Goal: Contribute content: Contribute content

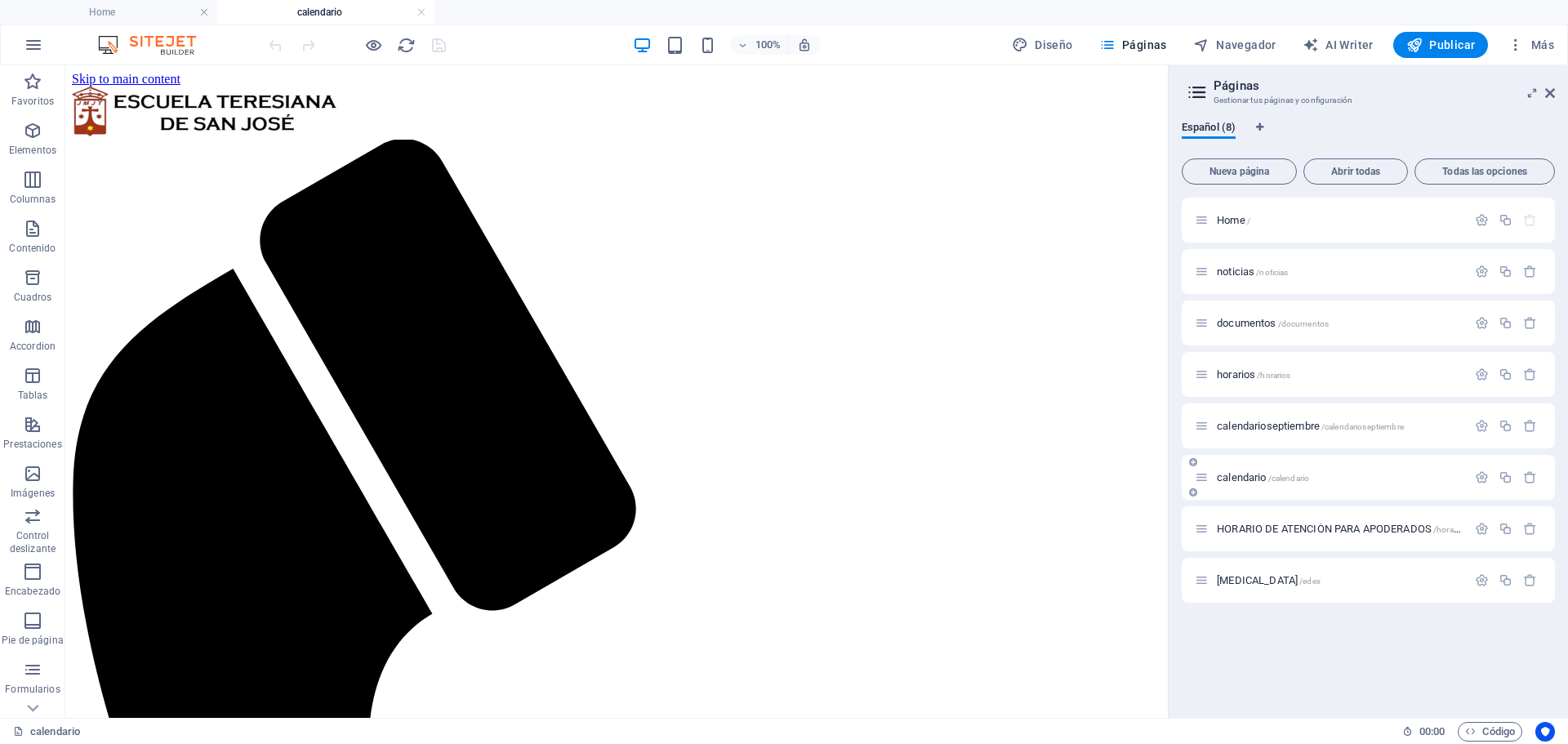
click at [1259, 477] on span "calendario /calendario" at bounding box center [1263, 477] width 92 height 12
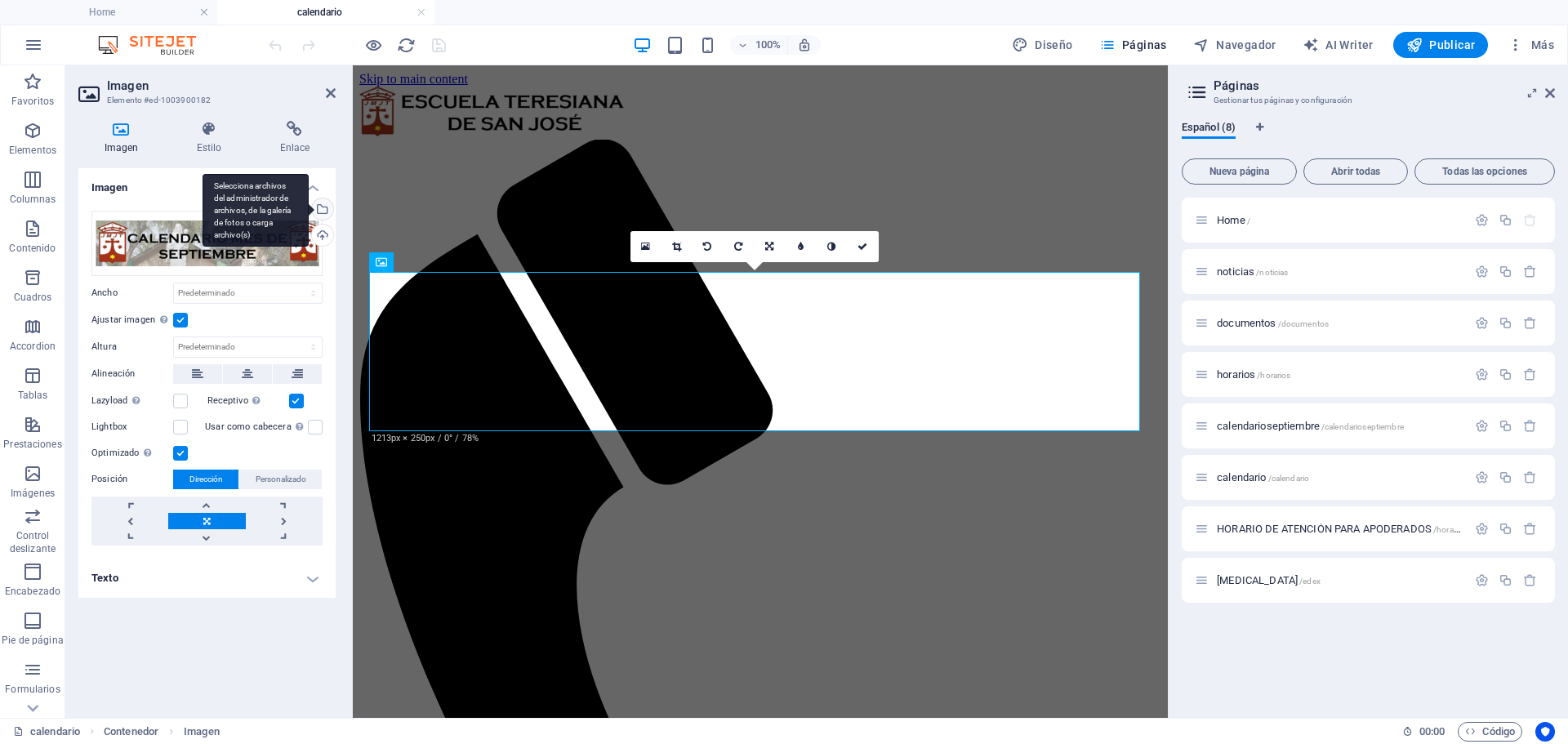
click at [330, 214] on div "Selecciona archivos del administrador de archivos, de la galería de fotos o car…" at bounding box center [321, 211] width 25 height 25
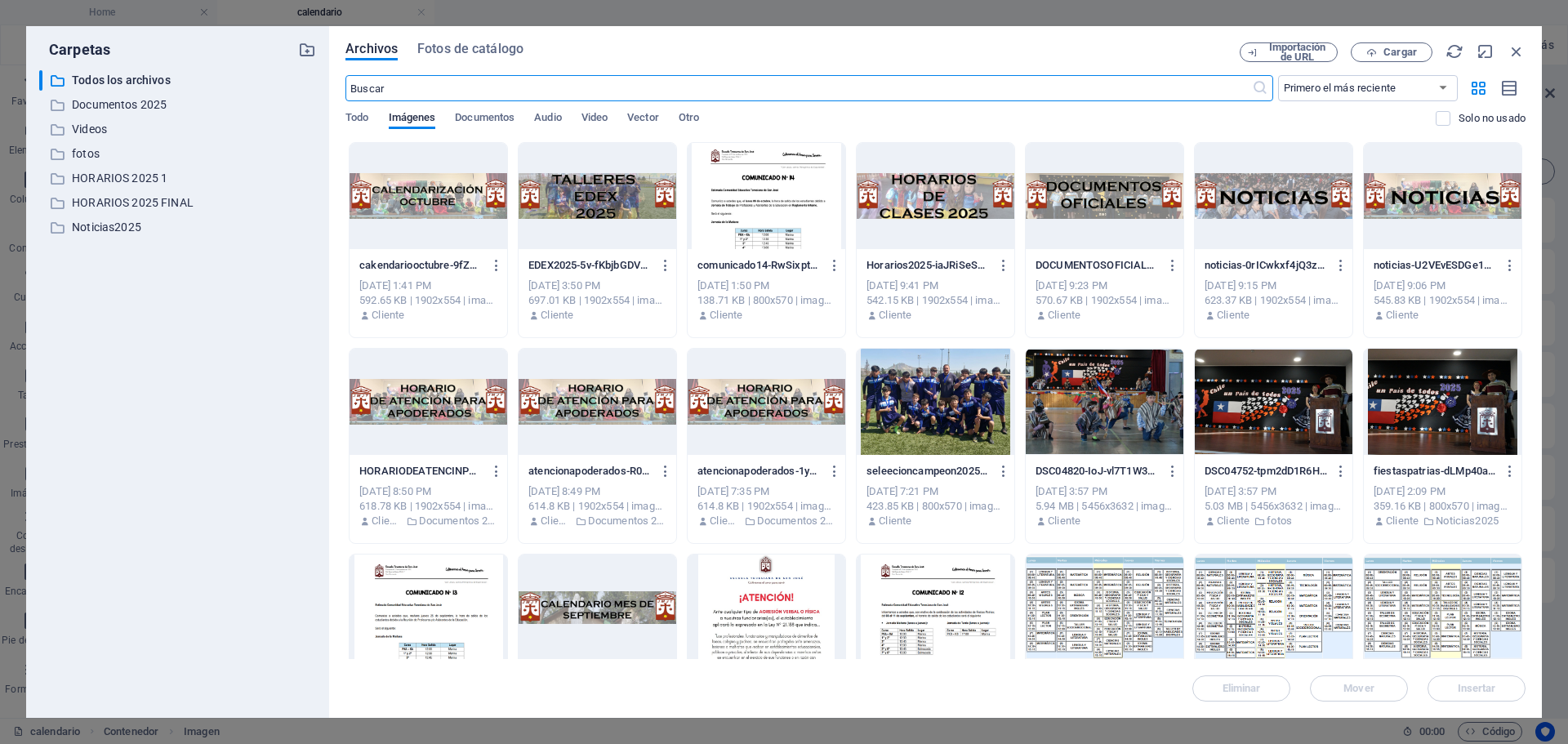
click at [431, 218] on div at bounding box center [428, 195] width 157 height 106
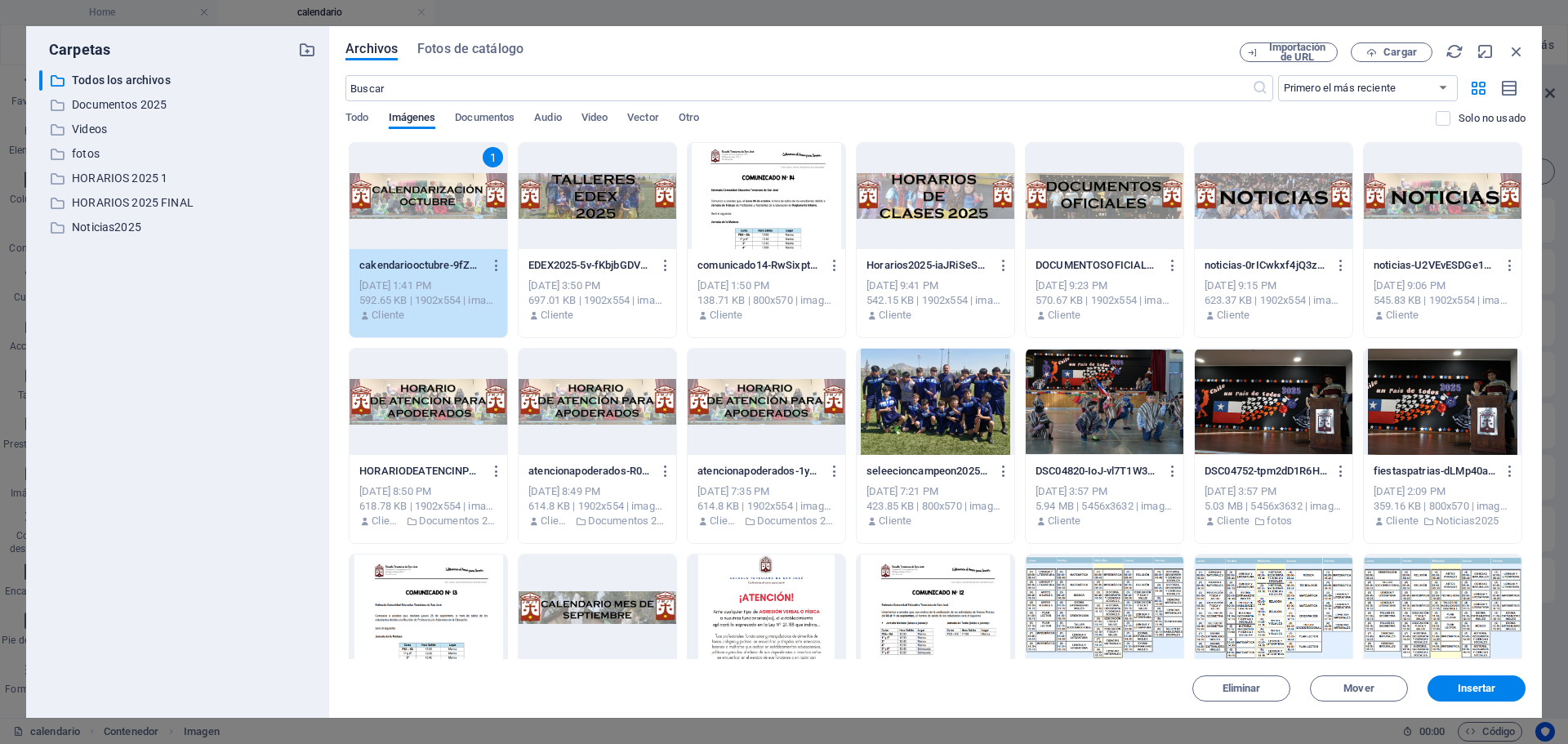
click at [431, 218] on div "1" at bounding box center [428, 195] width 157 height 106
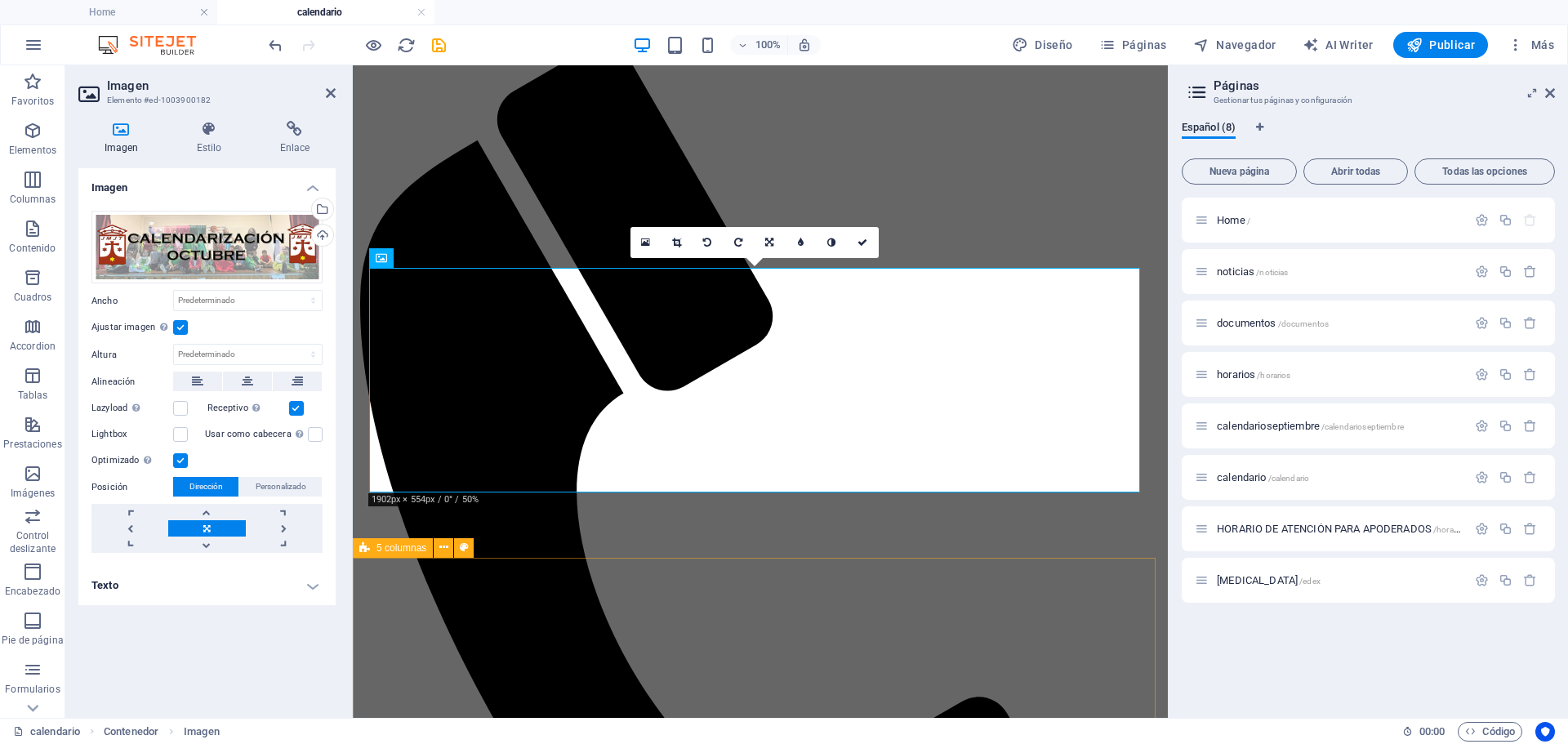
scroll to position [143, 0]
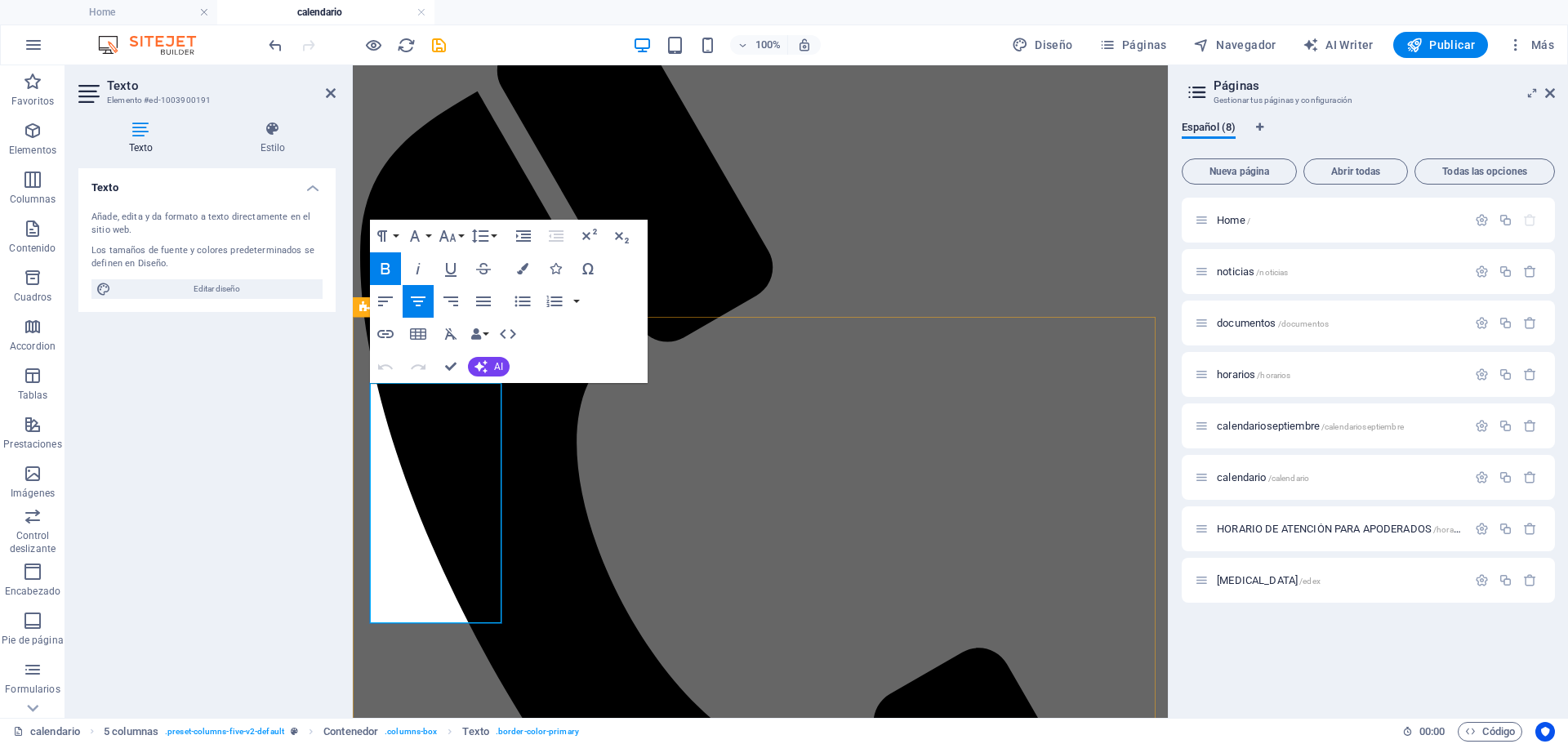
drag, startPoint x: 449, startPoint y: 395, endPoint x: 466, endPoint y: 395, distance: 17.0
drag, startPoint x: 470, startPoint y: 445, endPoint x: 383, endPoint y: 422, distance: 90.0
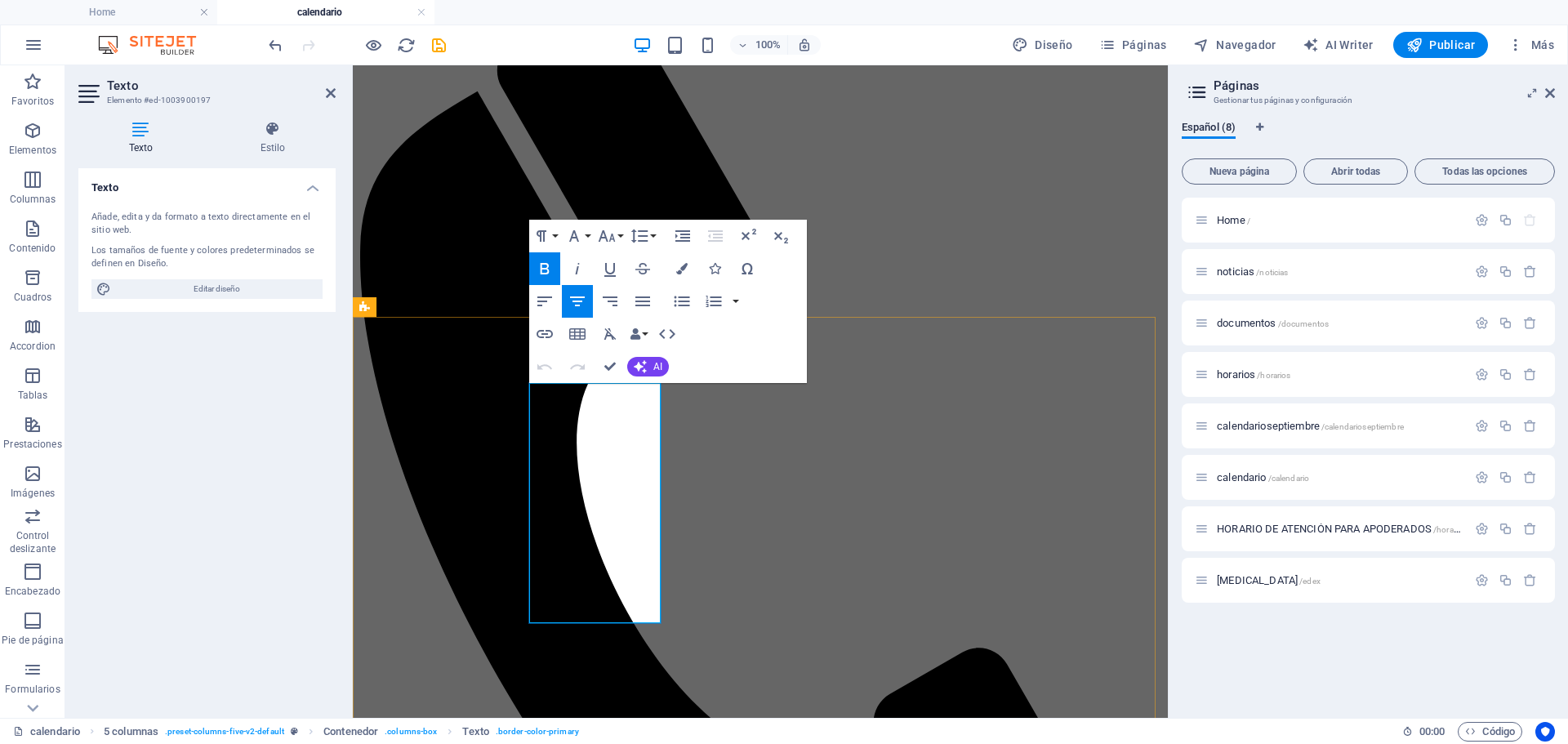
drag, startPoint x: 614, startPoint y: 400, endPoint x: 625, endPoint y: 395, distance: 12.1
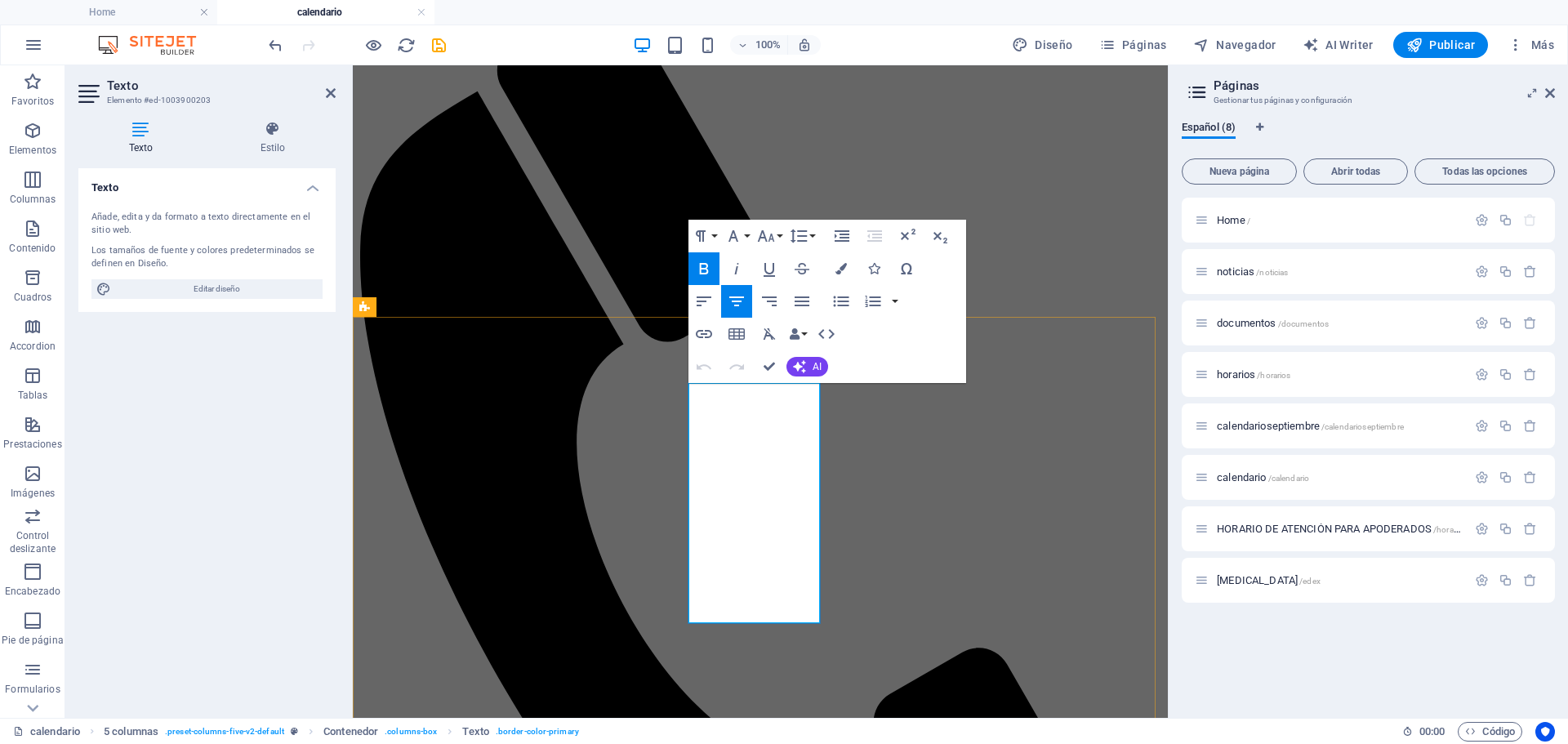
drag, startPoint x: 790, startPoint y: 402, endPoint x: 799, endPoint y: 402, distance: 9.0
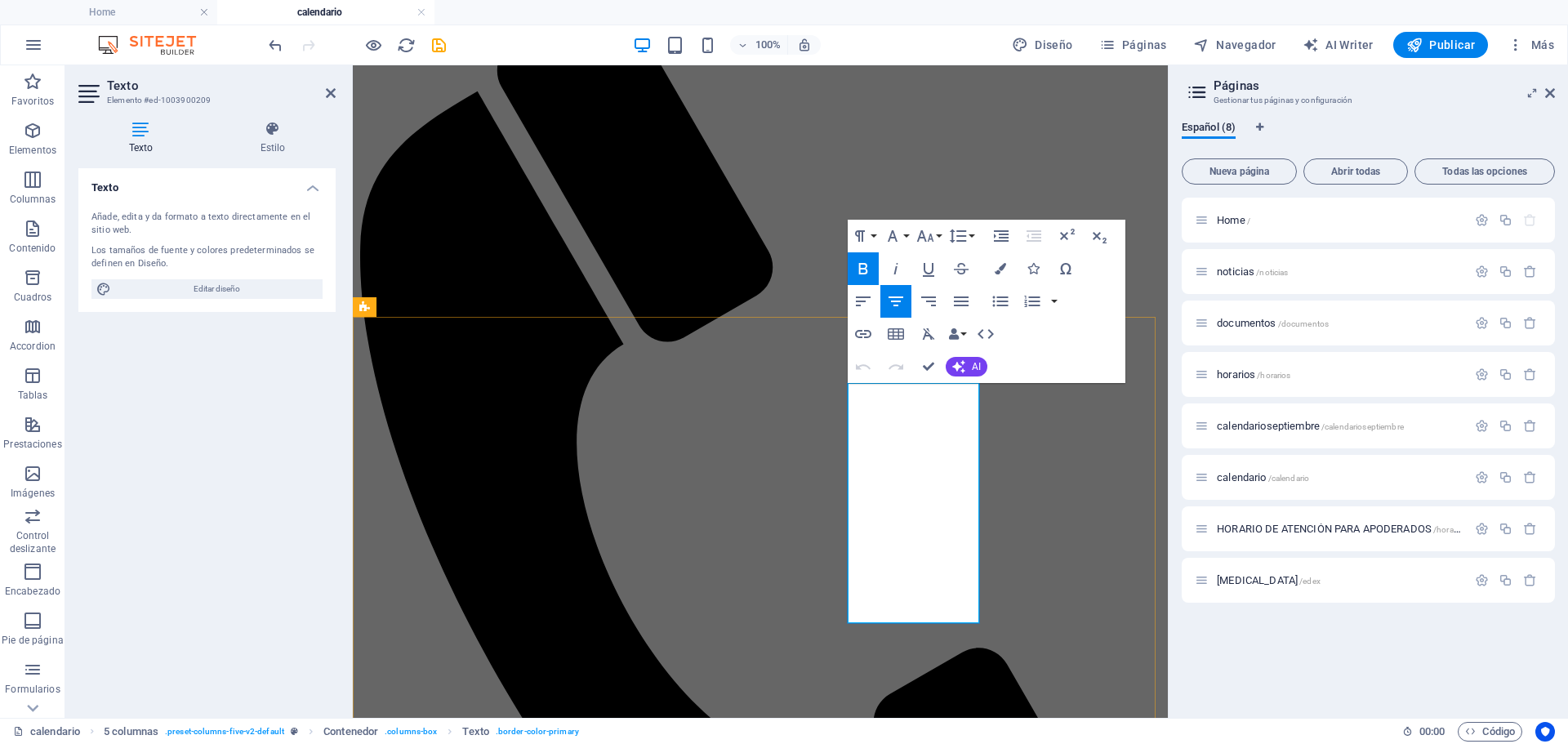
drag, startPoint x: 951, startPoint y: 529, endPoint x: 847, endPoint y: 420, distance: 150.7
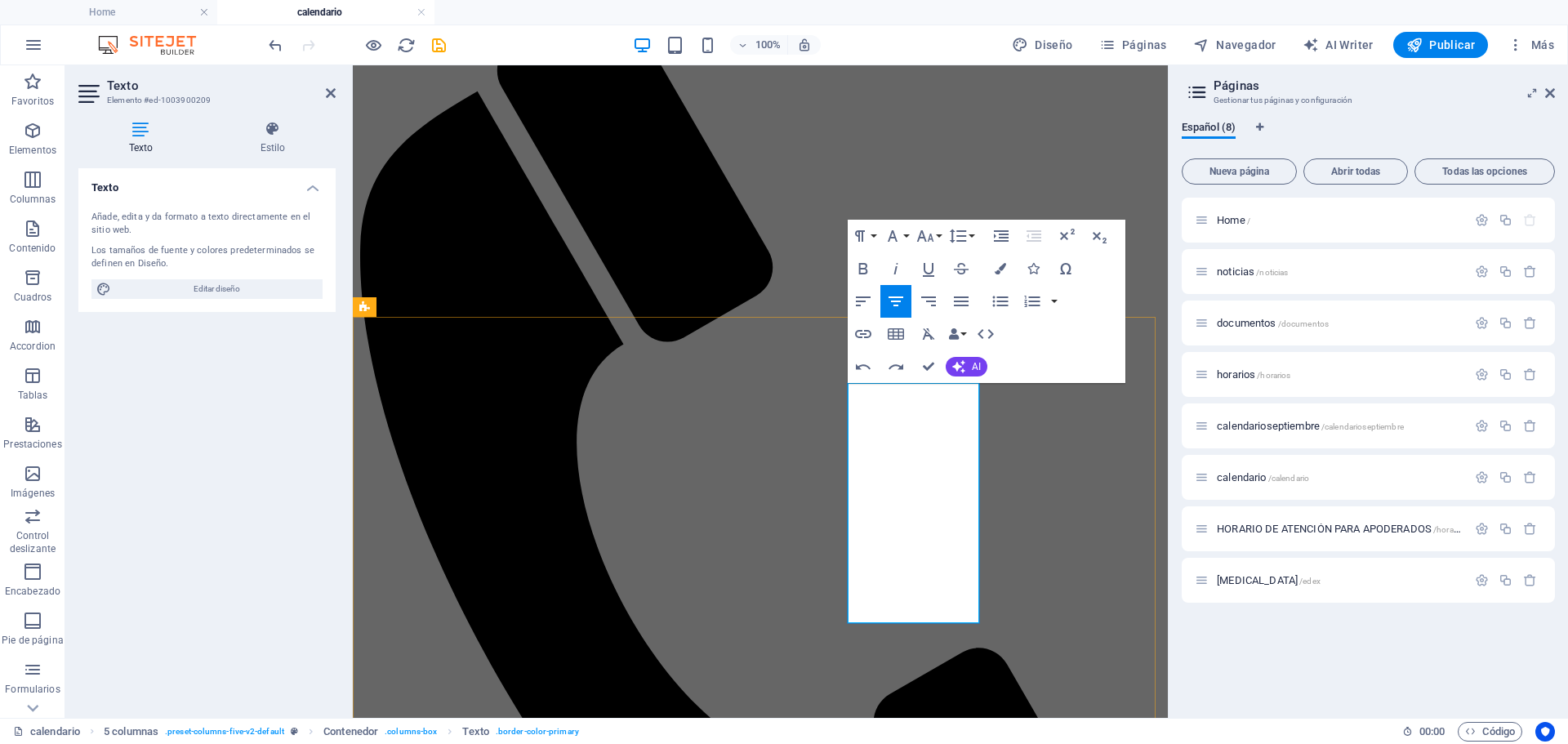
drag, startPoint x: 954, startPoint y: 528, endPoint x: 850, endPoint y: 425, distance: 146.4
drag, startPoint x: 855, startPoint y: 421, endPoint x: 947, endPoint y: 518, distance: 133.7
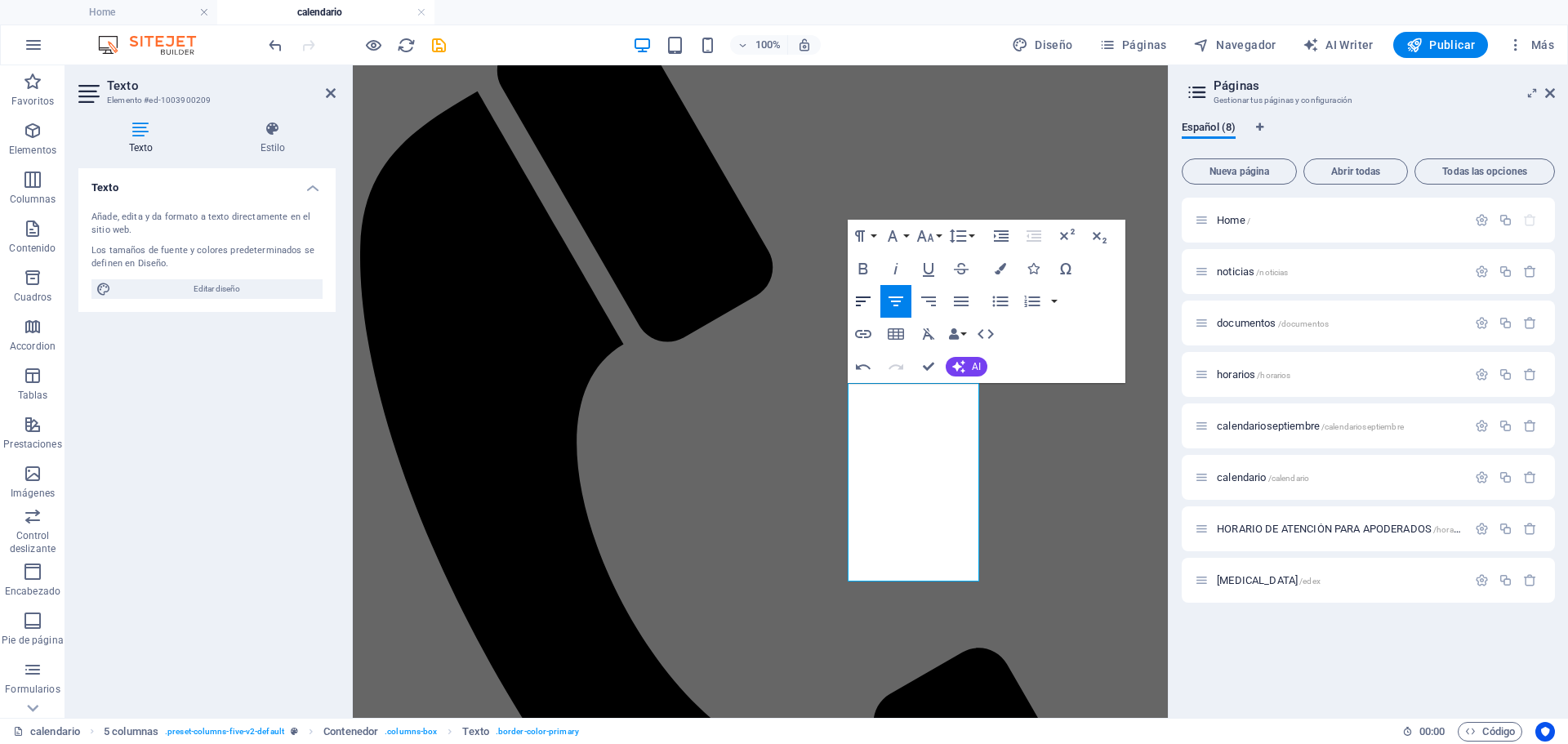
click at [856, 303] on icon "button" at bounding box center [864, 302] width 20 height 20
click at [1003, 305] on icon "button" at bounding box center [1000, 302] width 20 height 20
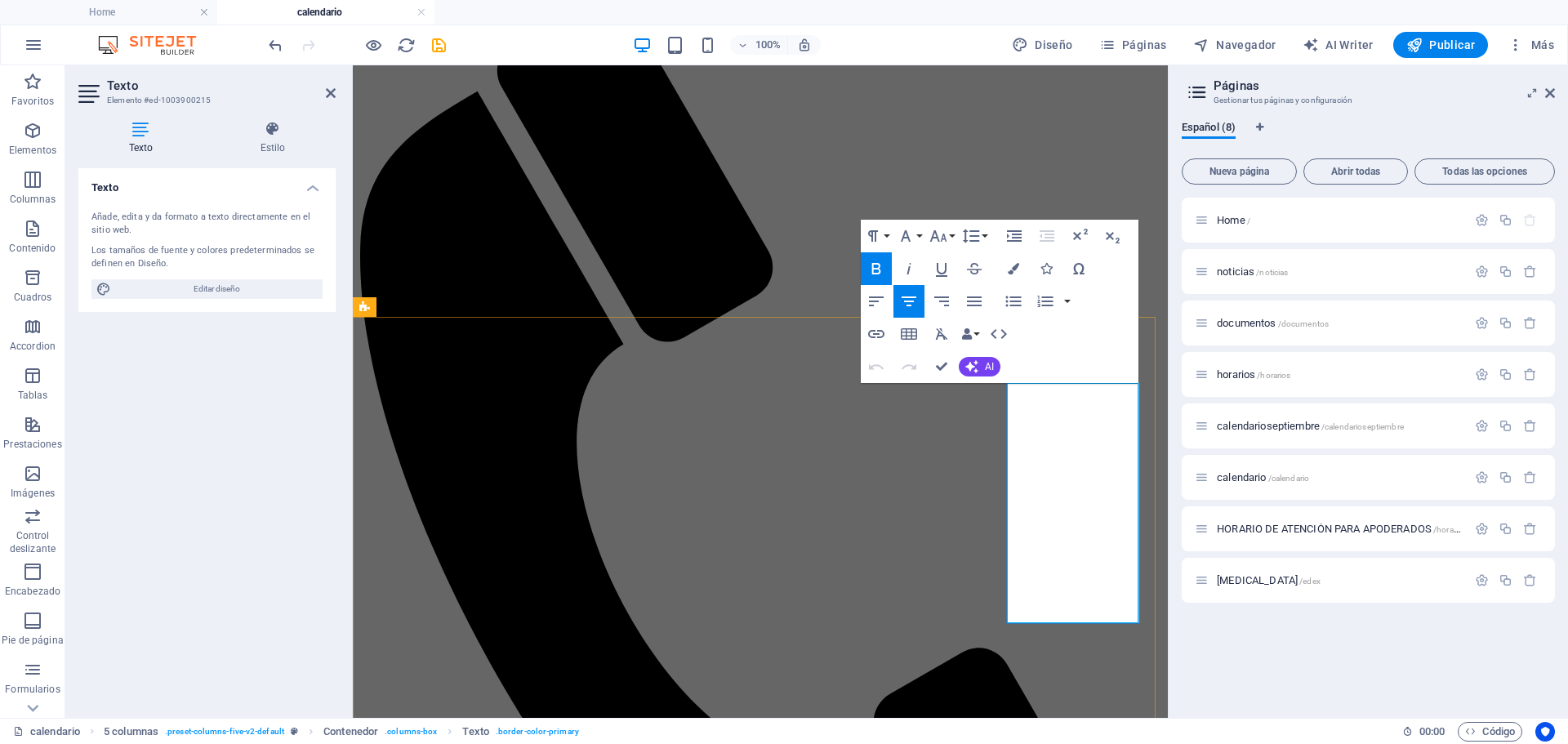
drag, startPoint x: 1102, startPoint y: 572, endPoint x: 1025, endPoint y: 428, distance: 163.3
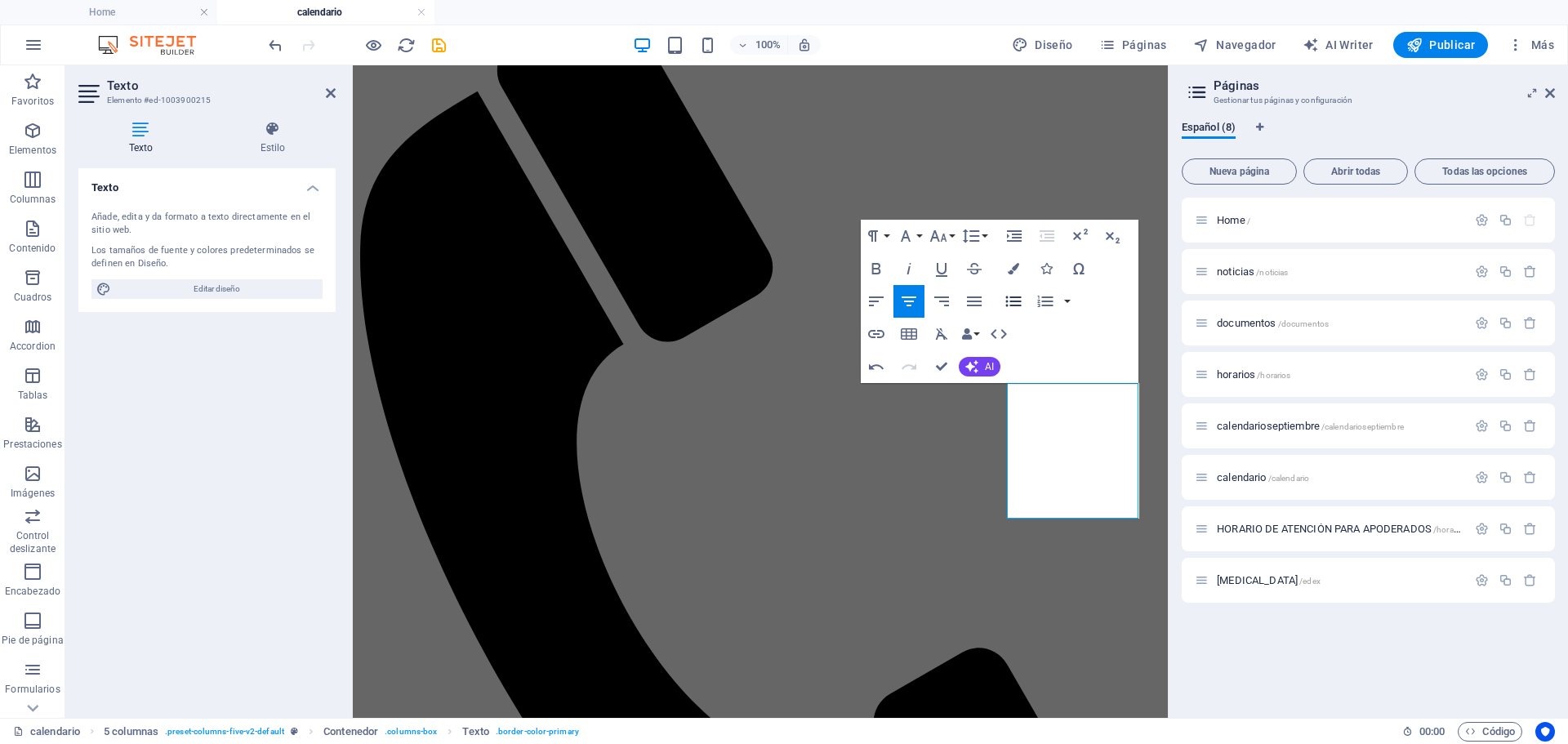
click at [1007, 299] on icon "button" at bounding box center [1013, 302] width 20 height 20
click at [873, 299] on icon "button" at bounding box center [877, 302] width 20 height 20
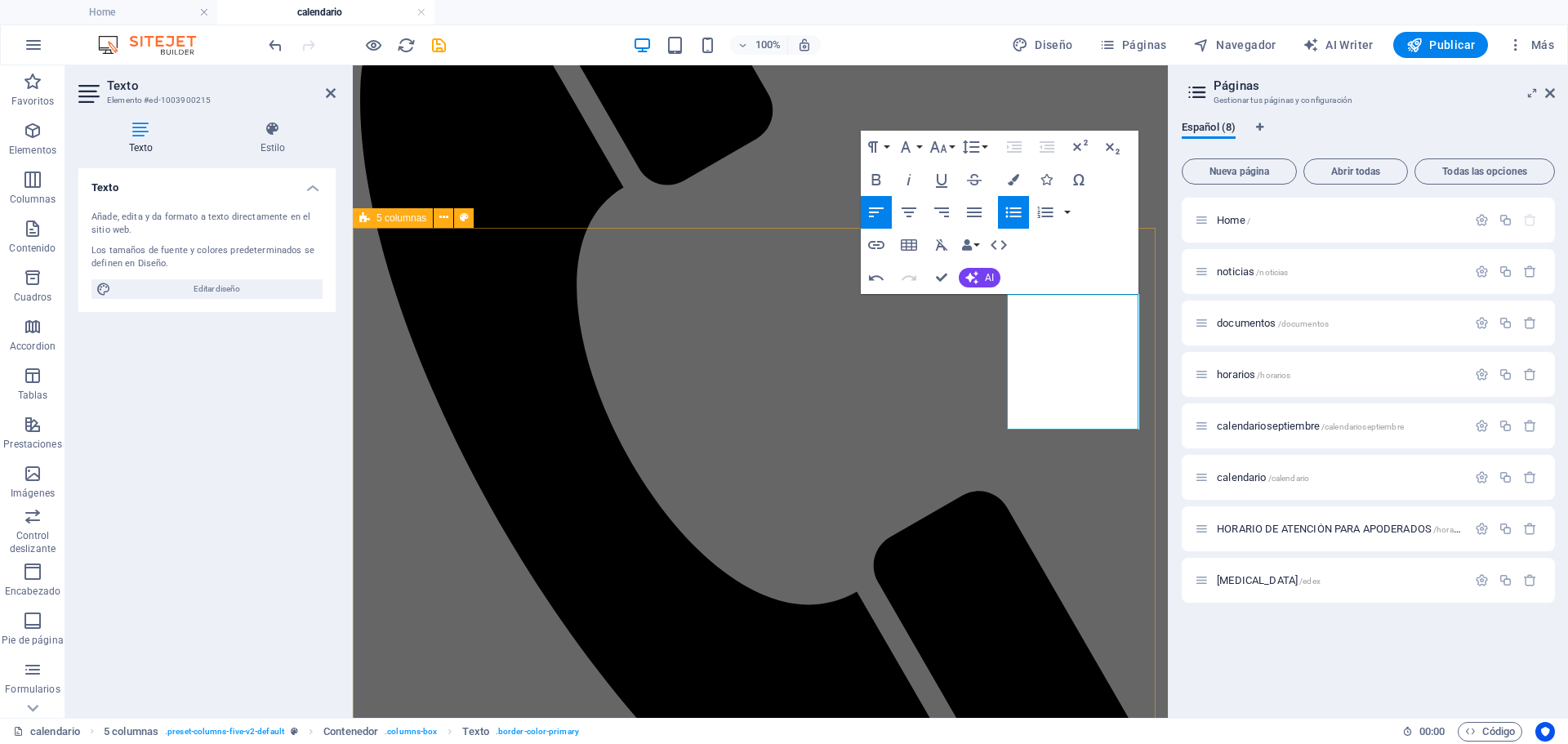
scroll to position [306, 0]
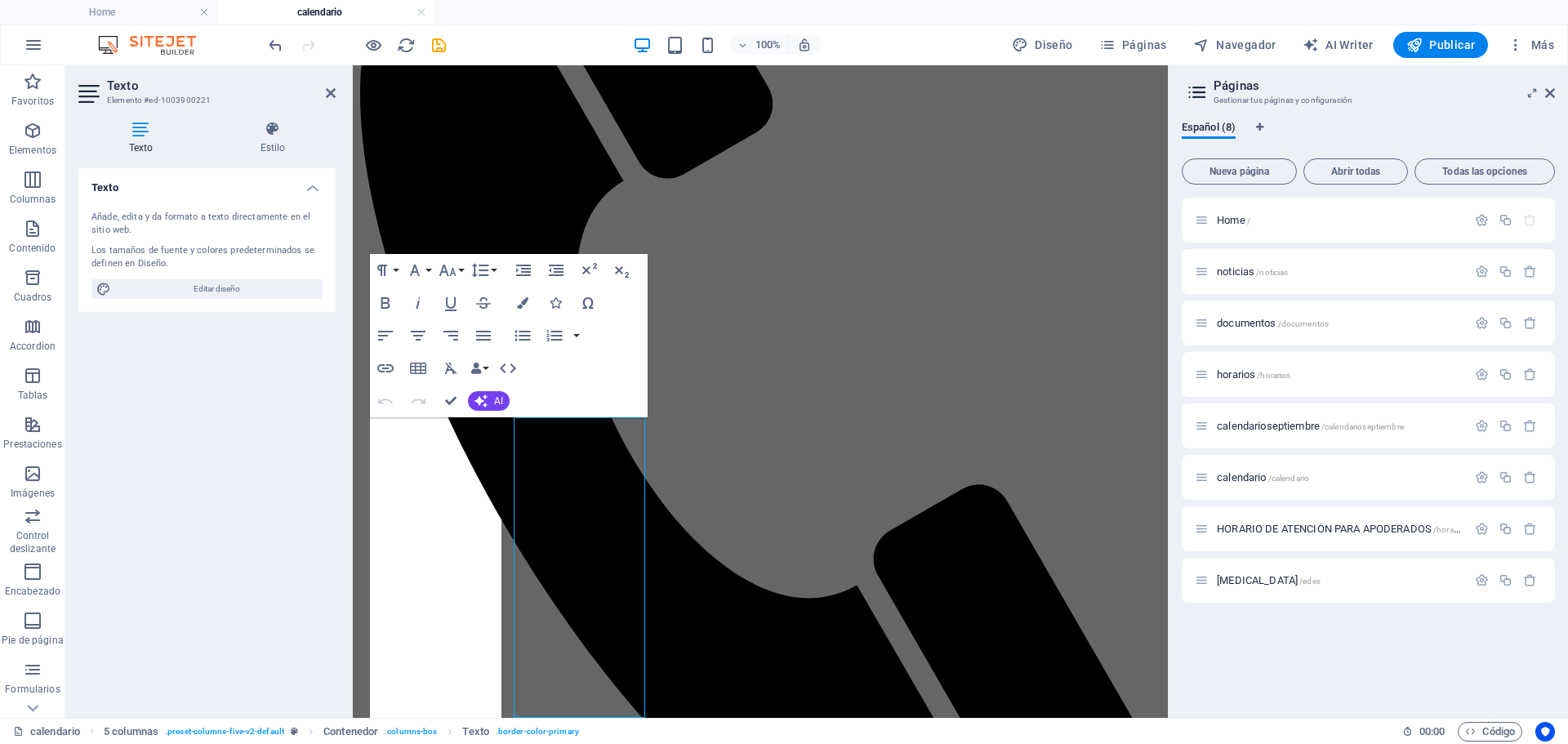
drag, startPoint x: 261, startPoint y: 412, endPoint x: 324, endPoint y: 478, distance: 91.2
click at [325, 478] on div "Texto Añade, edita y da formato a texto directamente en el sitio web. Los tamañ…" at bounding box center [207, 436] width 257 height 536
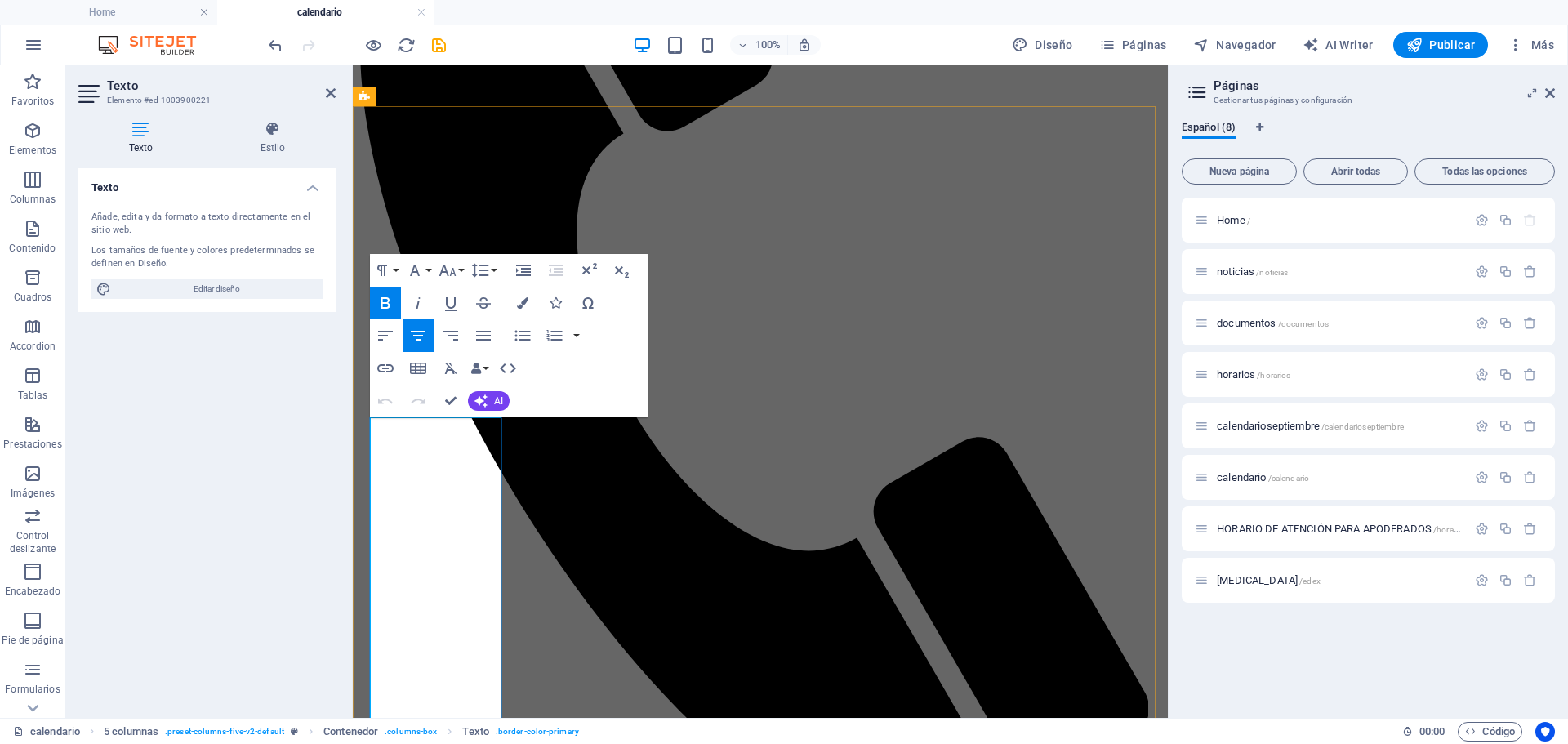
drag, startPoint x: 455, startPoint y: 431, endPoint x: 455, endPoint y: 446, distance: 15.0
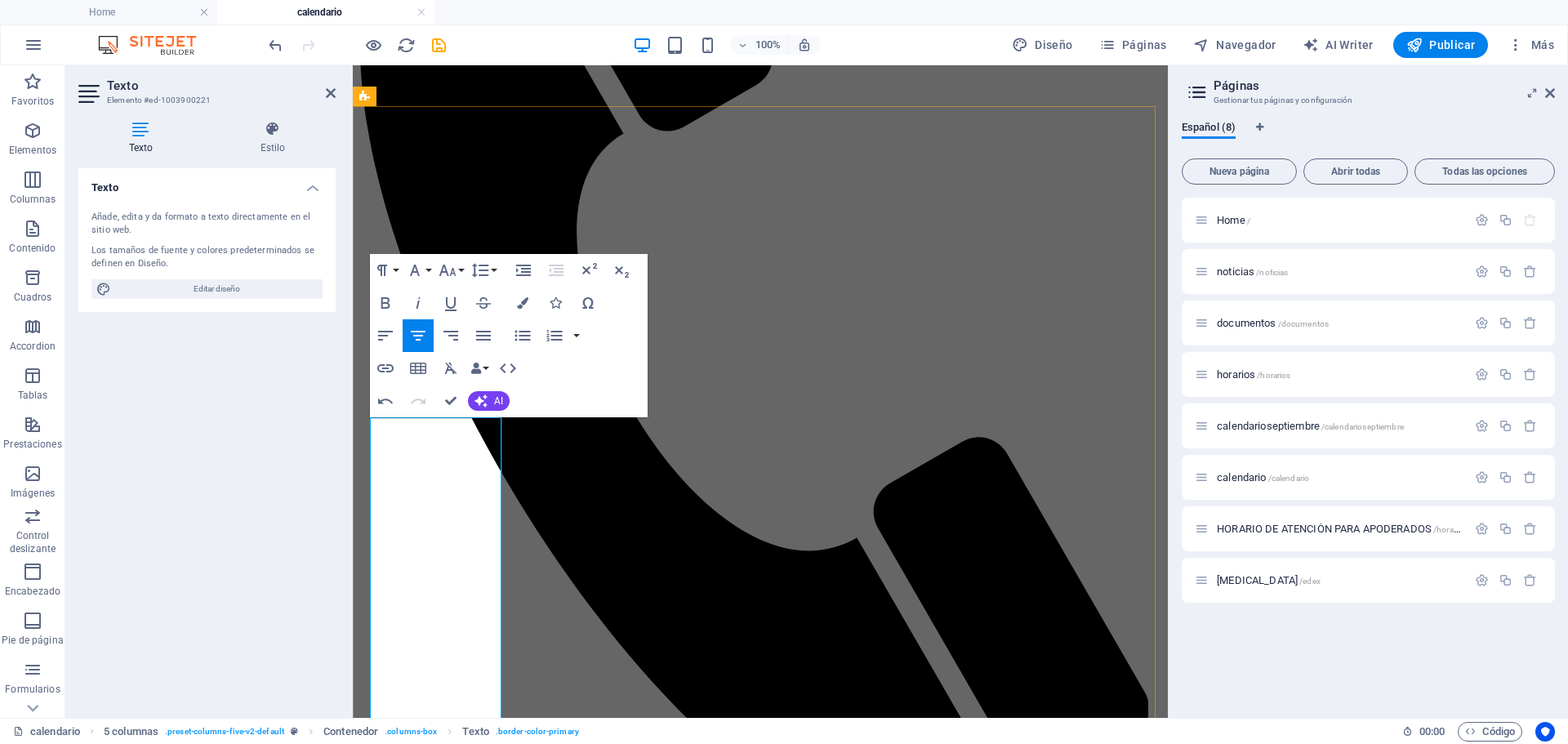
drag, startPoint x: 488, startPoint y: 645, endPoint x: 384, endPoint y: 454, distance: 217.5
click at [525, 341] on icon "button" at bounding box center [522, 335] width 20 height 20
click at [386, 340] on icon "button" at bounding box center [386, 335] width 20 height 20
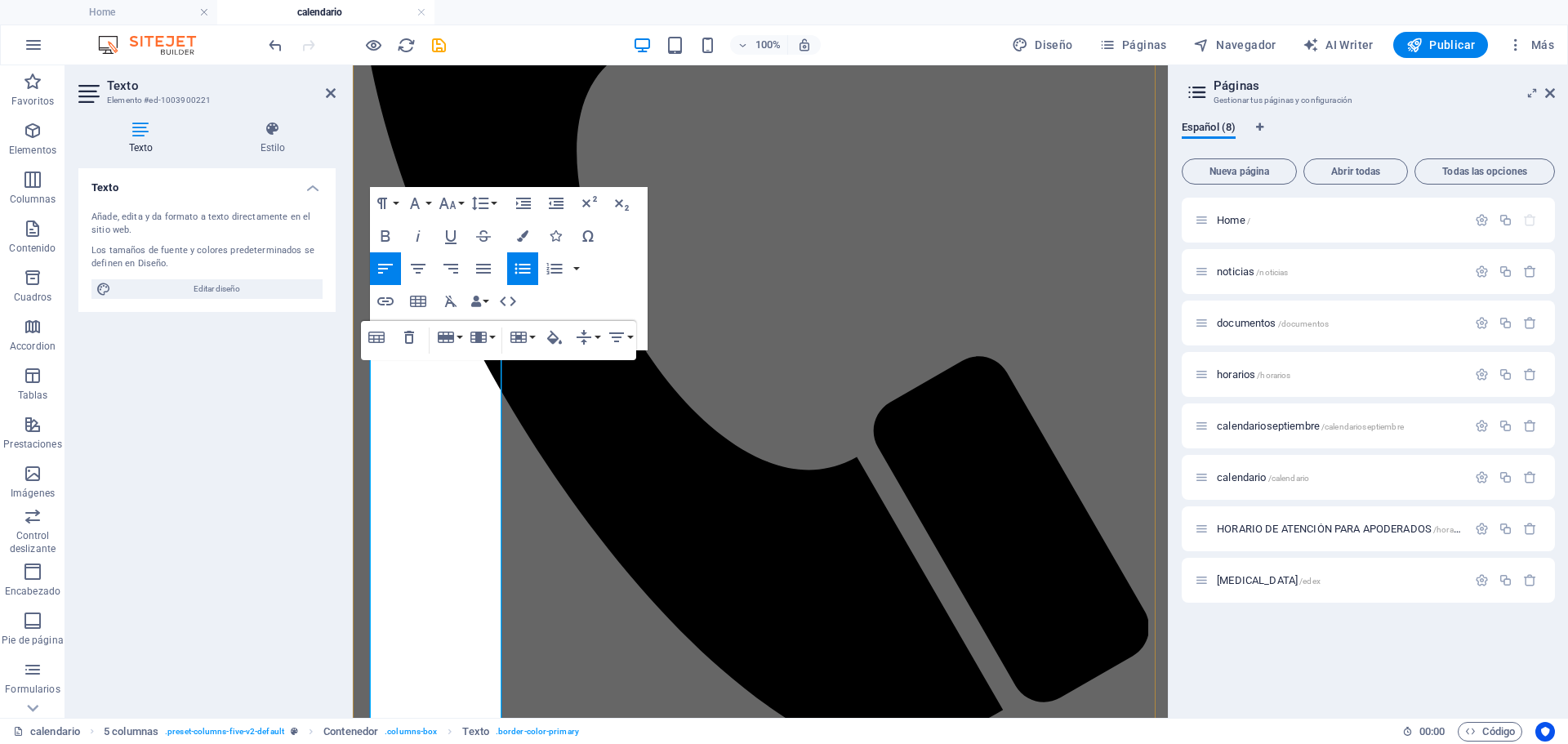
scroll to position [435, 0]
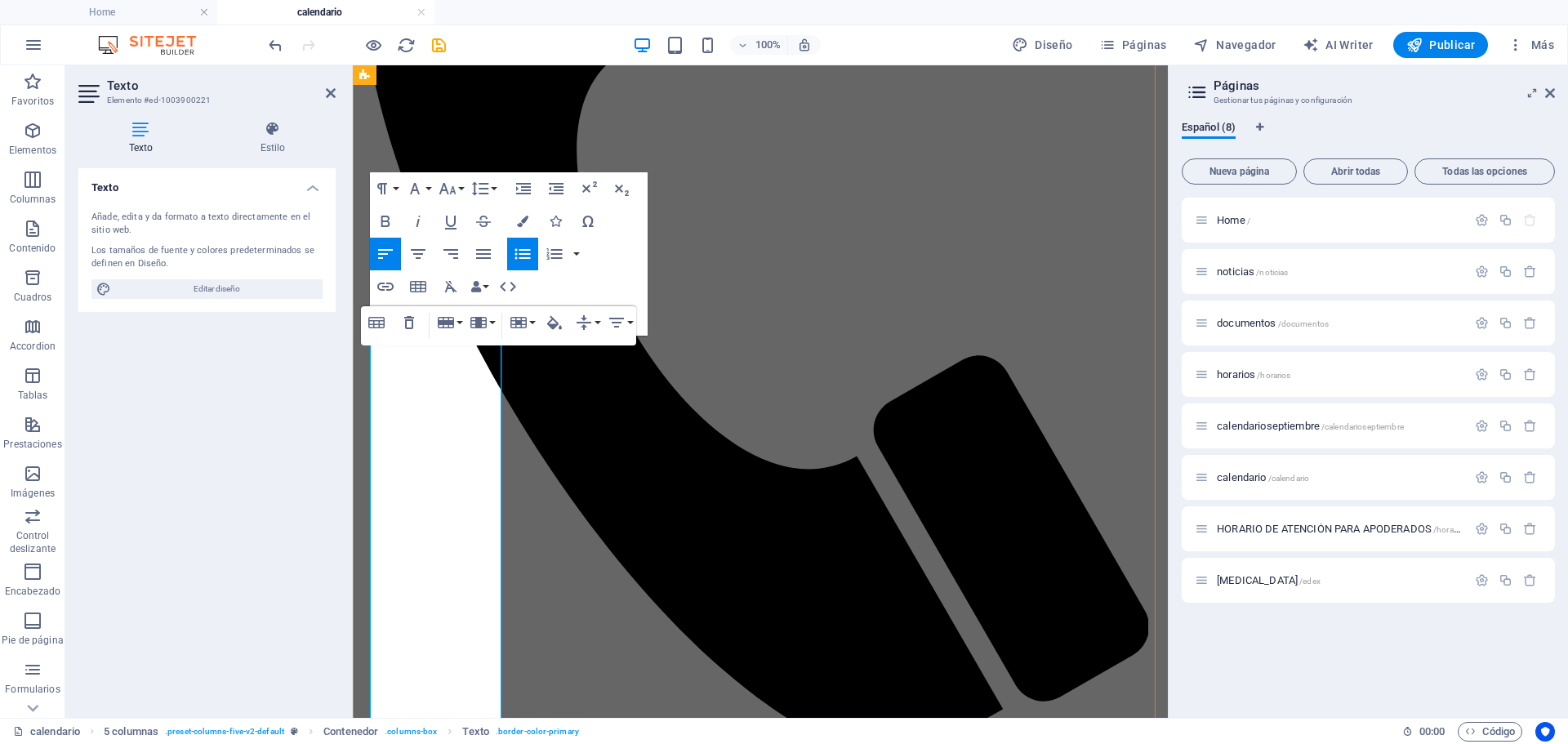
click at [522, 255] on icon "button" at bounding box center [522, 254] width 20 height 20
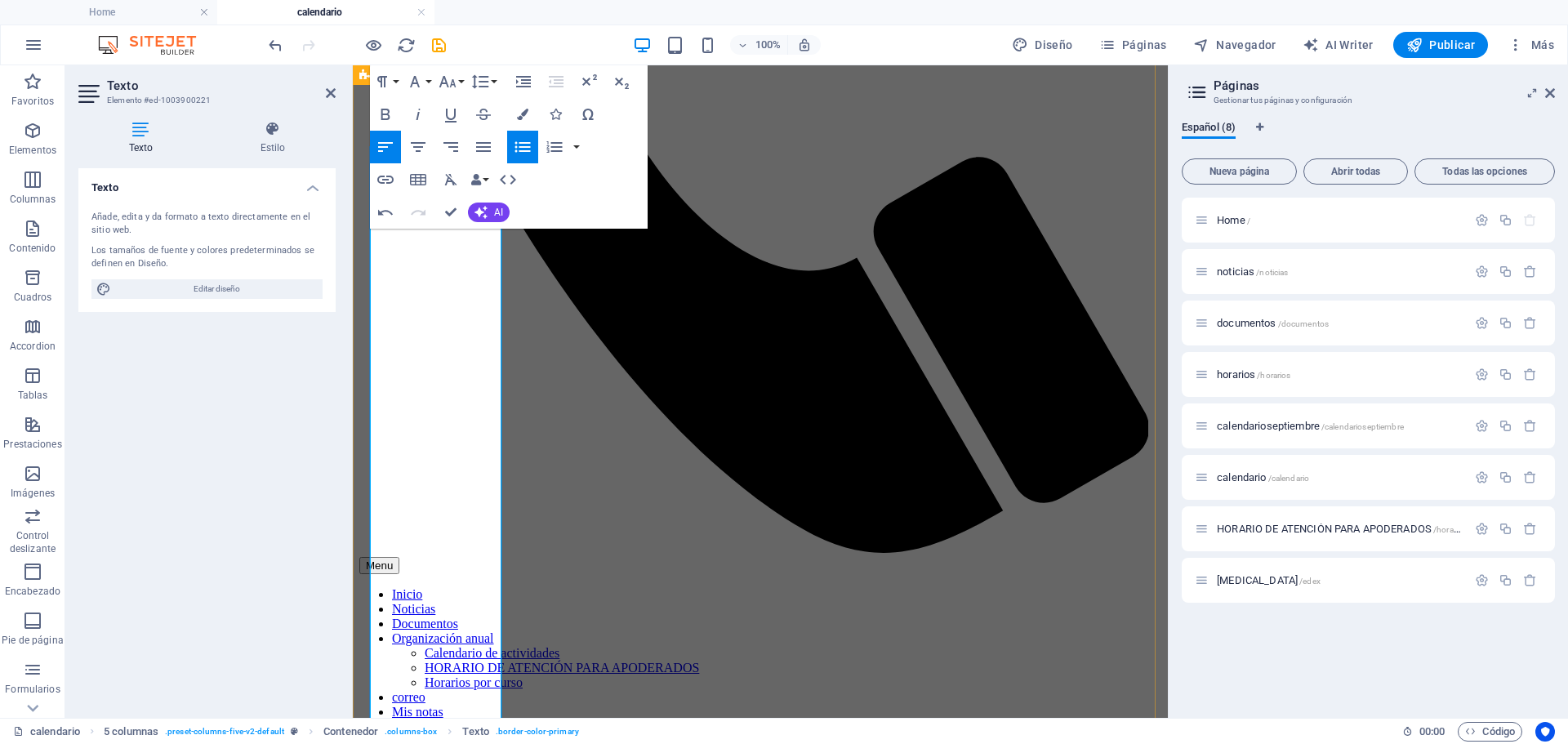
scroll to position [681, 0]
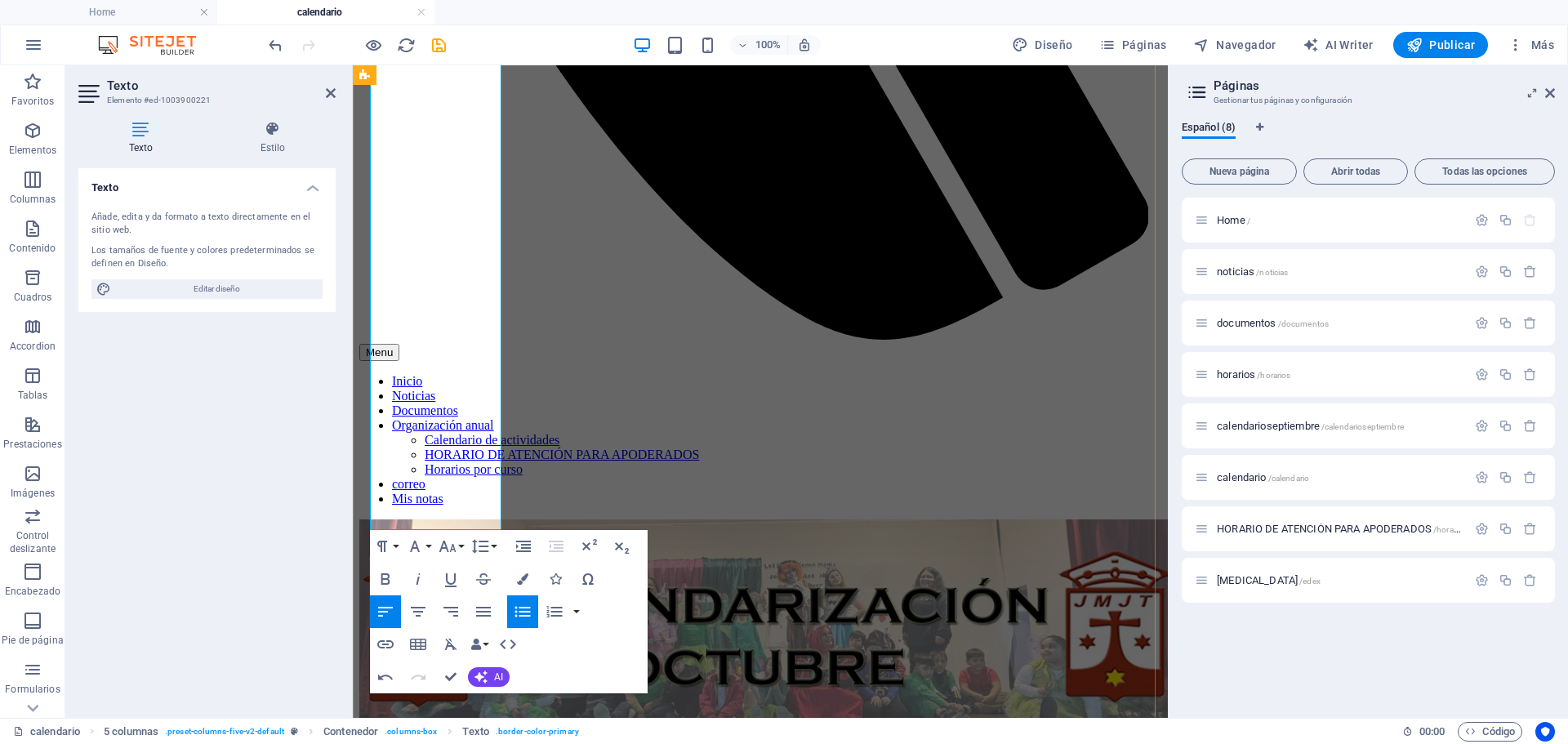
scroll to position [1007, 0]
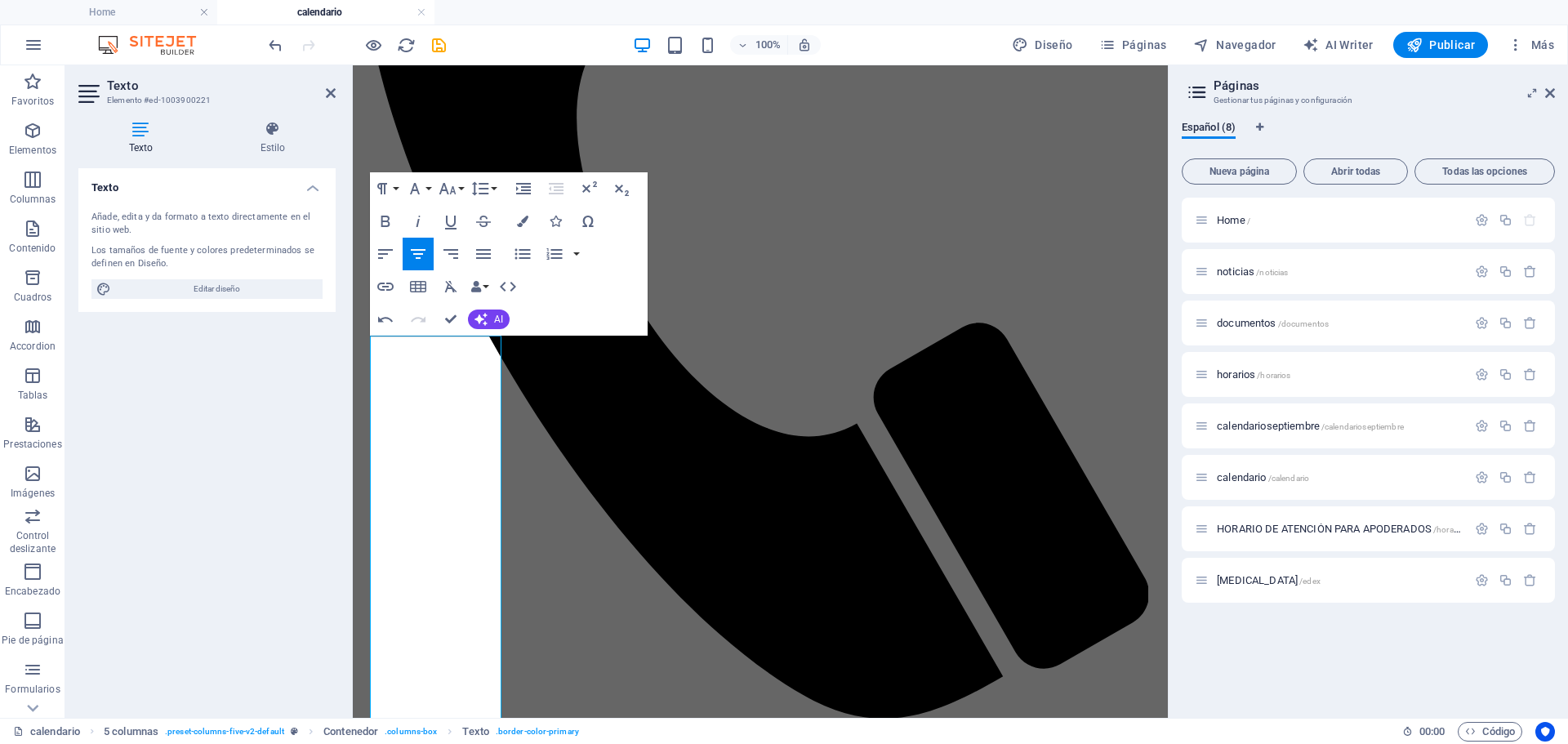
scroll to position [435, 0]
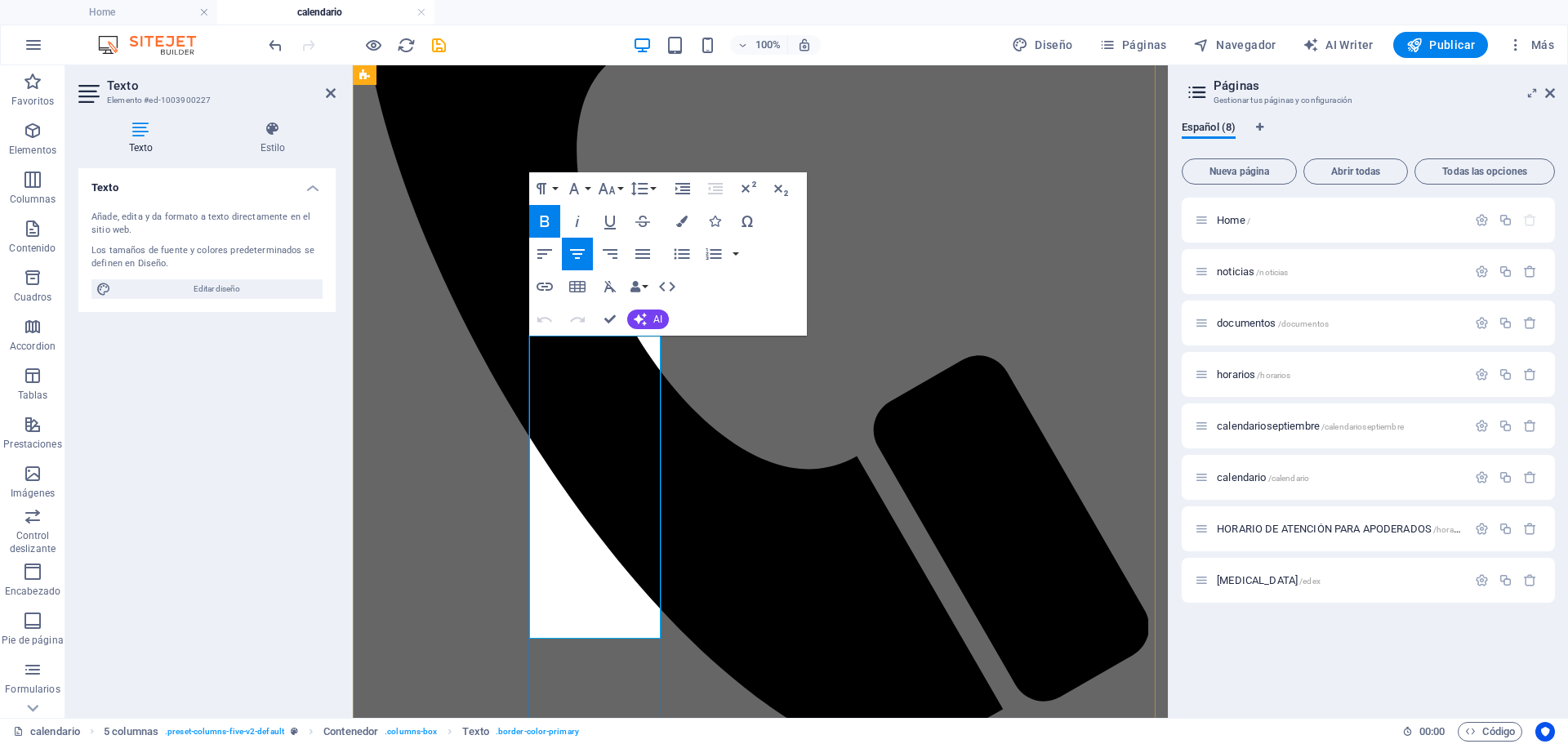
drag, startPoint x: 620, startPoint y: 349, endPoint x: 629, endPoint y: 349, distance: 9.0
drag, startPoint x: 550, startPoint y: 368, endPoint x: 652, endPoint y: 625, distance: 276.5
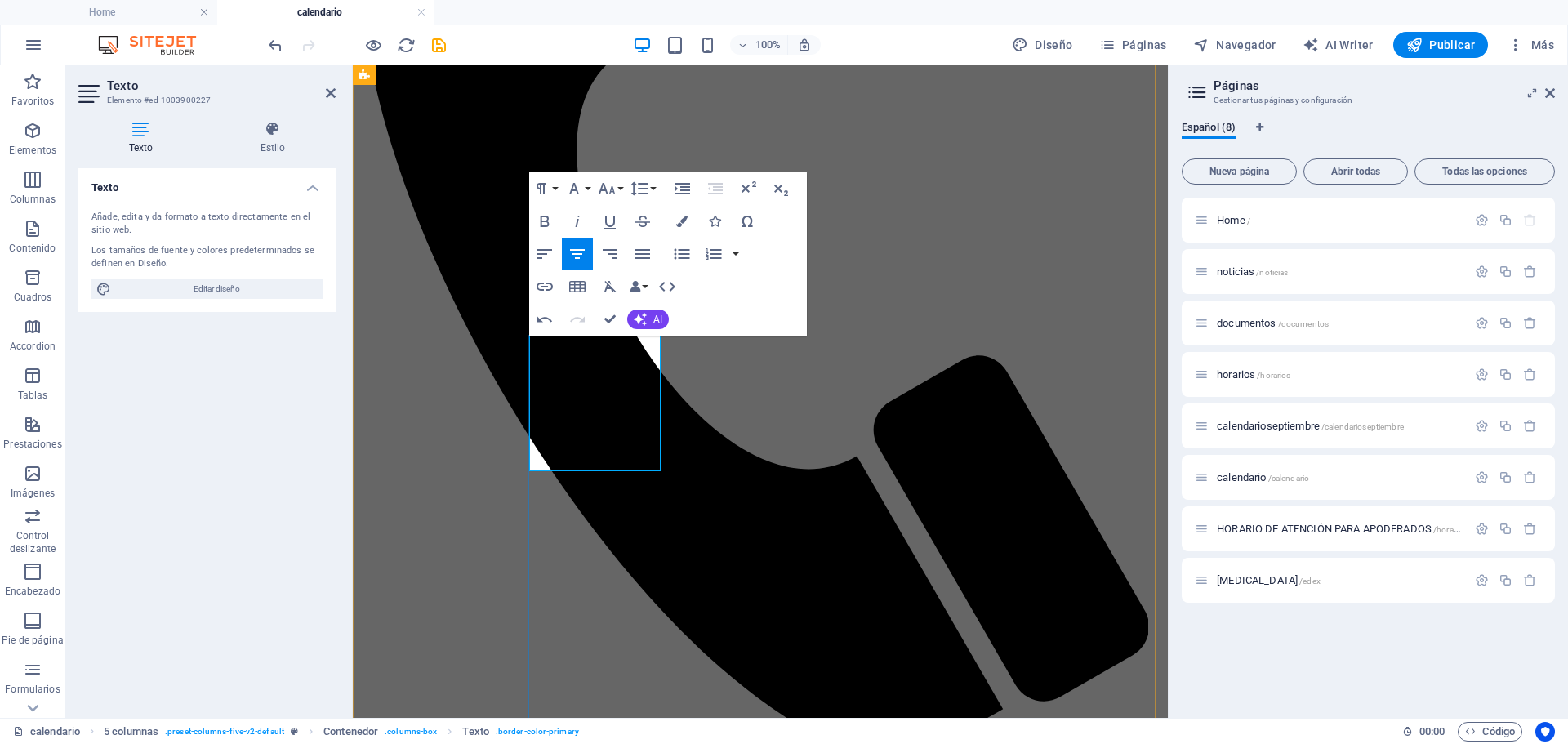
click at [678, 248] on icon "button" at bounding box center [682, 254] width 20 height 20
click at [536, 248] on icon "button" at bounding box center [545, 254] width 20 height 20
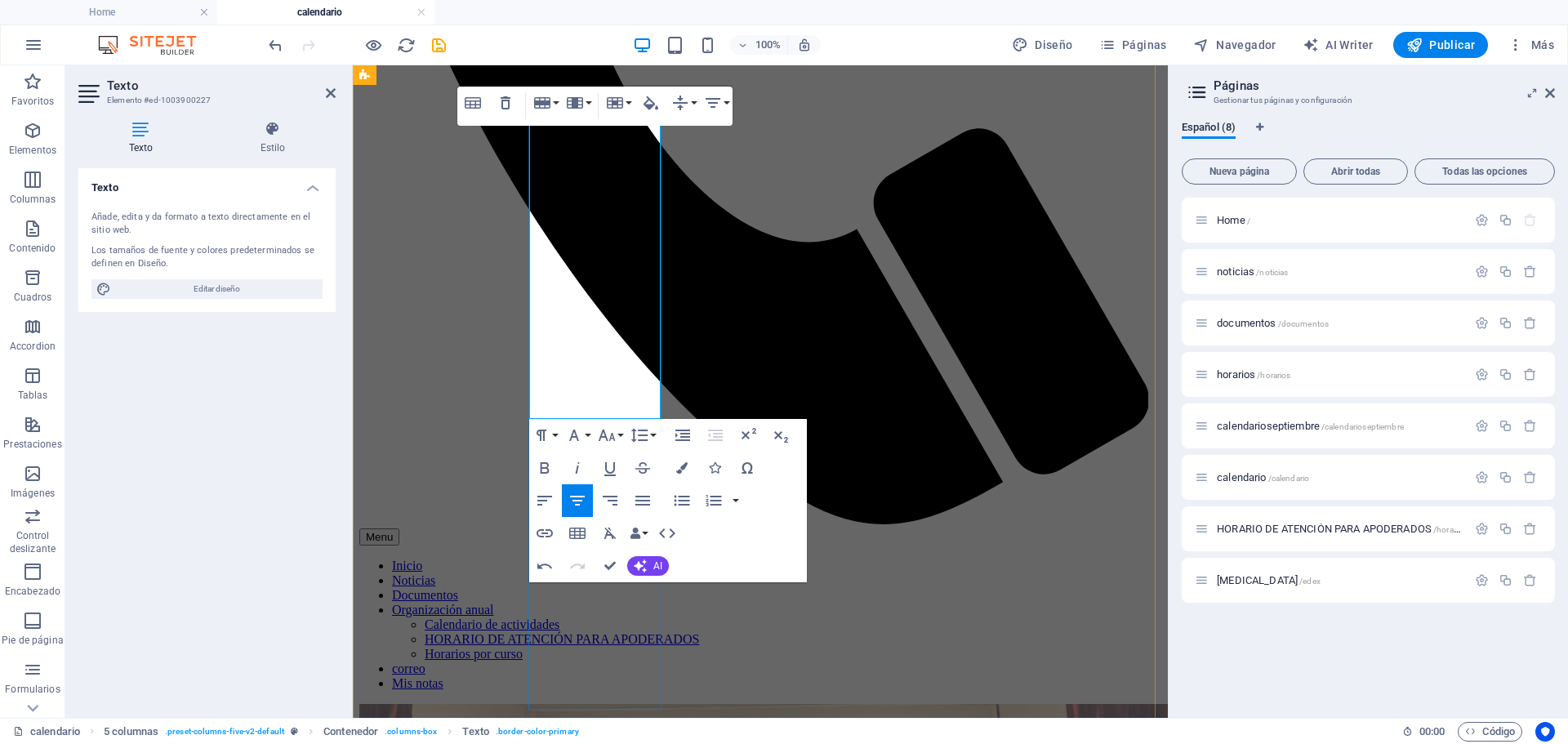
scroll to position [681, 0]
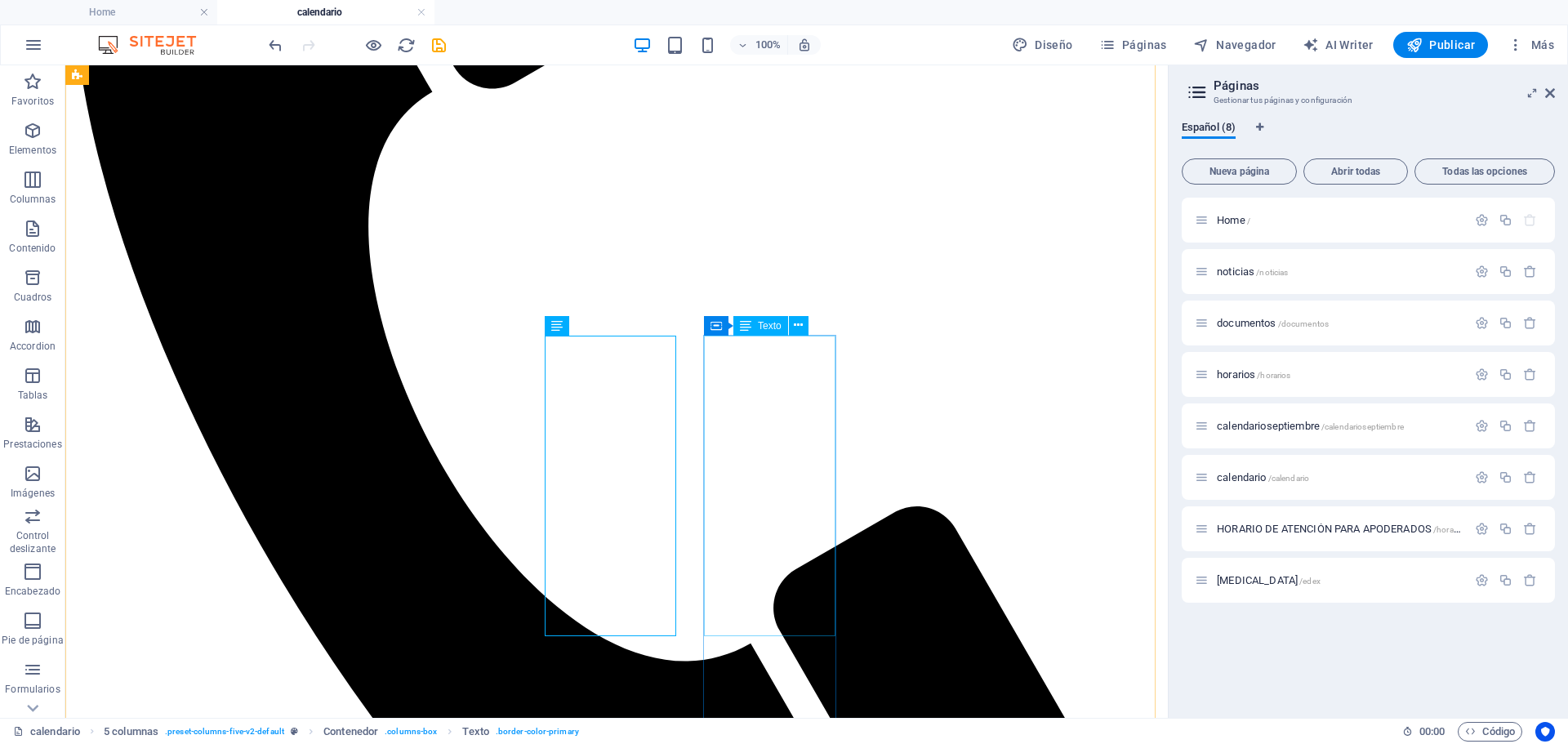
scroll to position [435, 0]
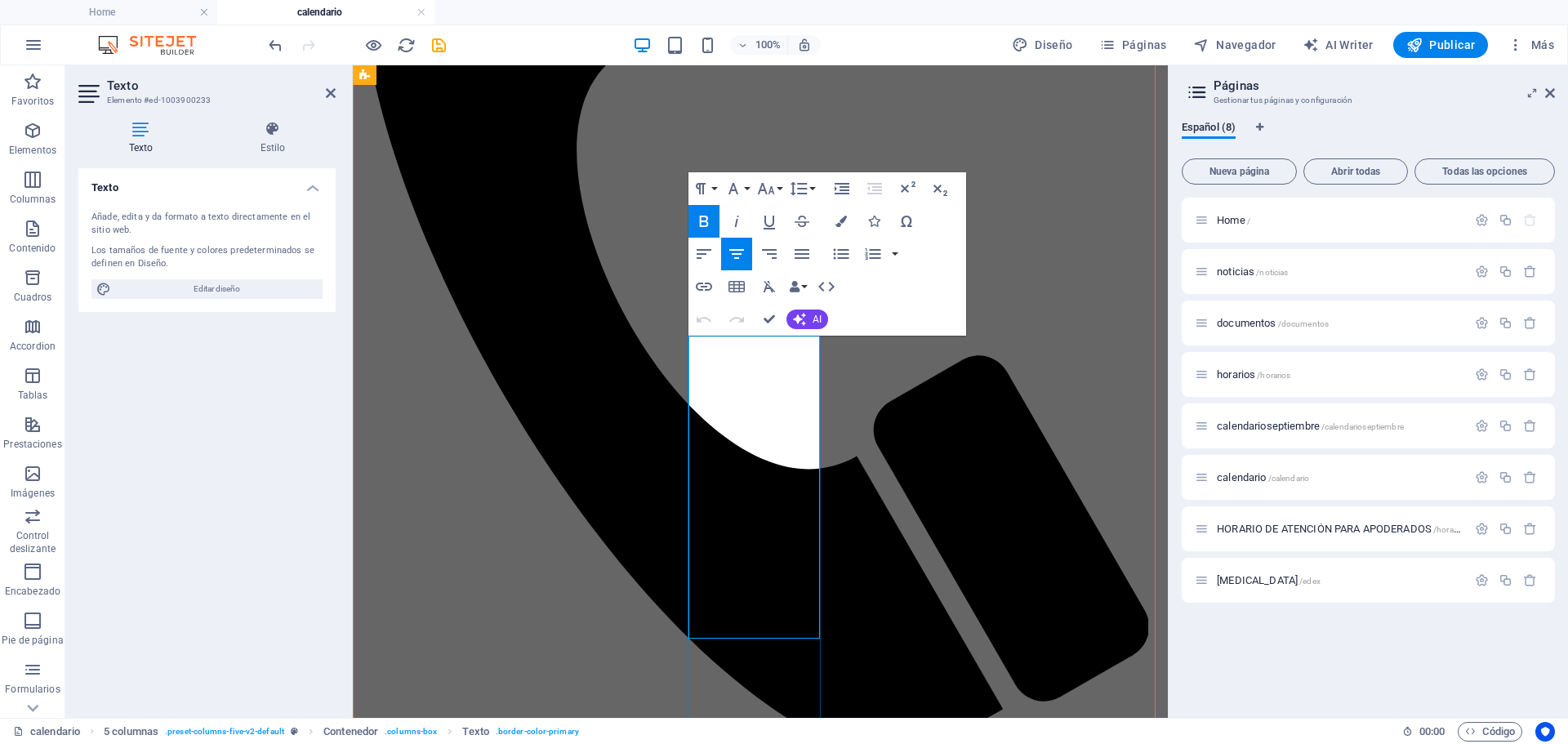
drag, startPoint x: 784, startPoint y: 501, endPoint x: 705, endPoint y: 378, distance: 146.2
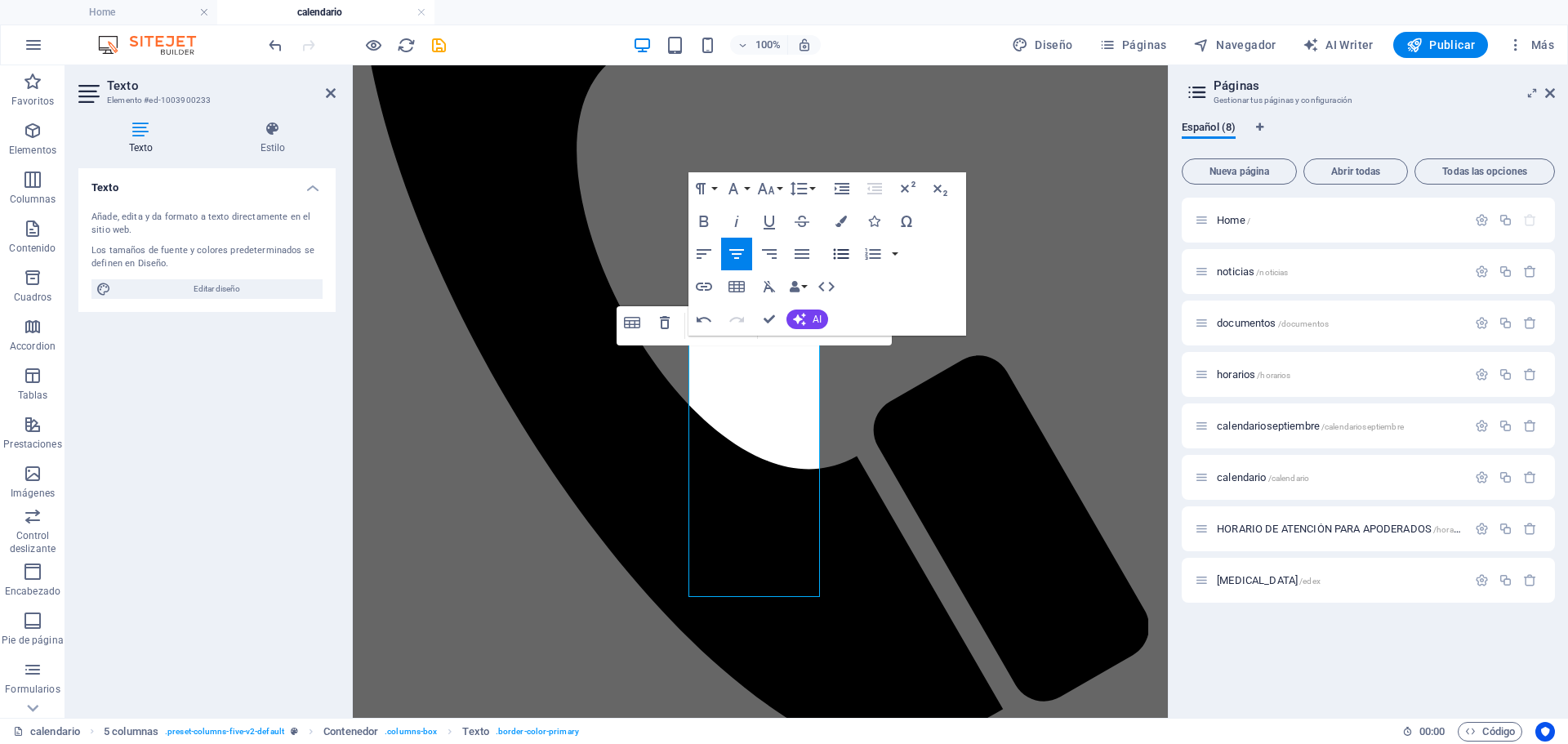
click at [836, 247] on icon "button" at bounding box center [841, 254] width 20 height 20
click at [704, 244] on icon "button" at bounding box center [704, 254] width 20 height 20
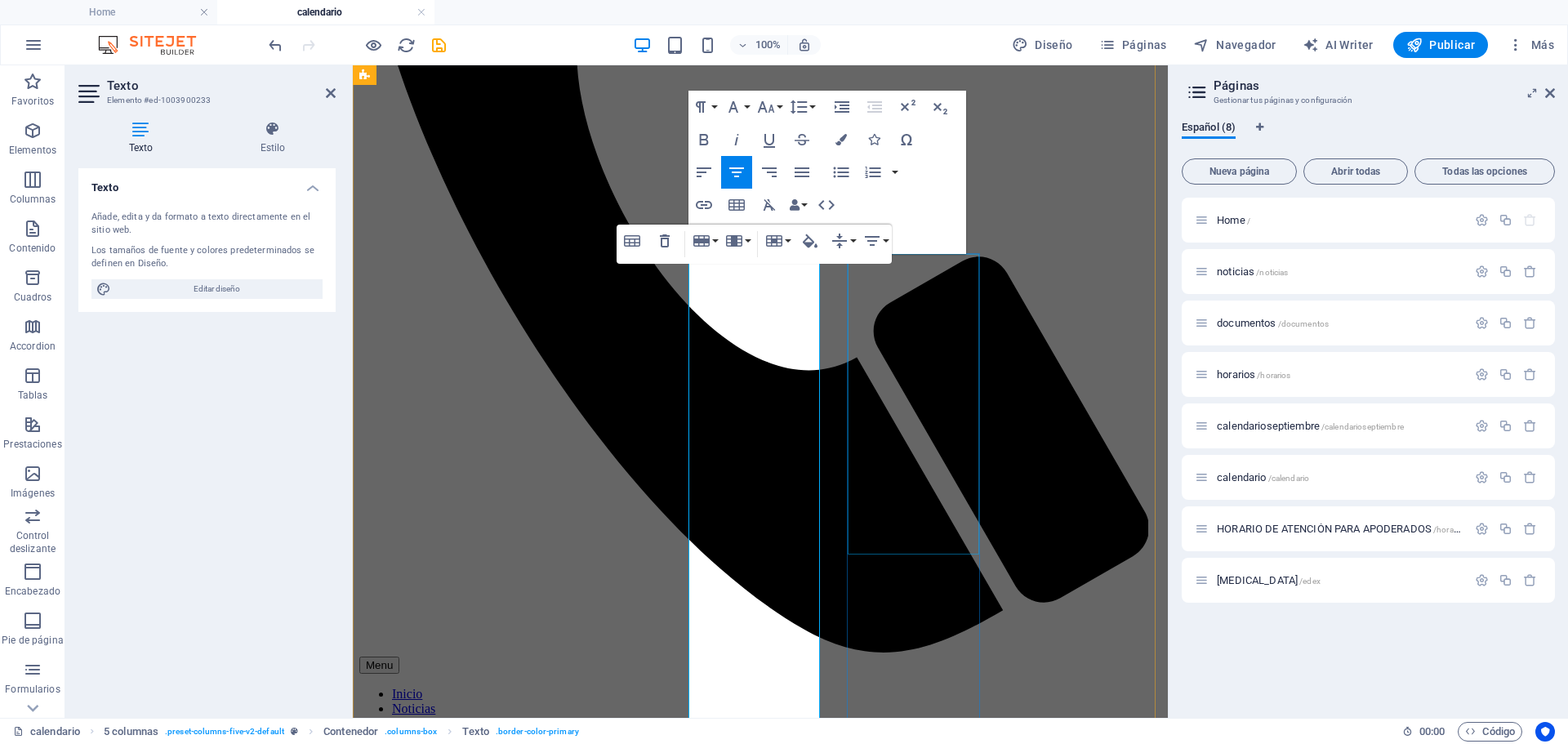
scroll to position [517, 0]
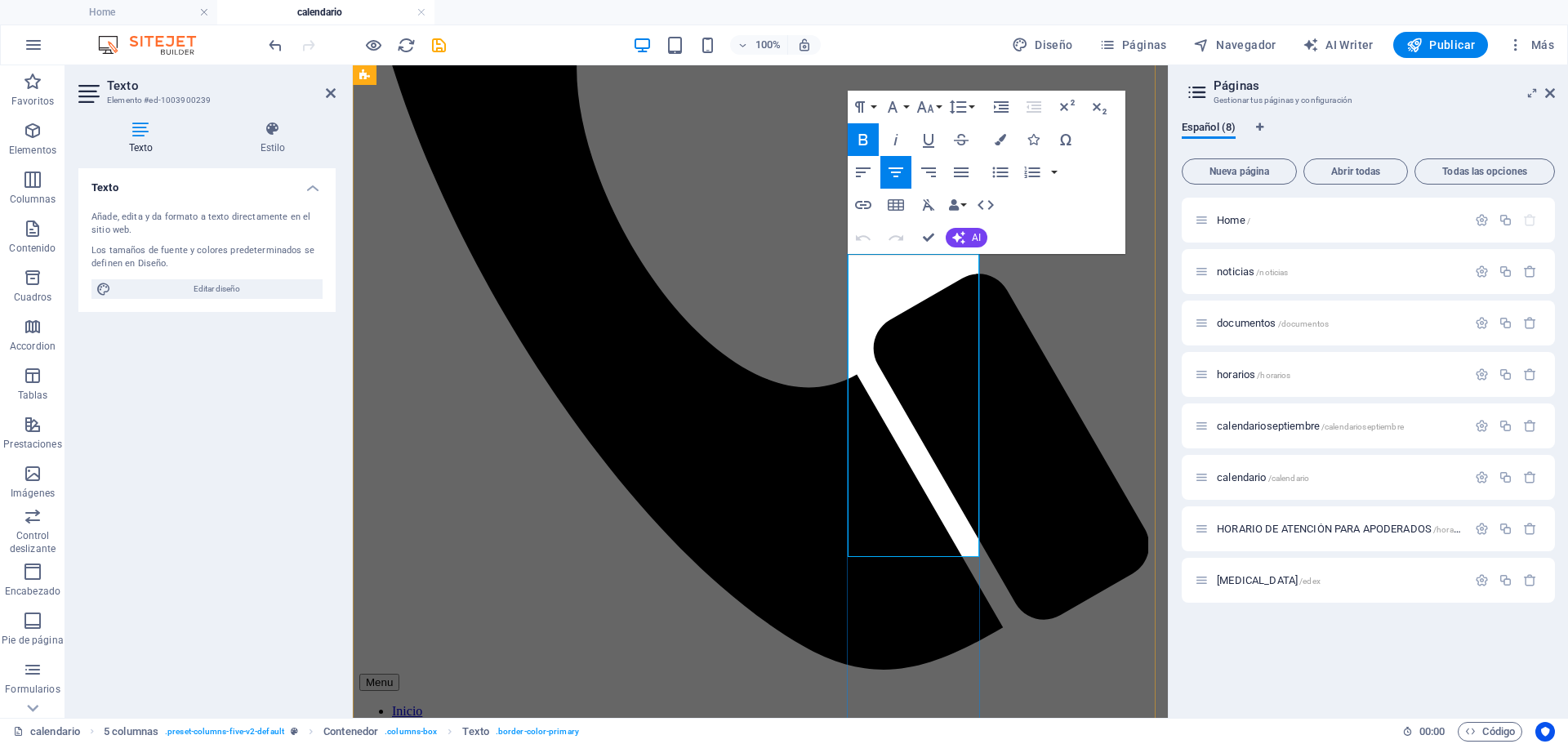
drag, startPoint x: 933, startPoint y: 270, endPoint x: 947, endPoint y: 270, distance: 14.0
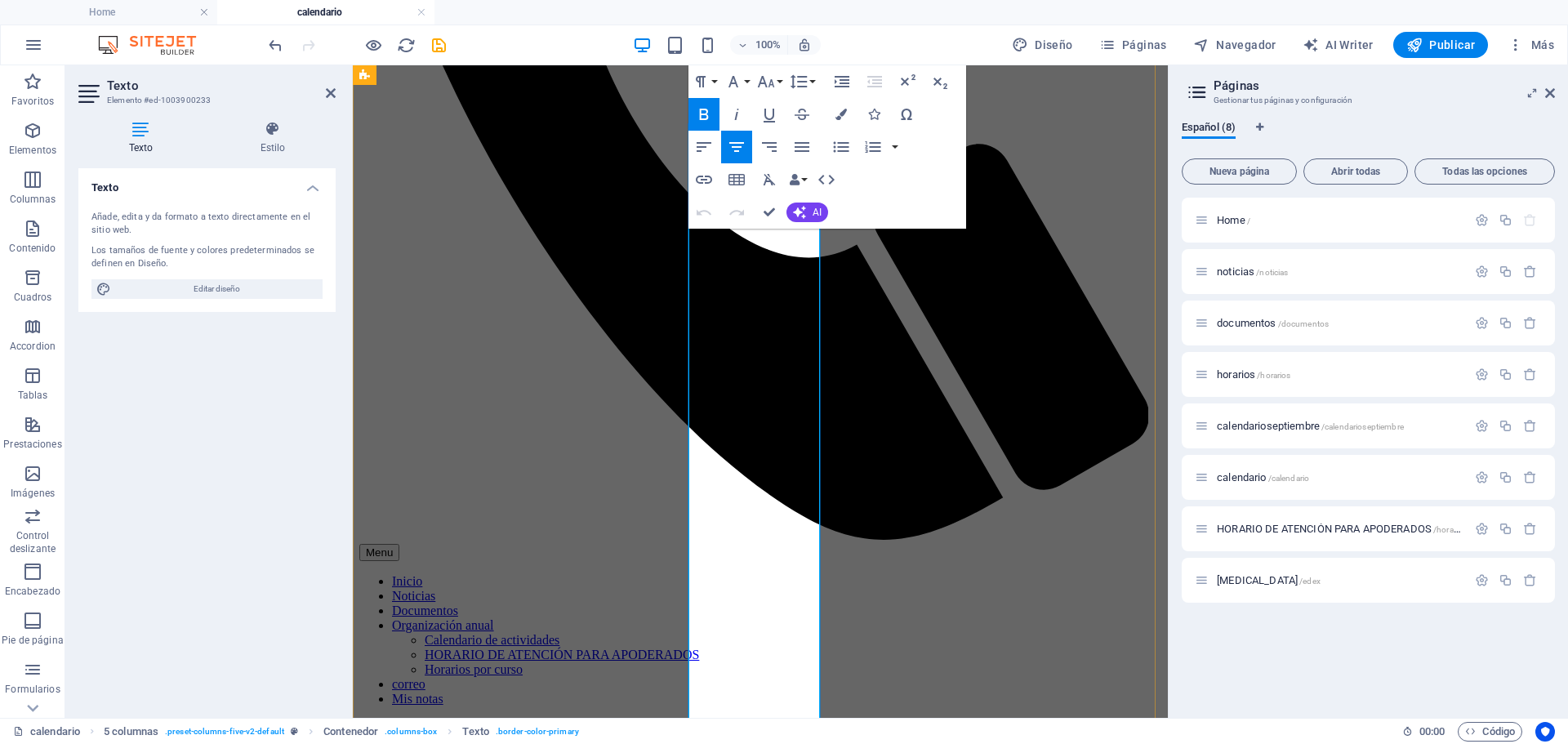
click at [836, 152] on icon "button" at bounding box center [841, 147] width 20 height 20
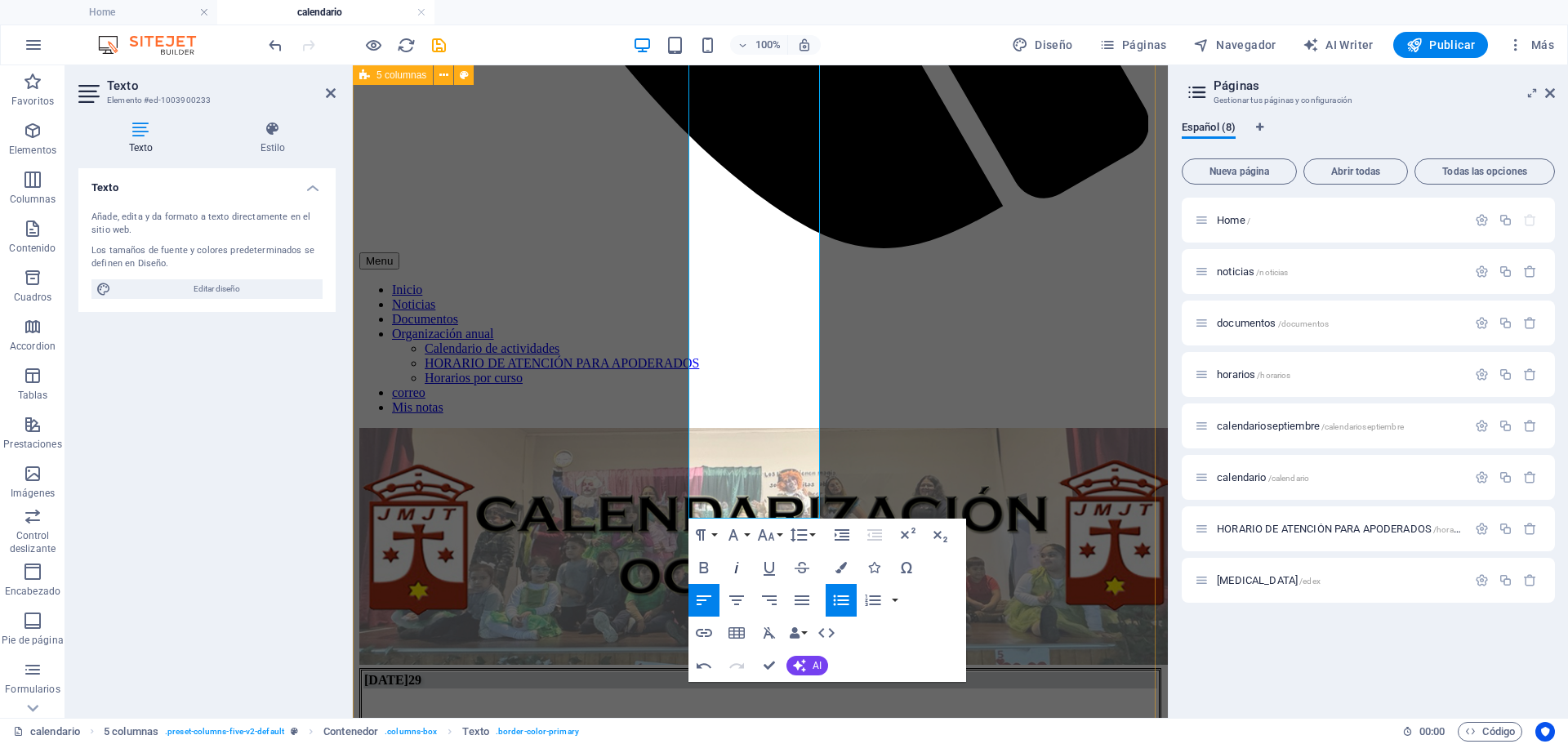
scroll to position [973, 0]
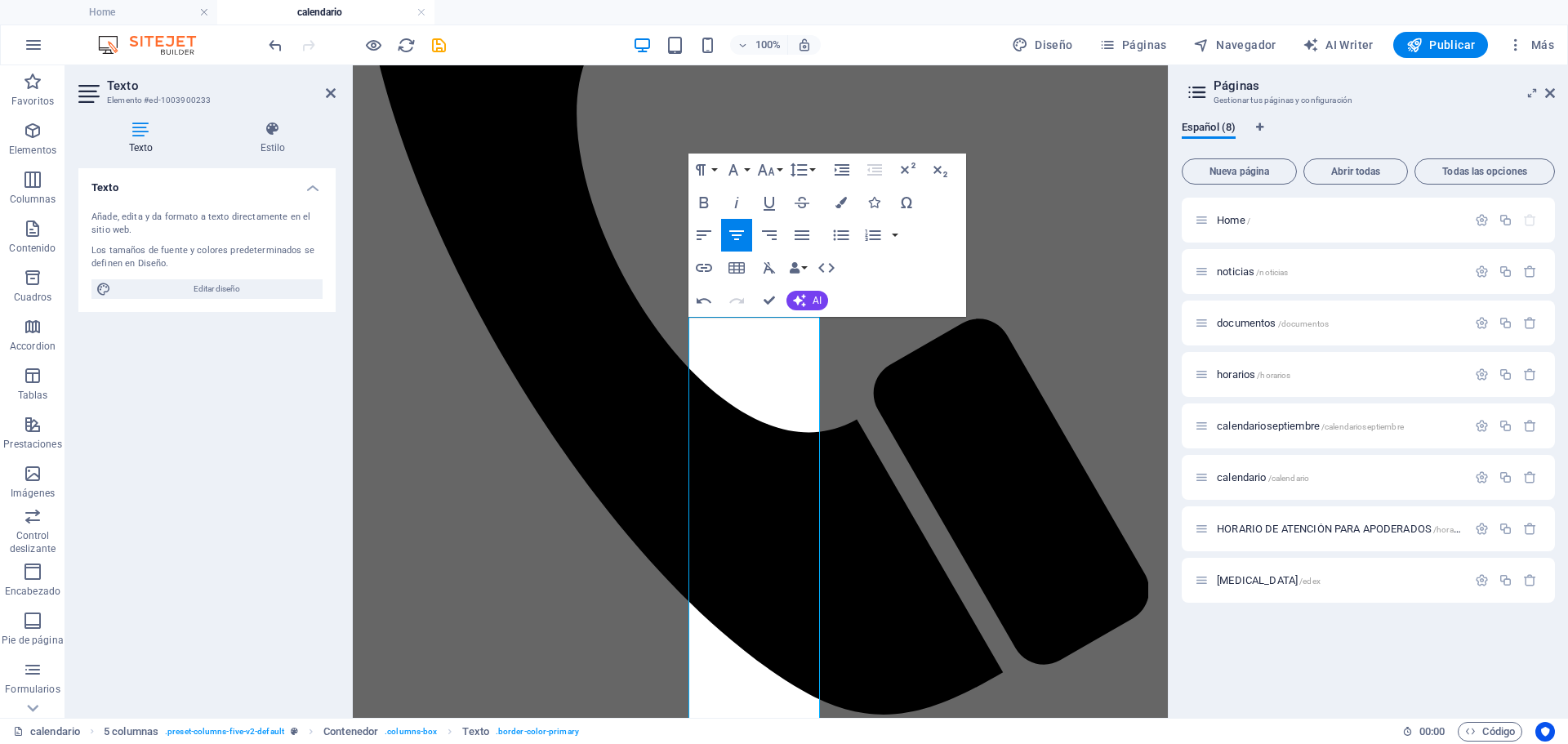
scroll to position [402, 0]
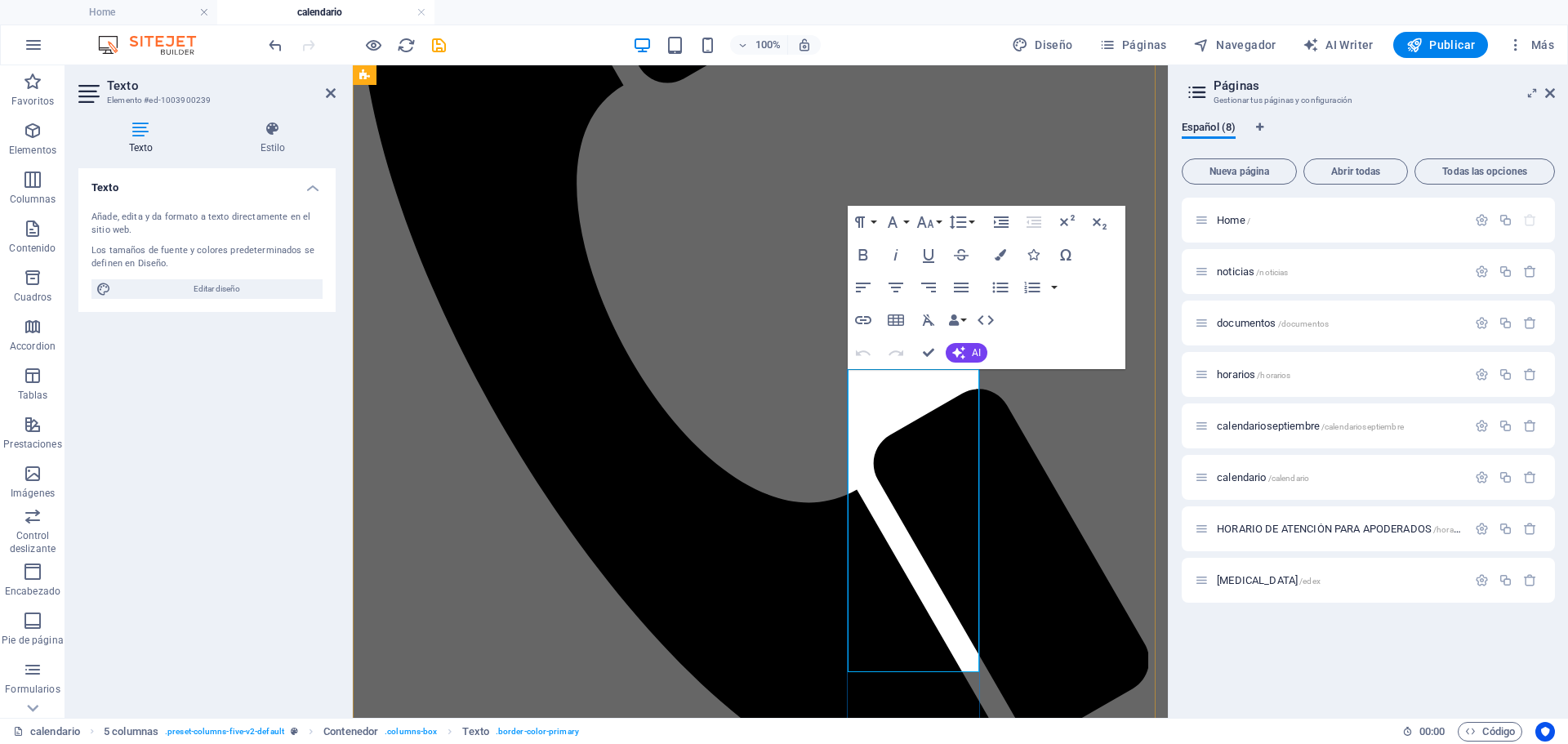
drag, startPoint x: 924, startPoint y: 517, endPoint x: 940, endPoint y: 504, distance: 20.6
drag, startPoint x: 933, startPoint y: 524, endPoint x: 865, endPoint y: 405, distance: 137.1
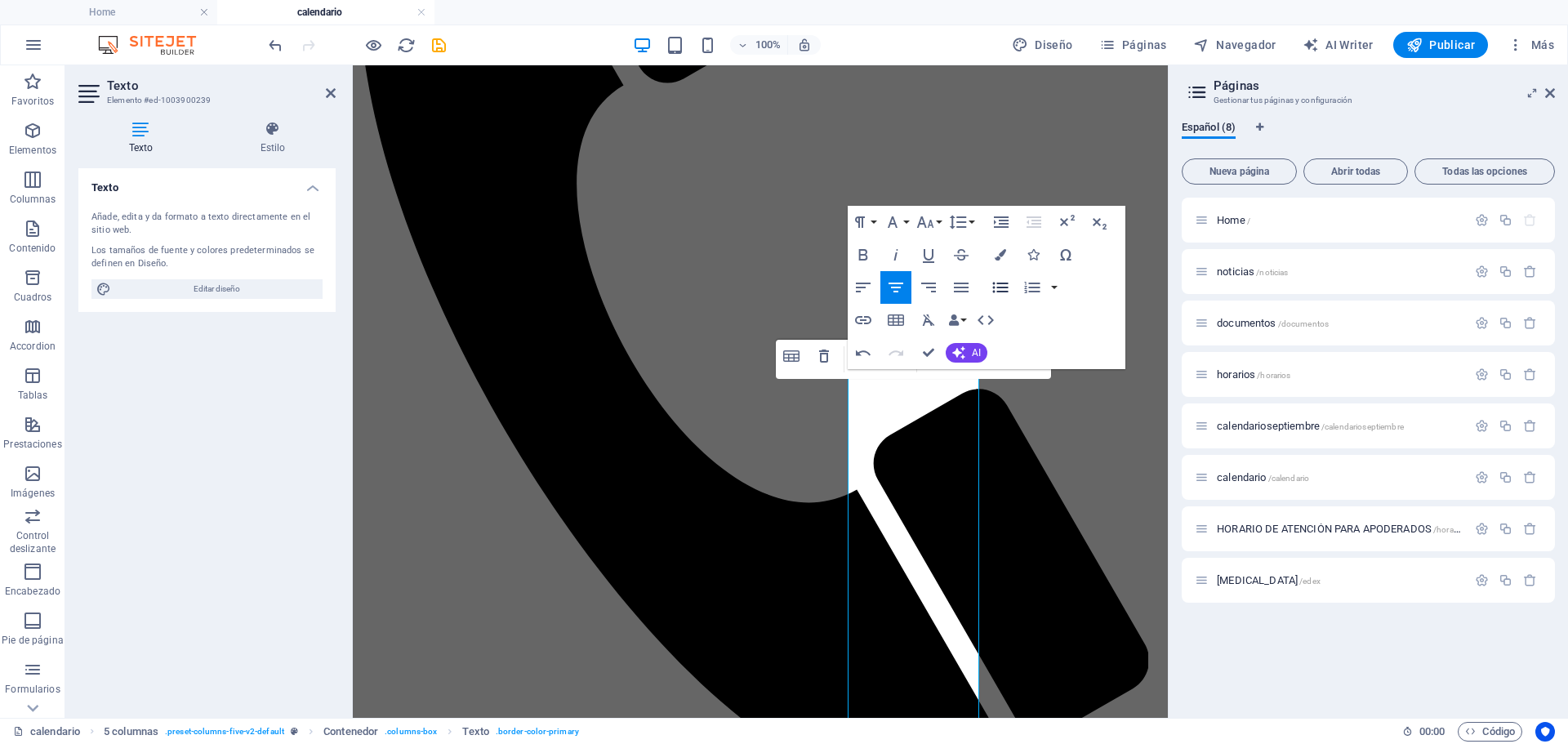
click at [998, 288] on icon "button" at bounding box center [1000, 287] width 16 height 11
click at [861, 283] on icon "button" at bounding box center [864, 288] width 15 height 10
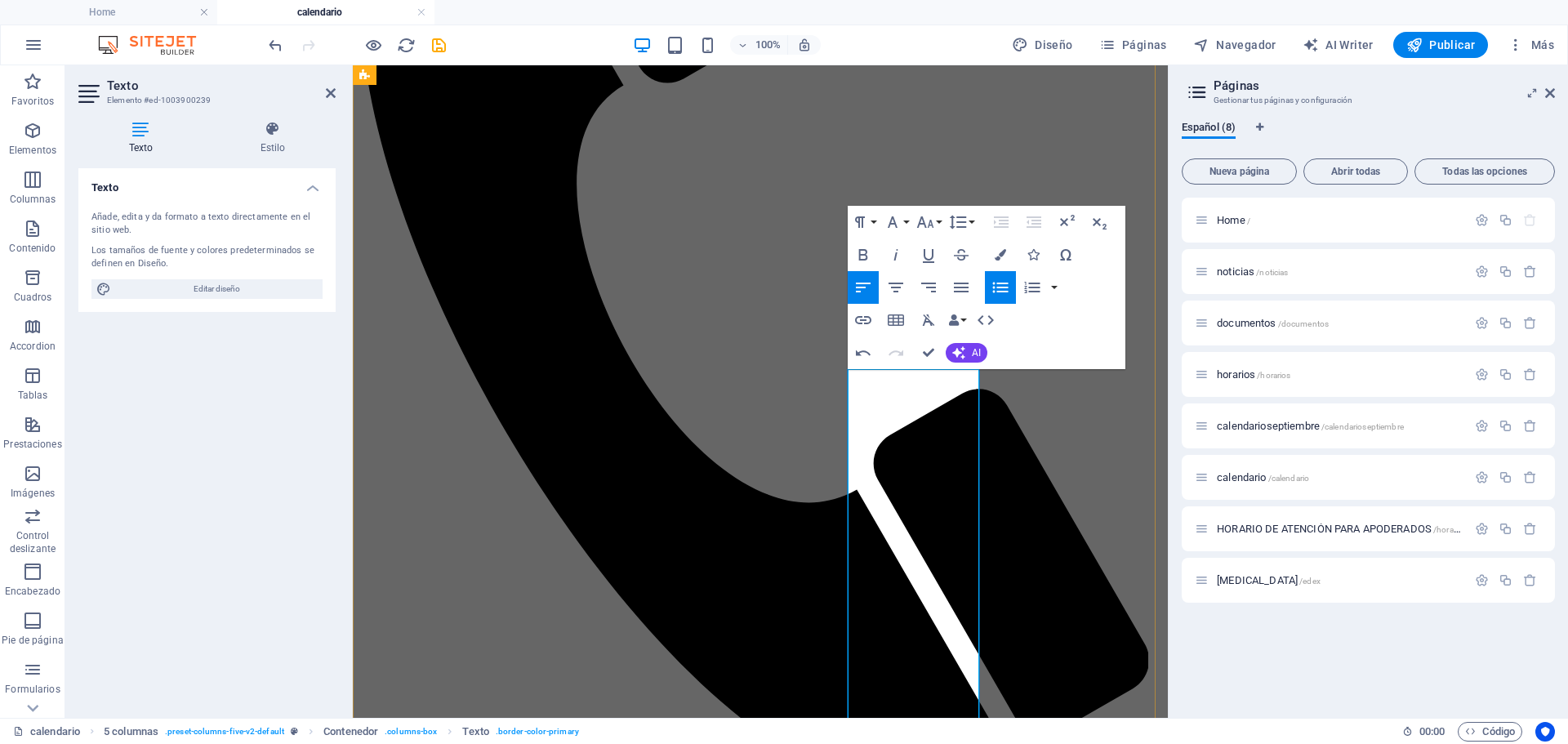
click at [1004, 291] on icon "button" at bounding box center [1000, 287] width 16 height 11
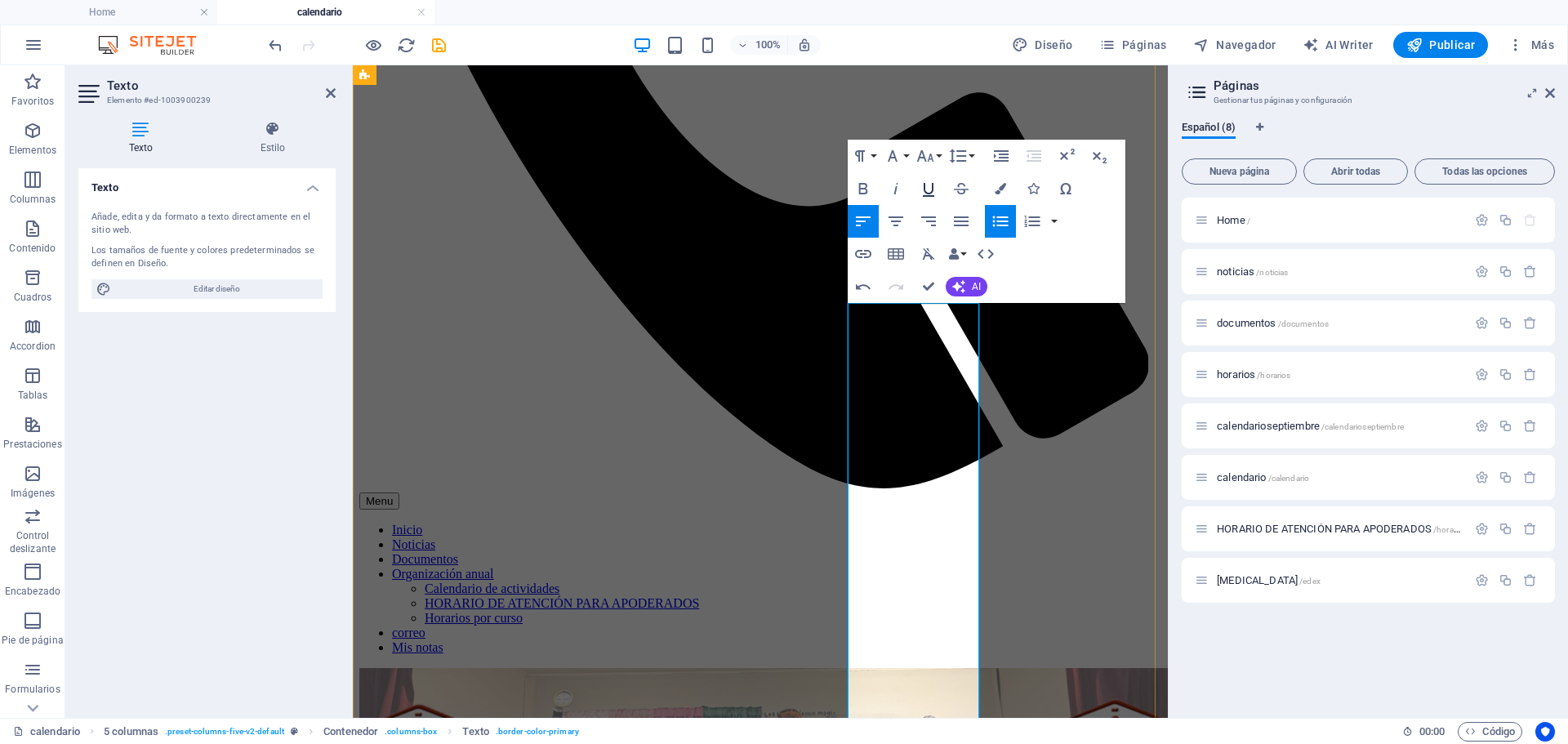
scroll to position [728, 0]
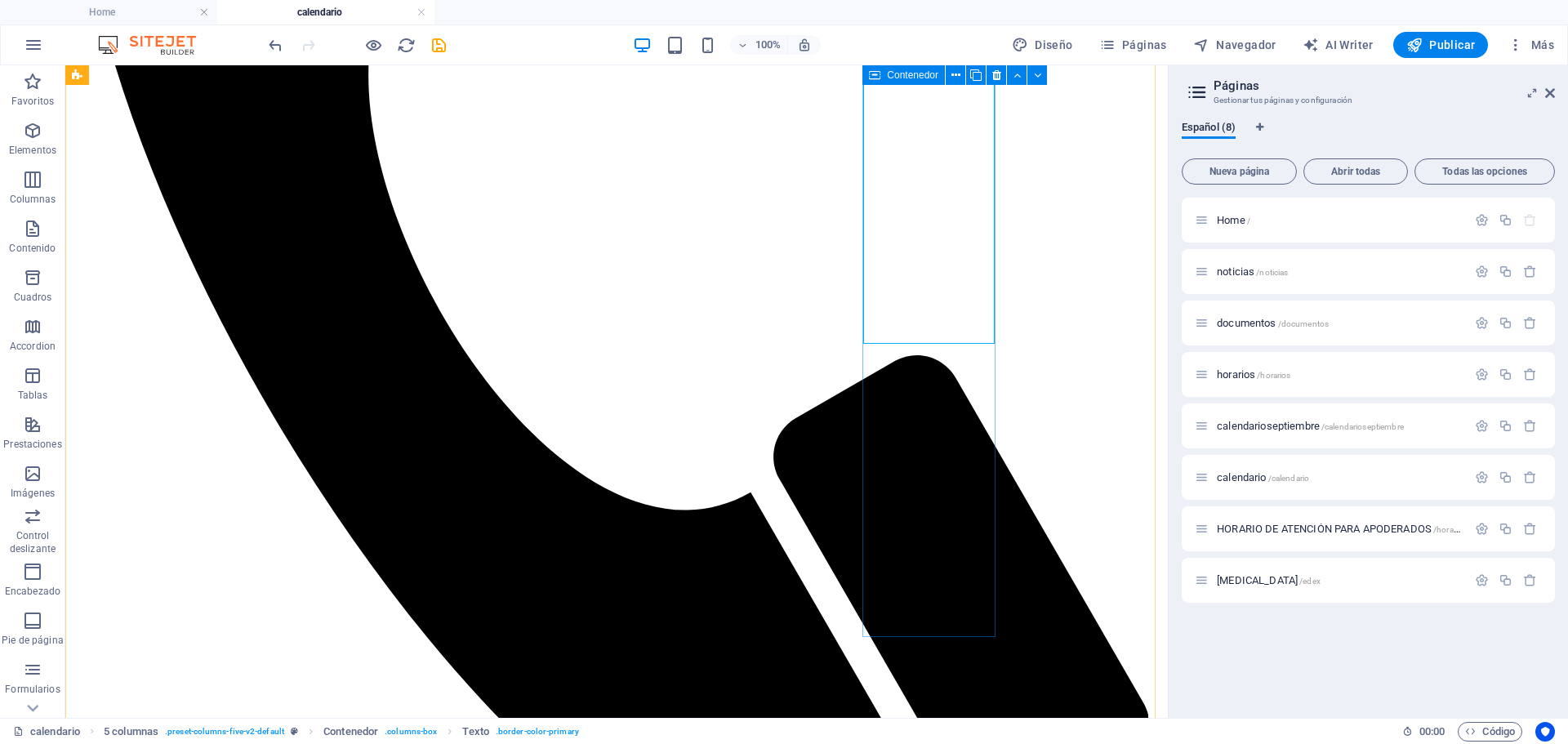
scroll to position [402, 0]
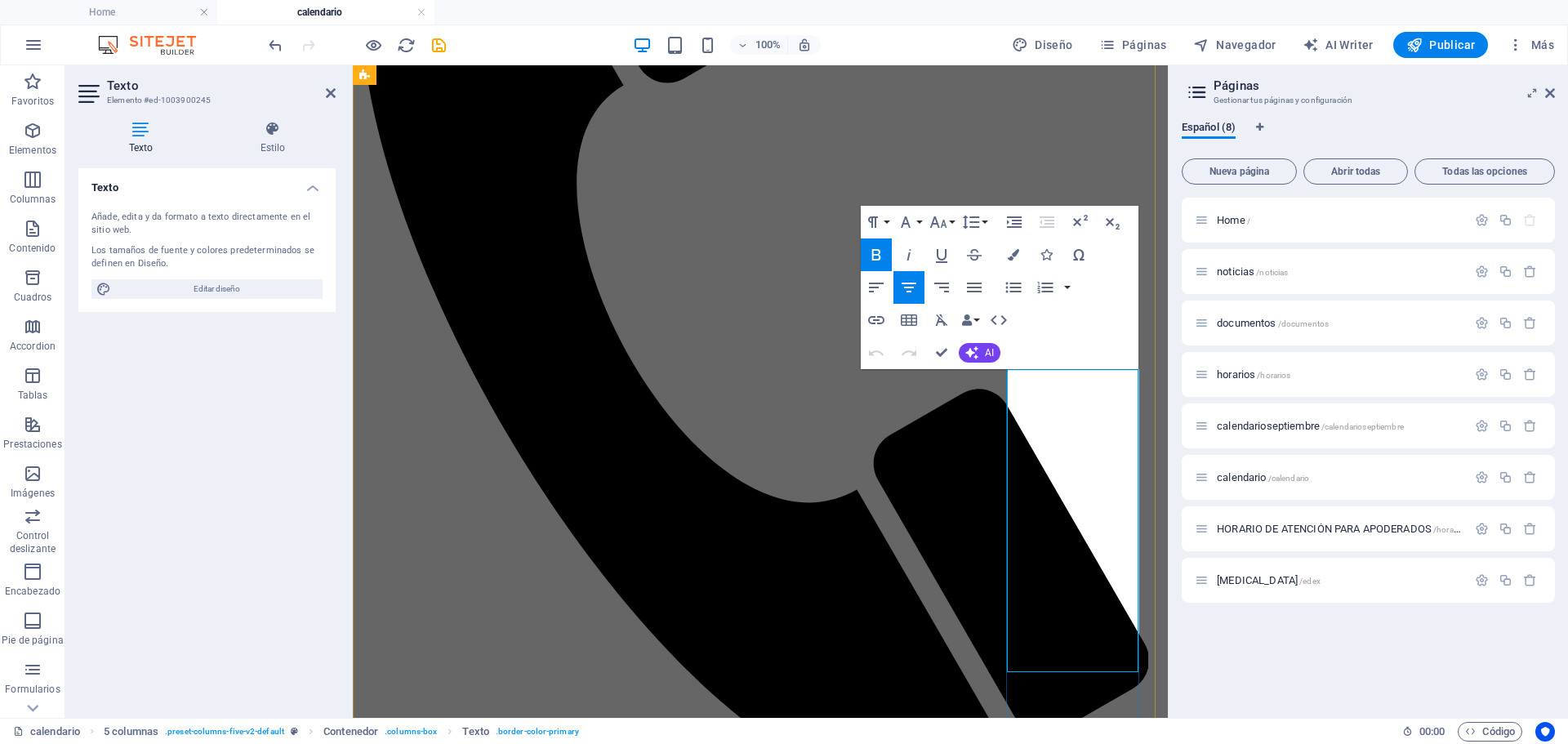
drag, startPoint x: 1126, startPoint y: 575, endPoint x: 1023, endPoint y: 405, distance: 198.8
click at [1023, 288] on icon "button" at bounding box center [1013, 288] width 20 height 20
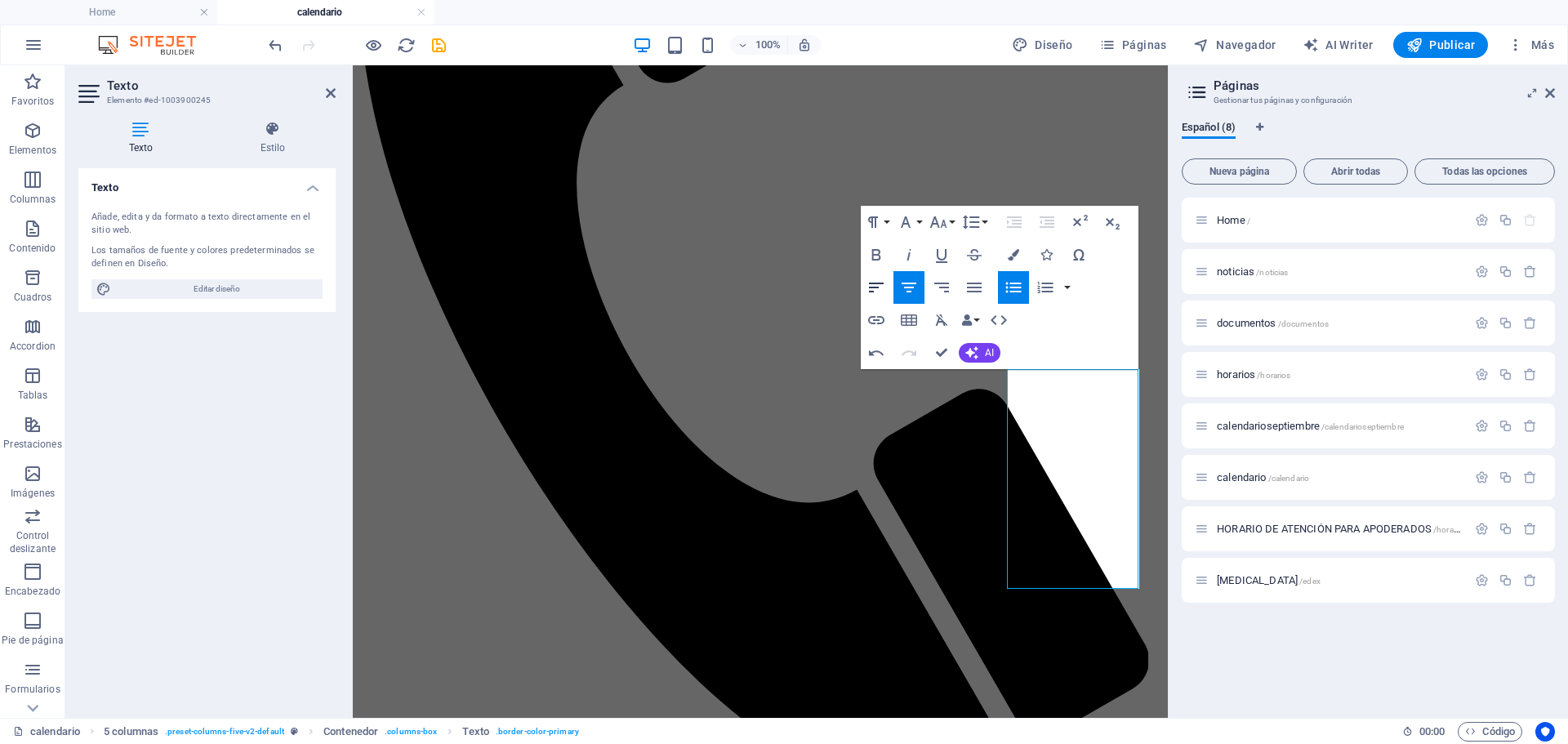
click at [878, 285] on icon "button" at bounding box center [877, 288] width 20 height 20
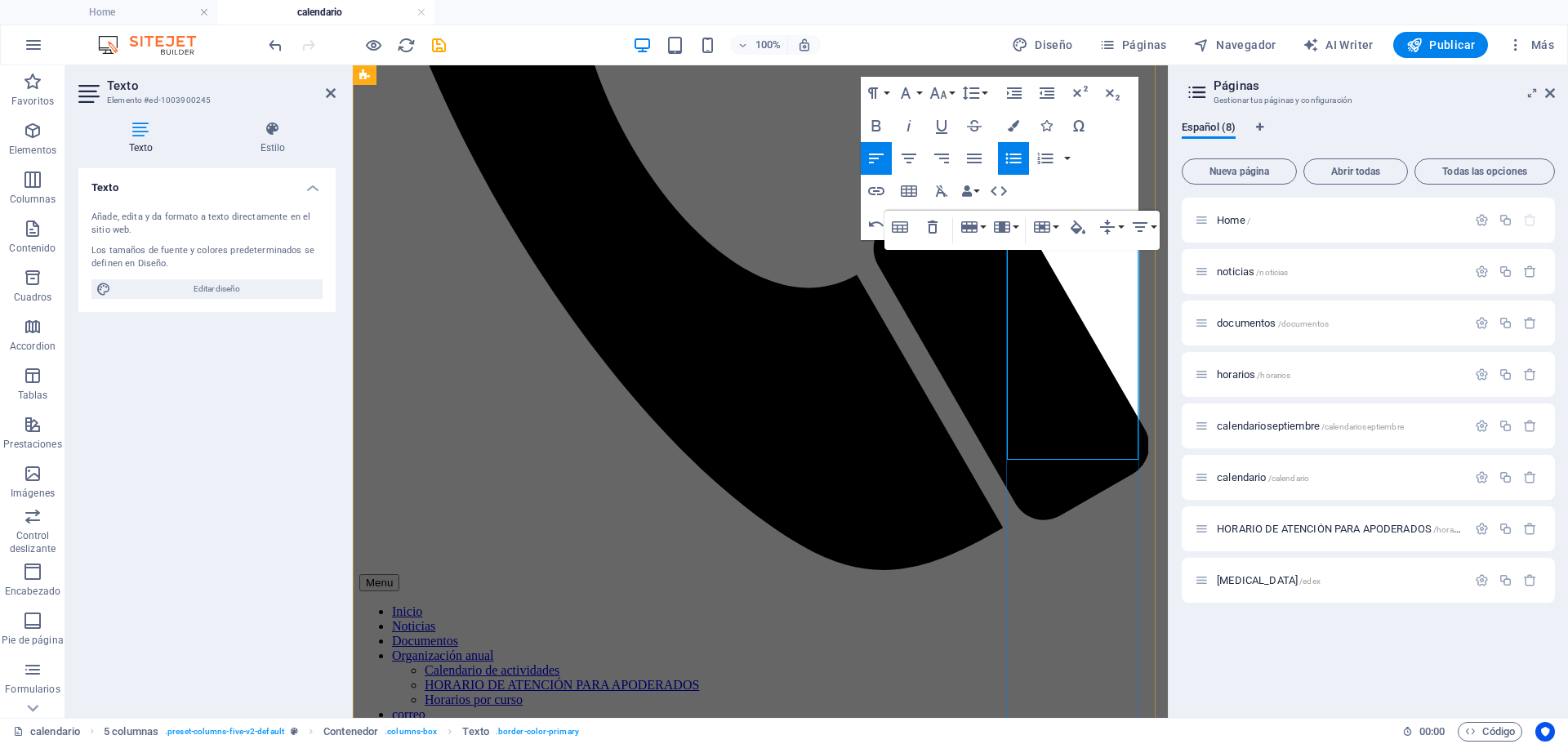
scroll to position [647, 0]
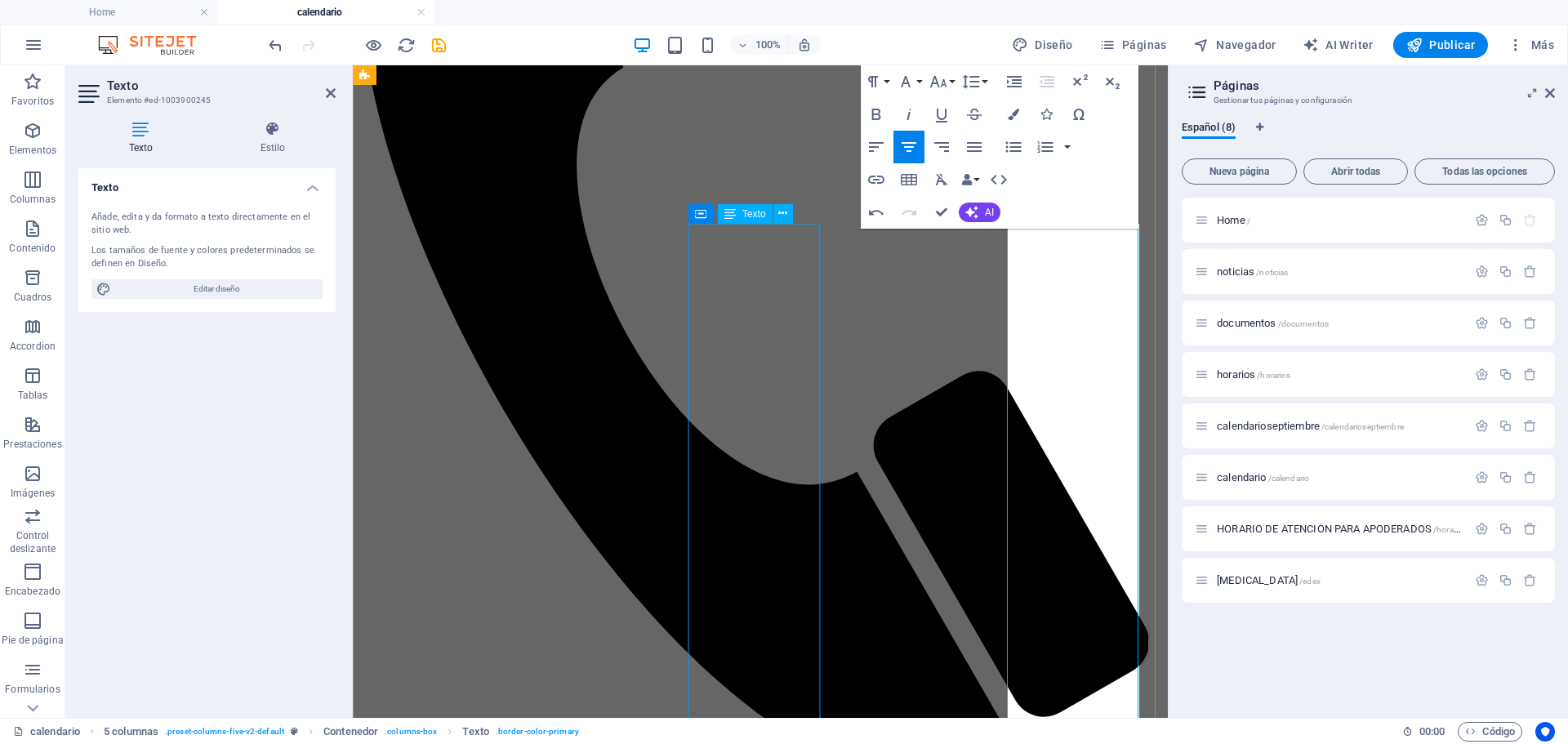
scroll to position [402, 0]
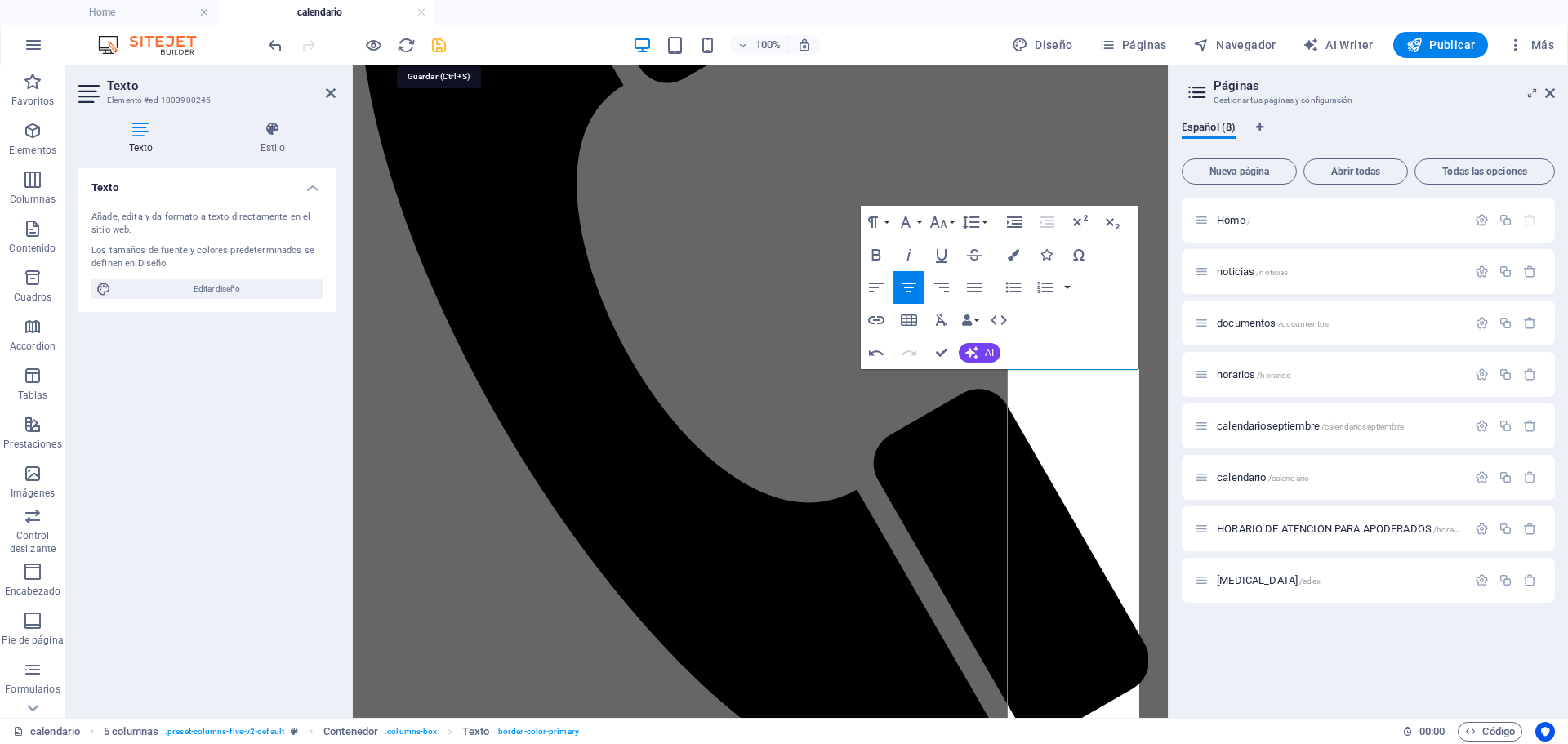
click at [432, 42] on icon "save" at bounding box center [438, 45] width 19 height 19
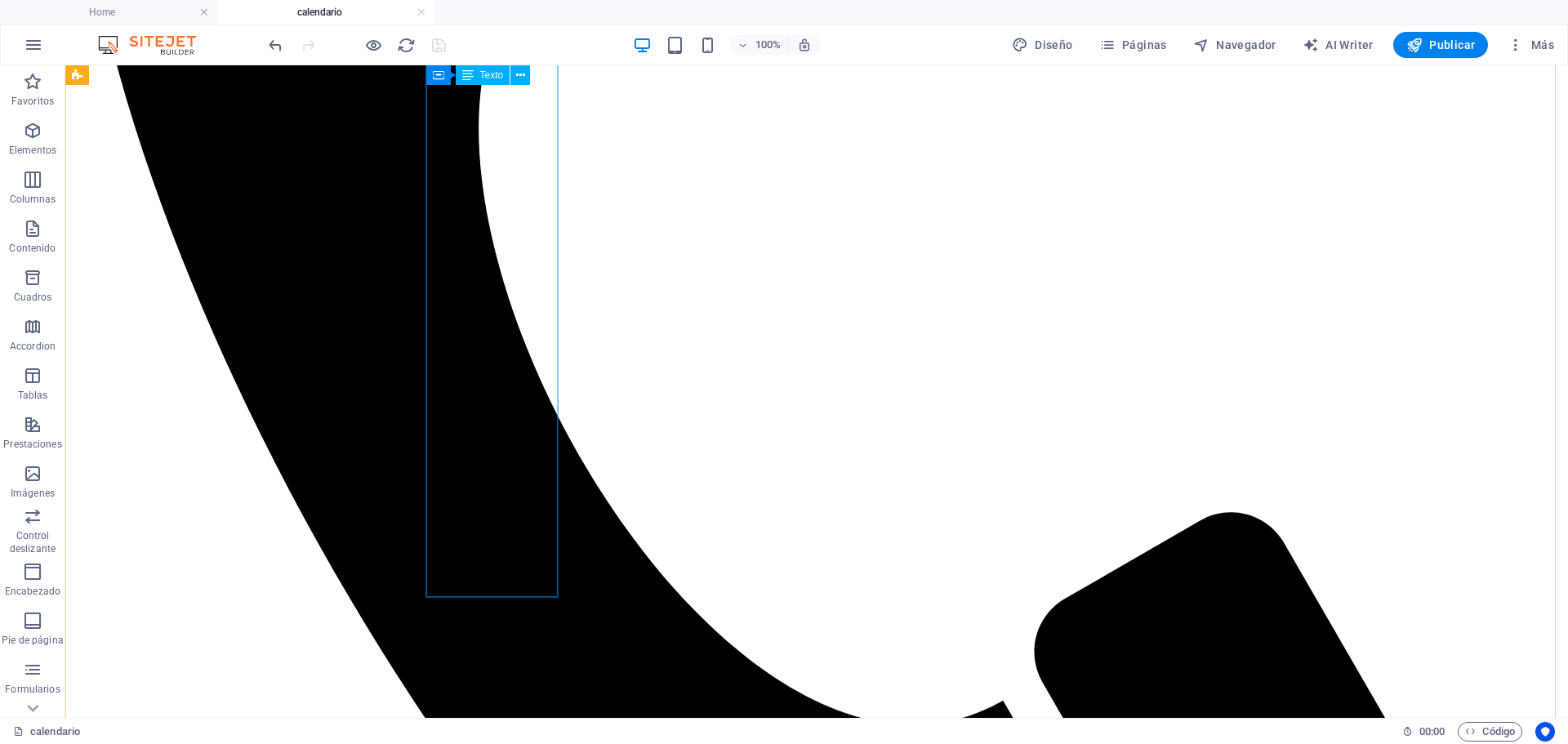
scroll to position [973, 0]
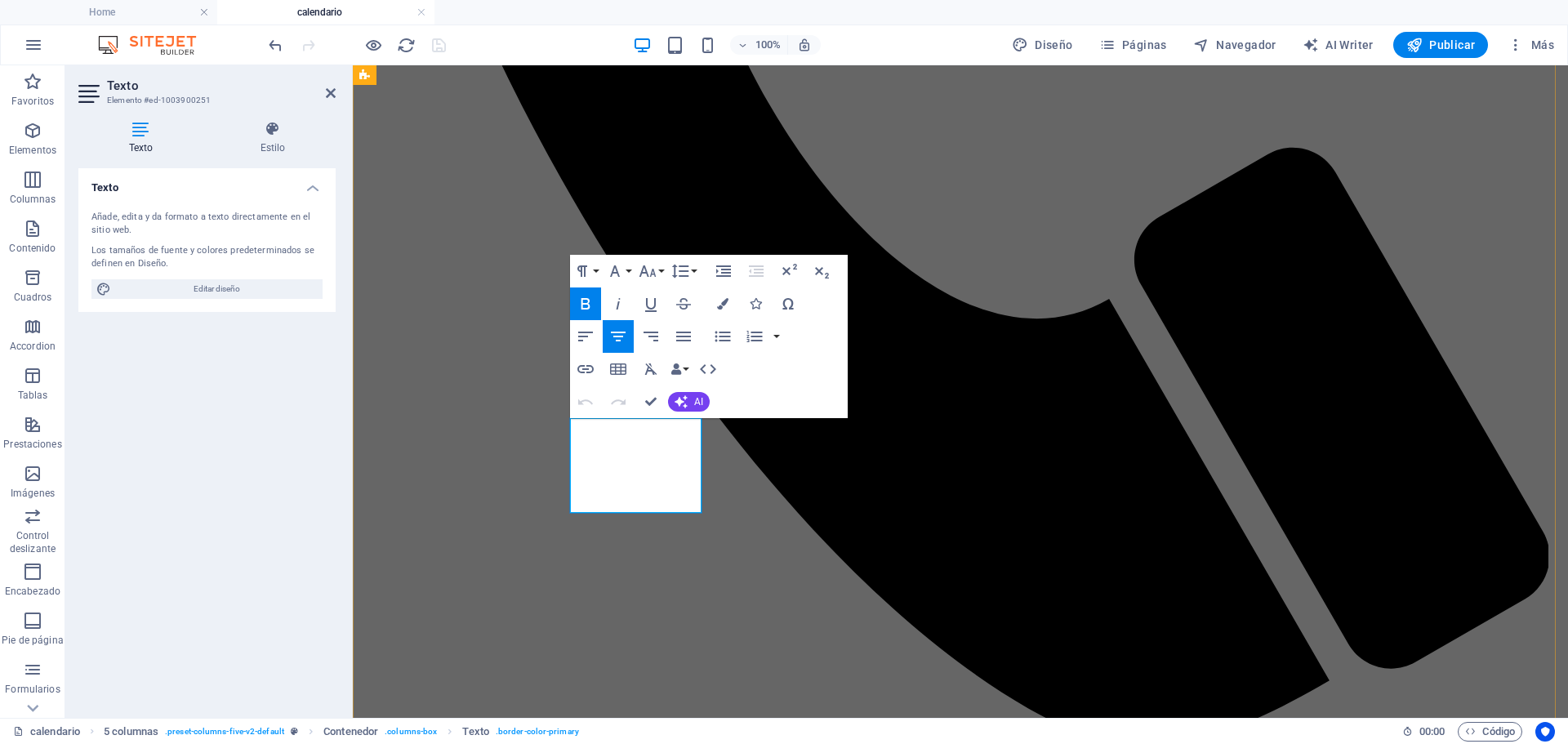
drag, startPoint x: 658, startPoint y: 474, endPoint x: 592, endPoint y: 456, distance: 68.4
click at [724, 335] on icon "button" at bounding box center [723, 336] width 20 height 20
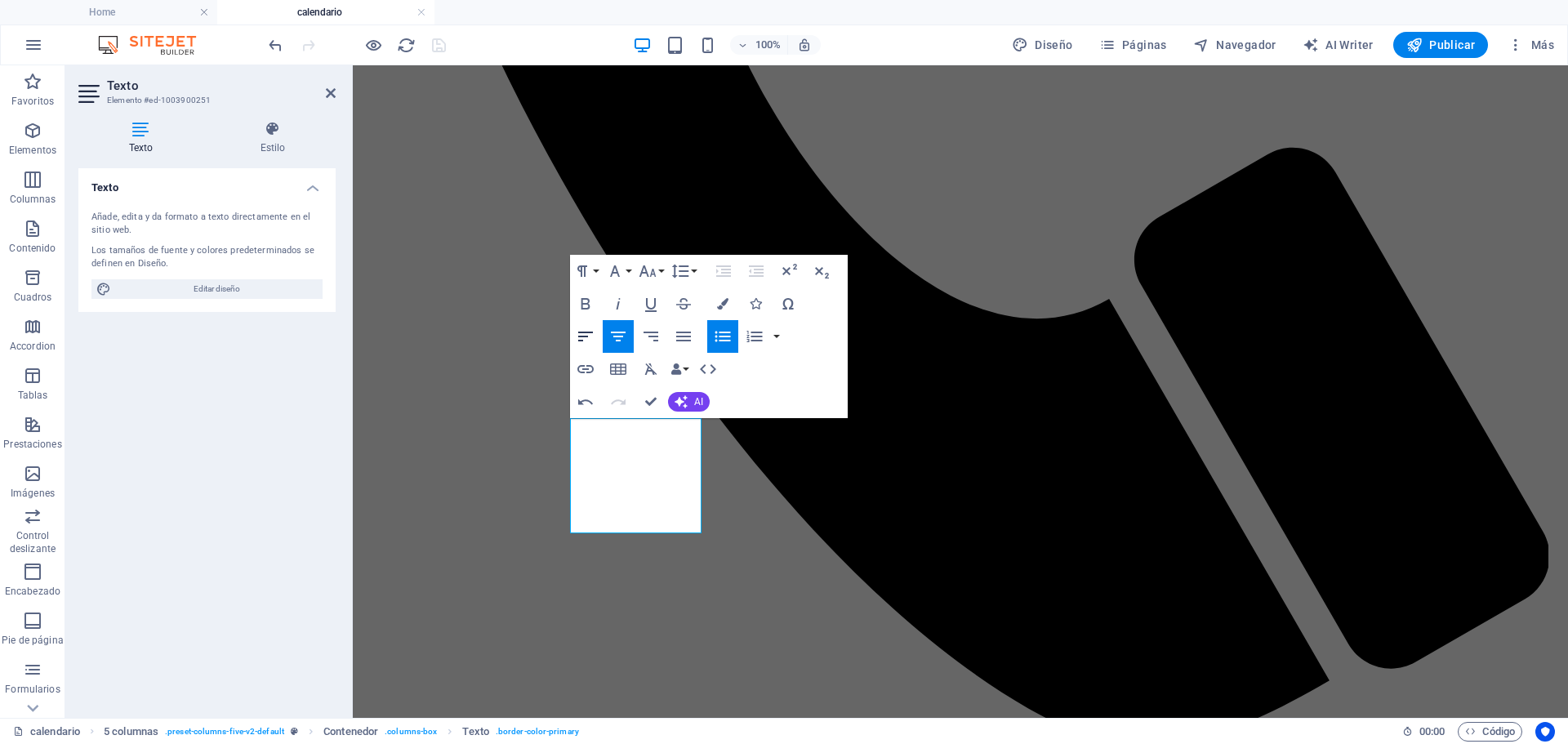
click at [588, 328] on icon "button" at bounding box center [586, 336] width 20 height 20
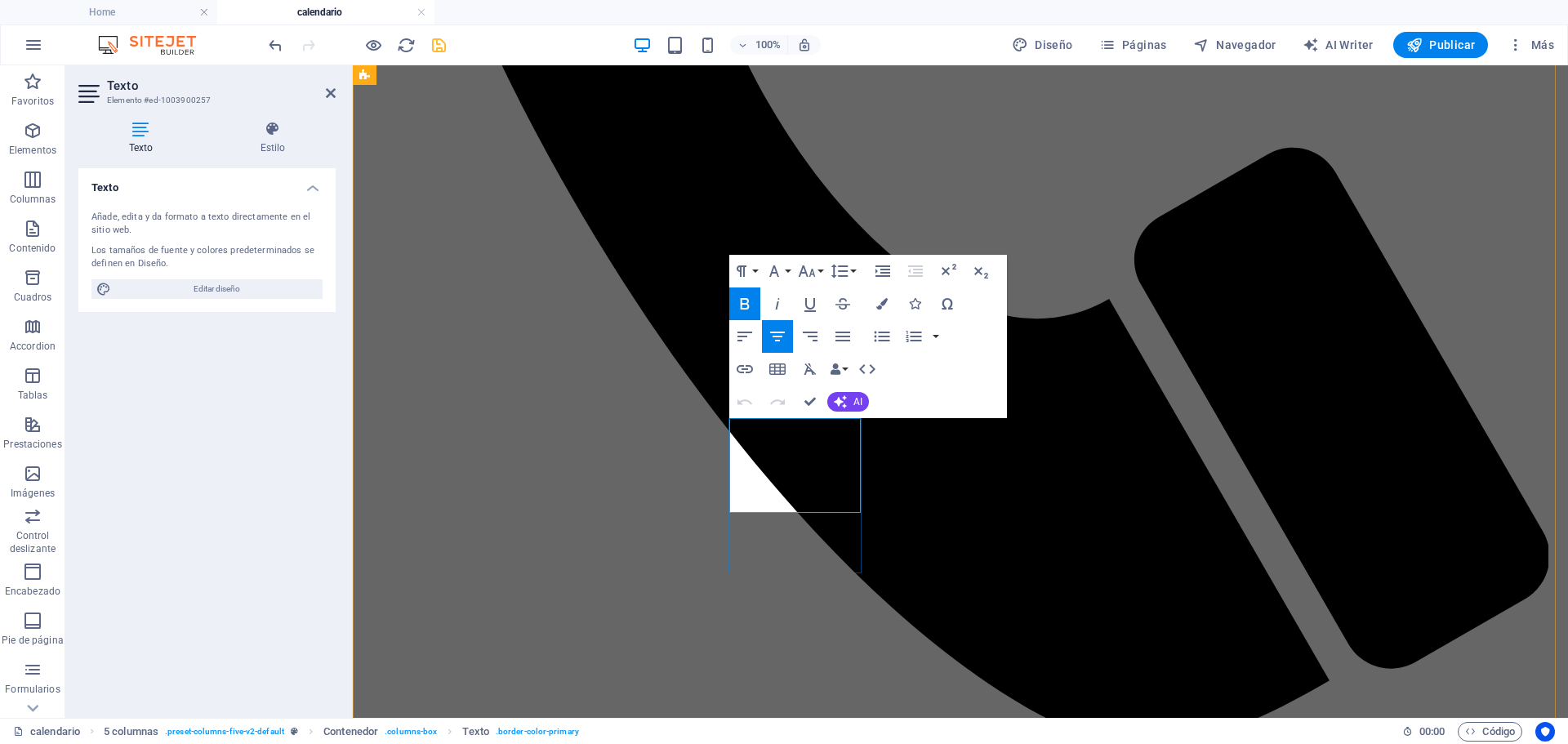
drag, startPoint x: 823, startPoint y: 434, endPoint x: 833, endPoint y: 435, distance: 10.0
drag, startPoint x: 823, startPoint y: 477, endPoint x: 751, endPoint y: 448, distance: 77.6
click at [744, 336] on icon "button" at bounding box center [745, 336] width 20 height 20
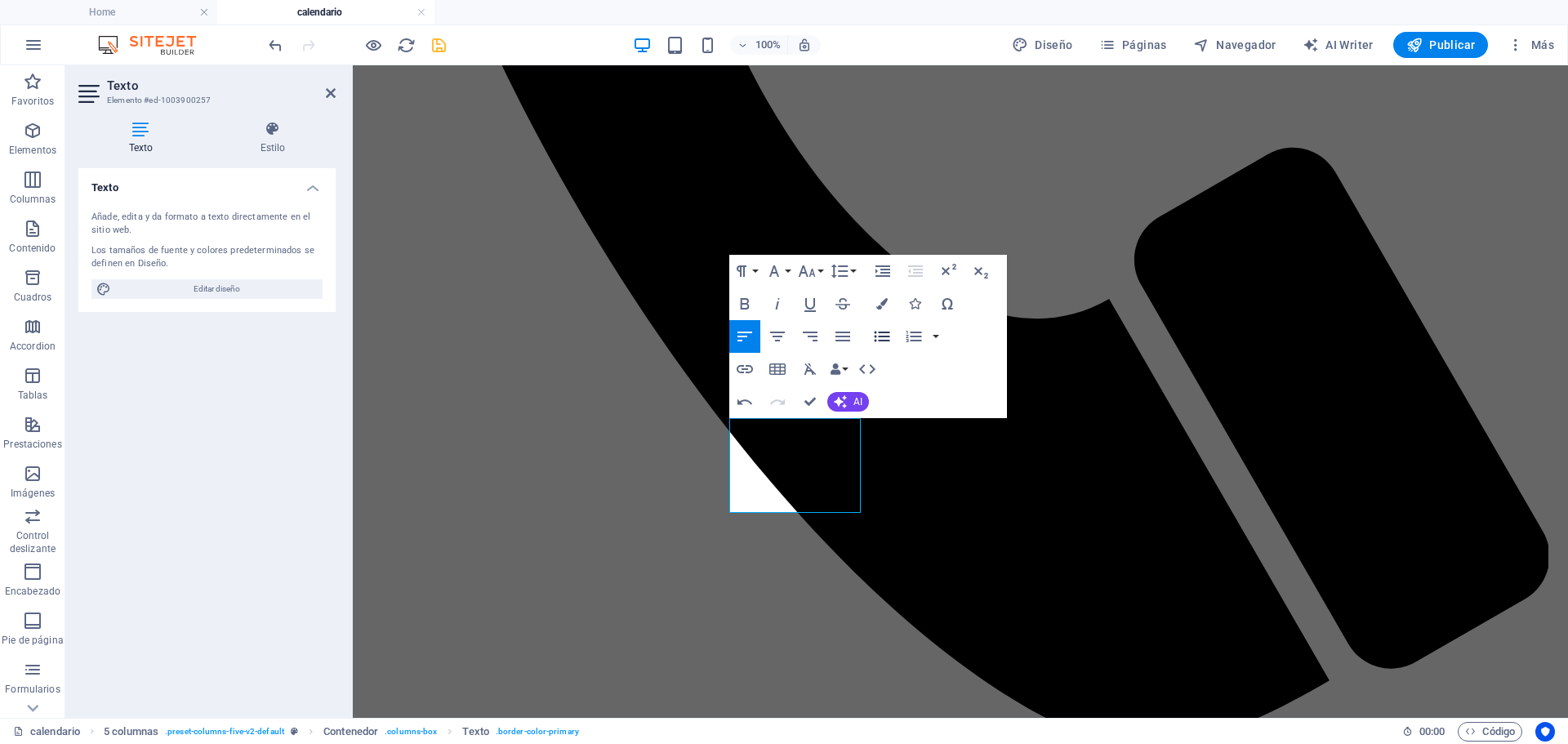
click at [884, 340] on icon "button" at bounding box center [882, 336] width 16 height 11
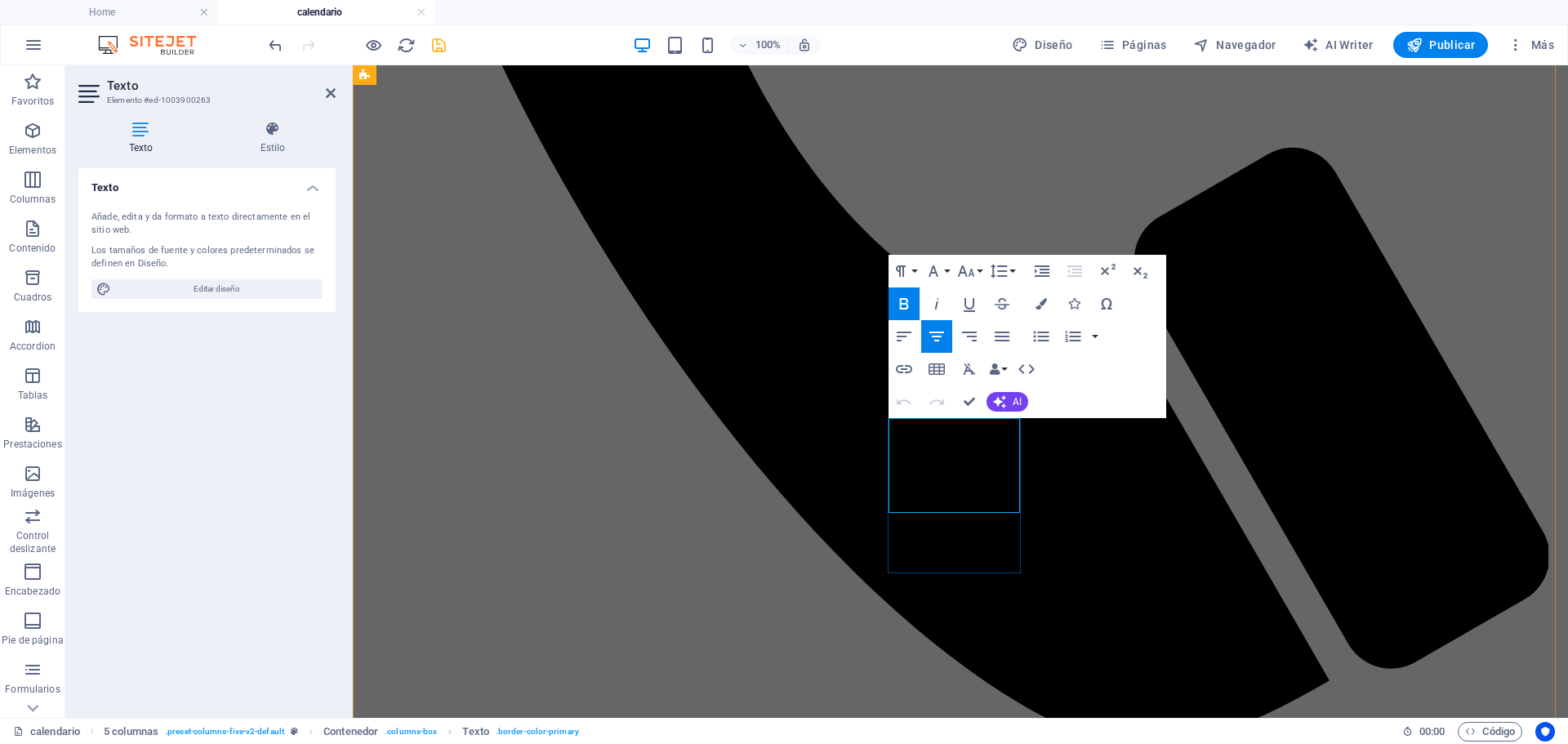
drag, startPoint x: 981, startPoint y: 482, endPoint x: 911, endPoint y: 449, distance: 77.4
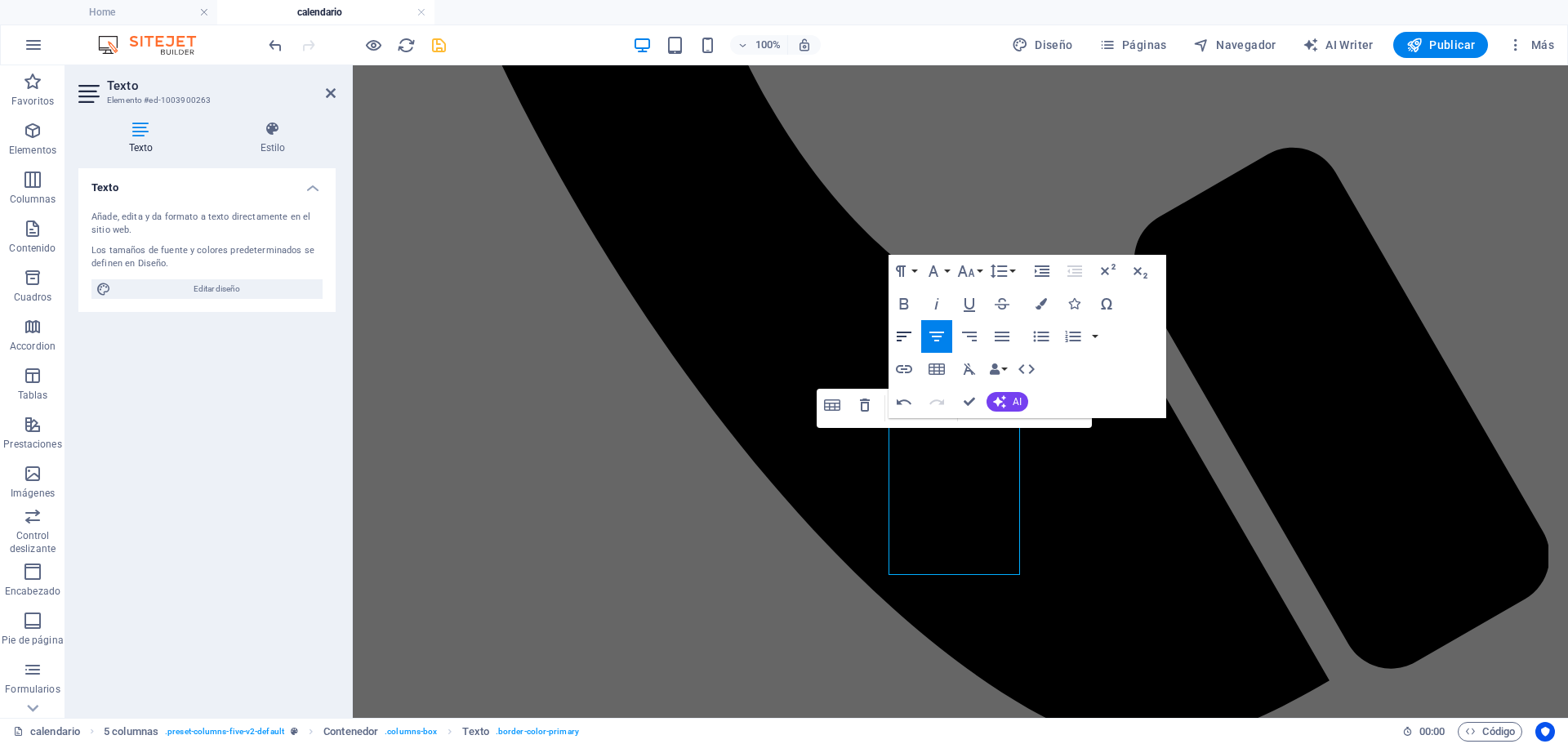
click at [900, 339] on icon "button" at bounding box center [904, 336] width 20 height 20
click at [1044, 335] on icon "button" at bounding box center [1041, 336] width 20 height 20
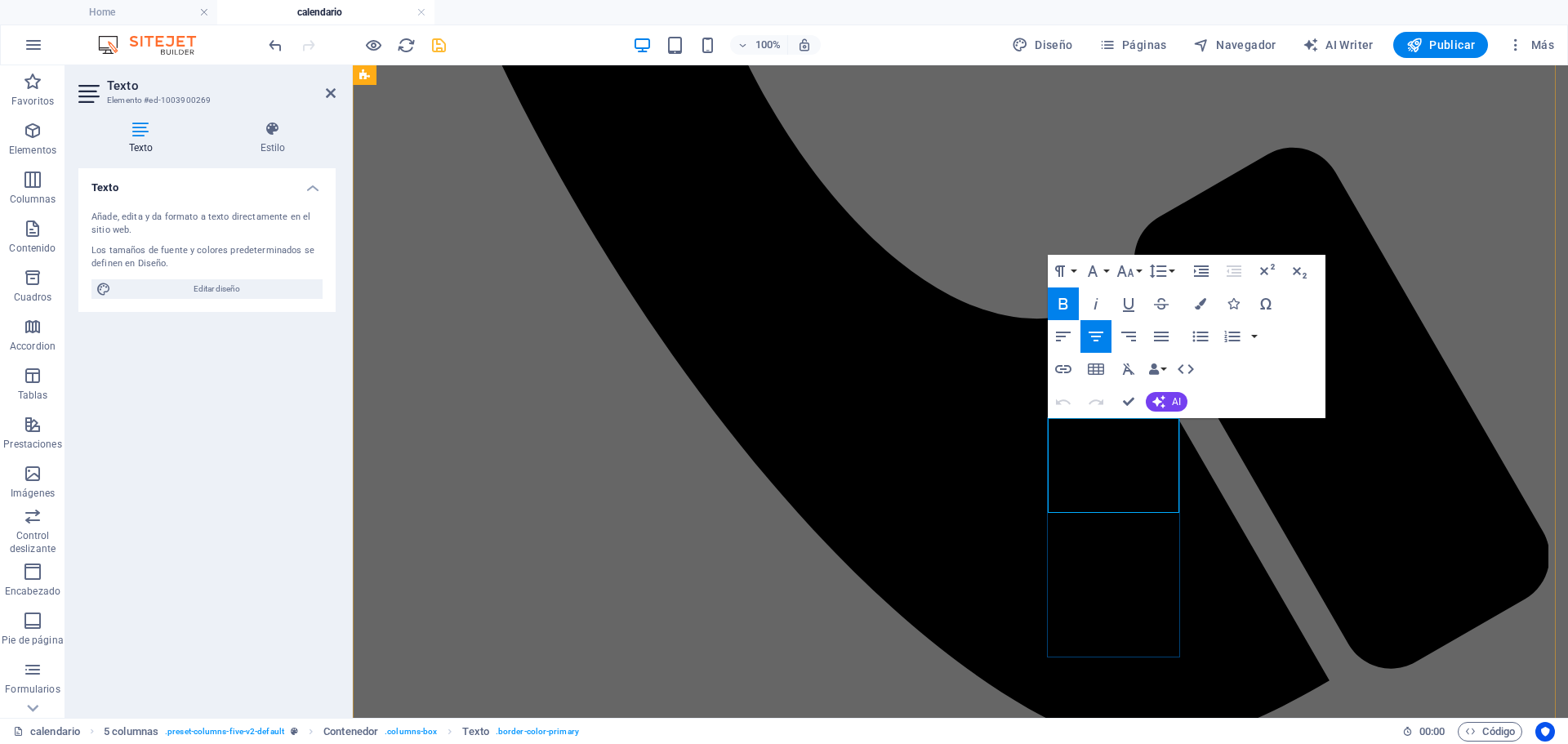
drag, startPoint x: 1141, startPoint y: 470, endPoint x: 1080, endPoint y: 457, distance: 62.4
click at [1051, 330] on button "Align Left" at bounding box center [1064, 337] width 31 height 33
click at [1197, 333] on icon "button" at bounding box center [1201, 336] width 16 height 11
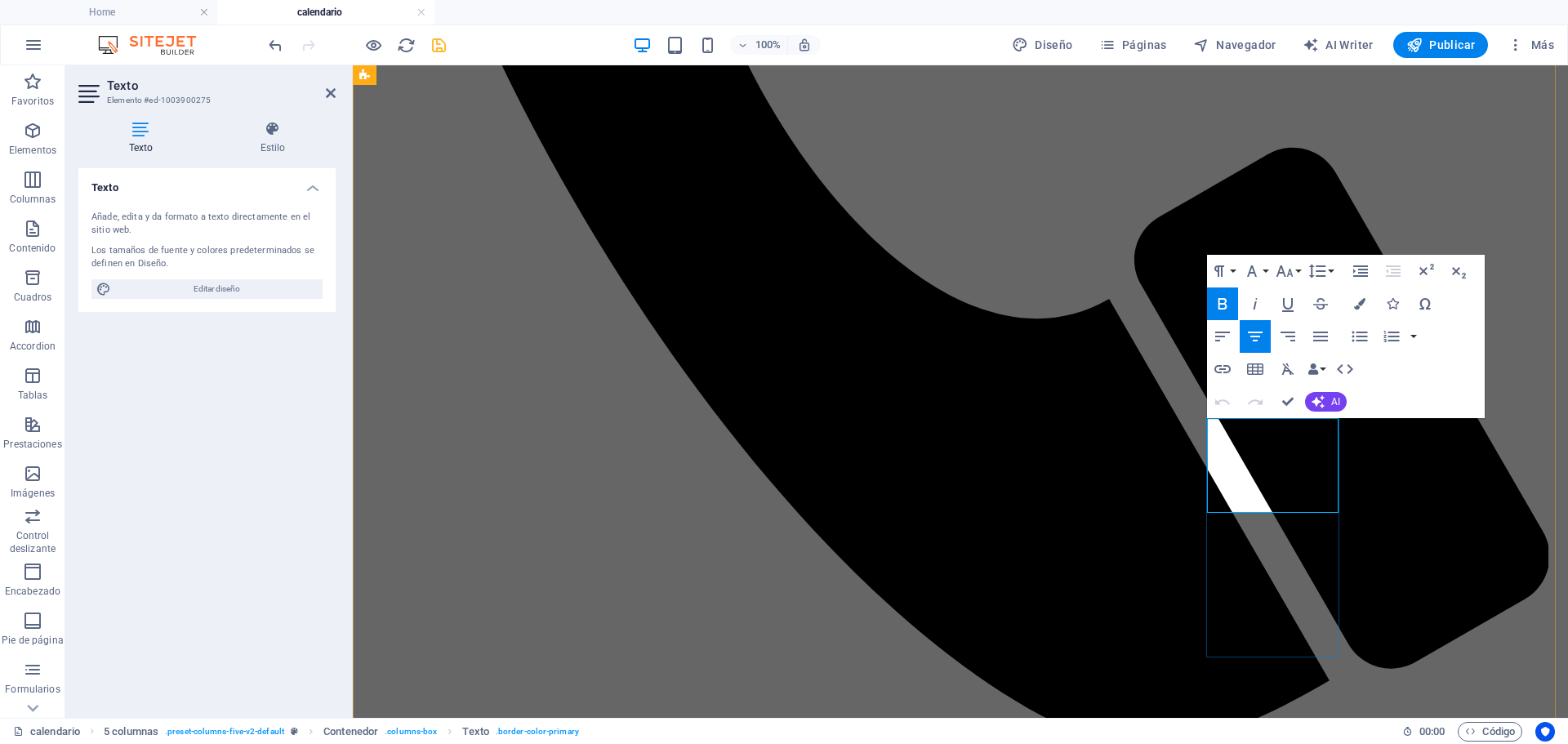
drag, startPoint x: 1303, startPoint y: 479, endPoint x: 1234, endPoint y: 459, distance: 71.8
click at [1228, 344] on icon "button" at bounding box center [1223, 336] width 20 height 20
click at [1360, 342] on icon "button" at bounding box center [1360, 336] width 20 height 20
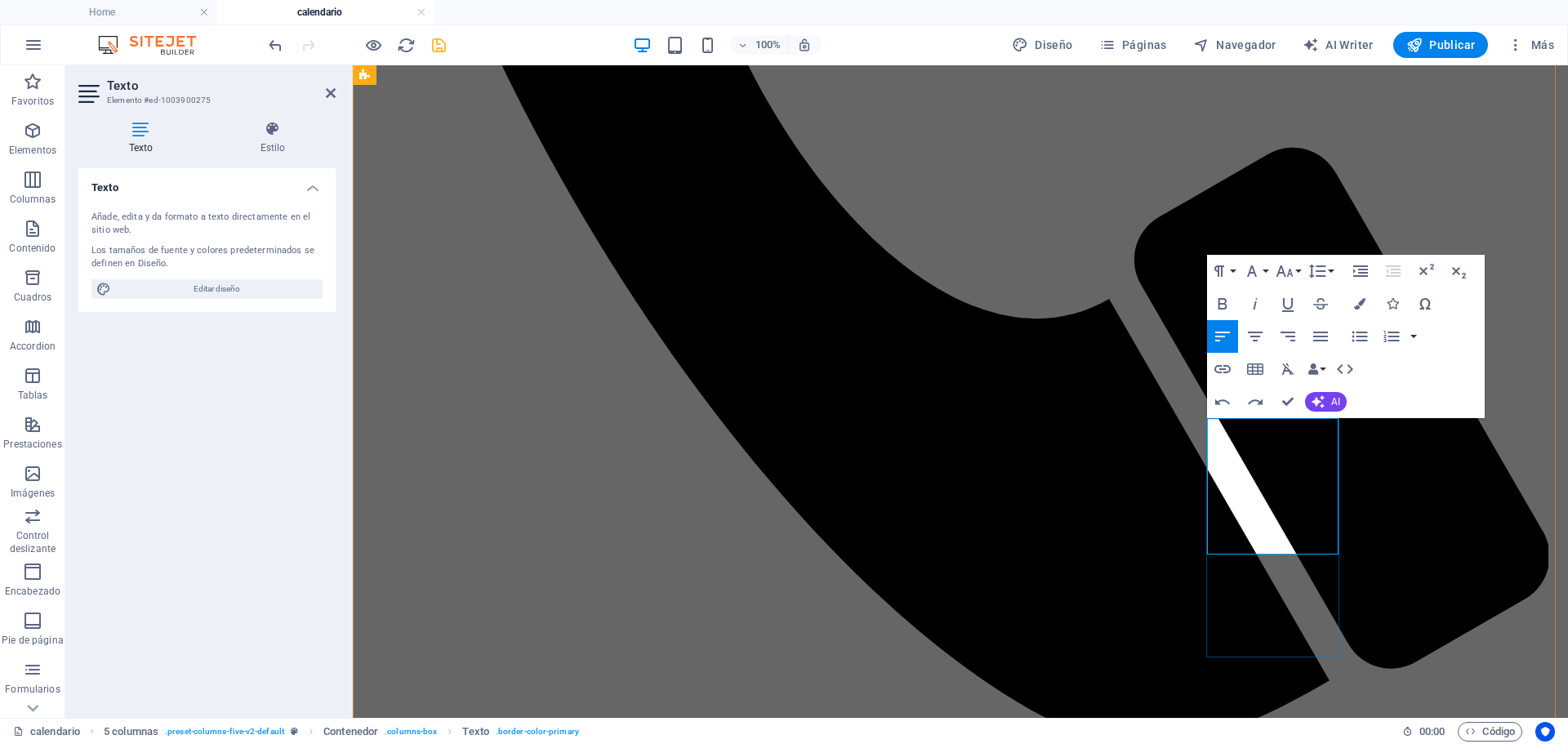
drag, startPoint x: 1269, startPoint y: 502, endPoint x: 1283, endPoint y: 510, distance: 16.1
click at [1360, 339] on icon "button" at bounding box center [1360, 336] width 20 height 20
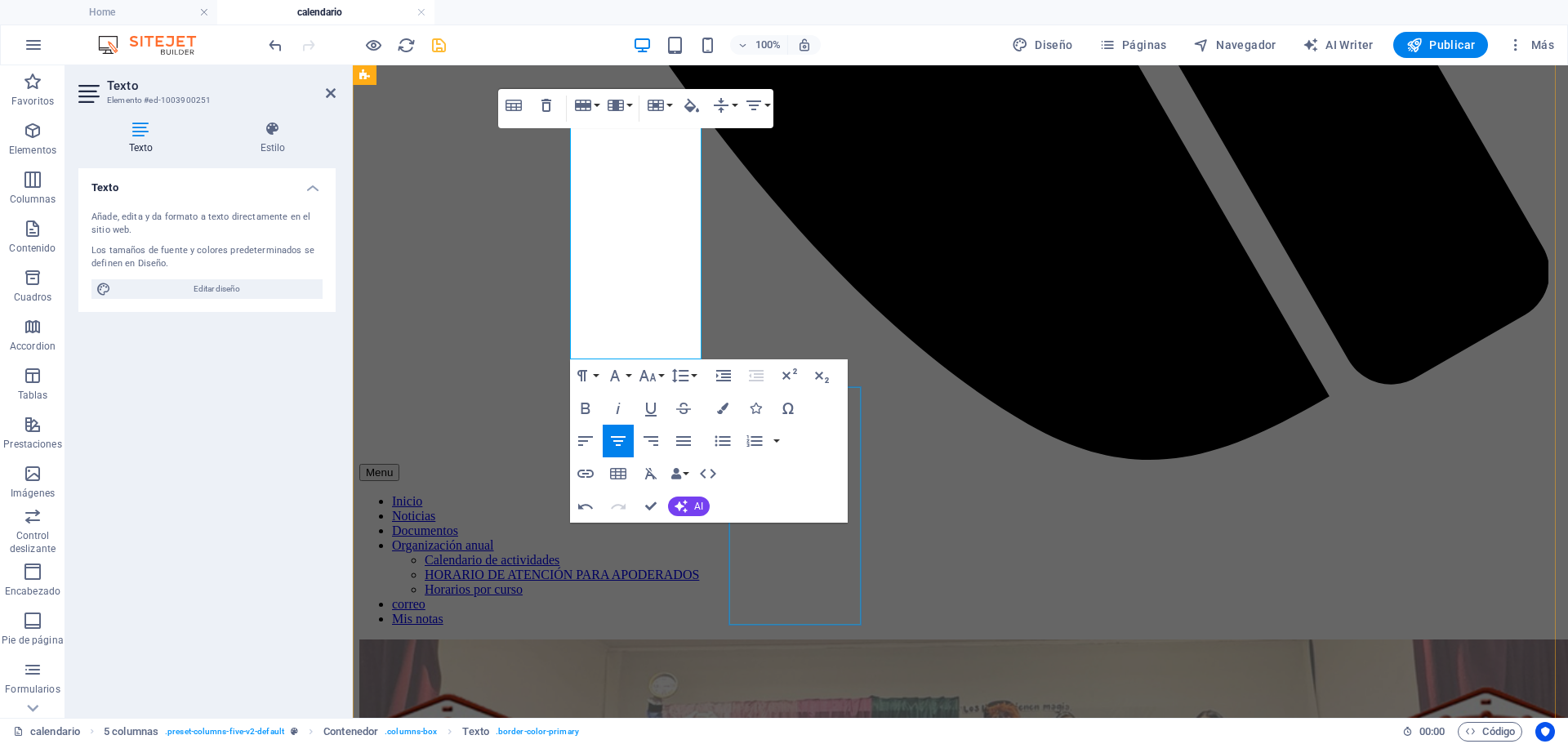
scroll to position [1300, 0]
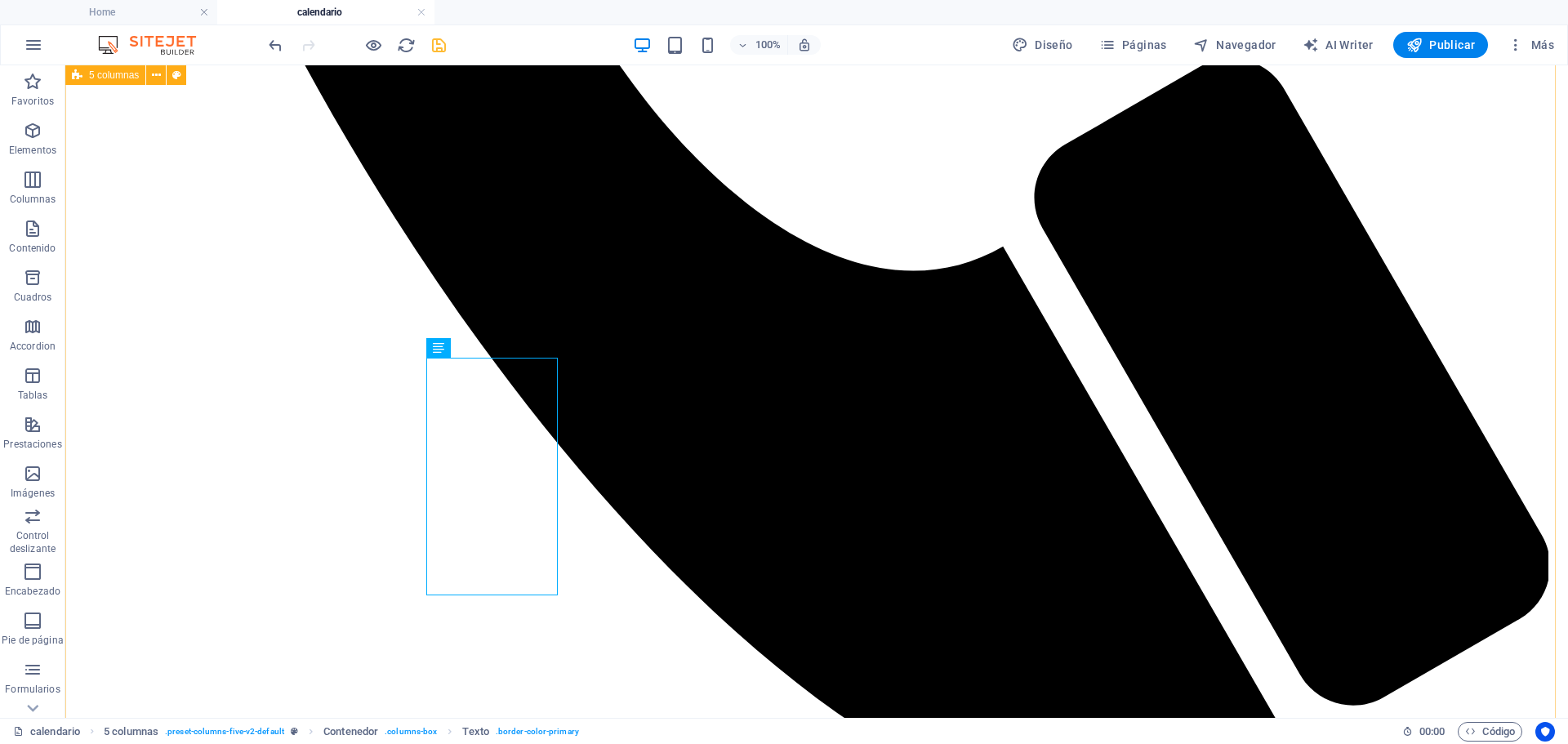
scroll to position [1219, 0]
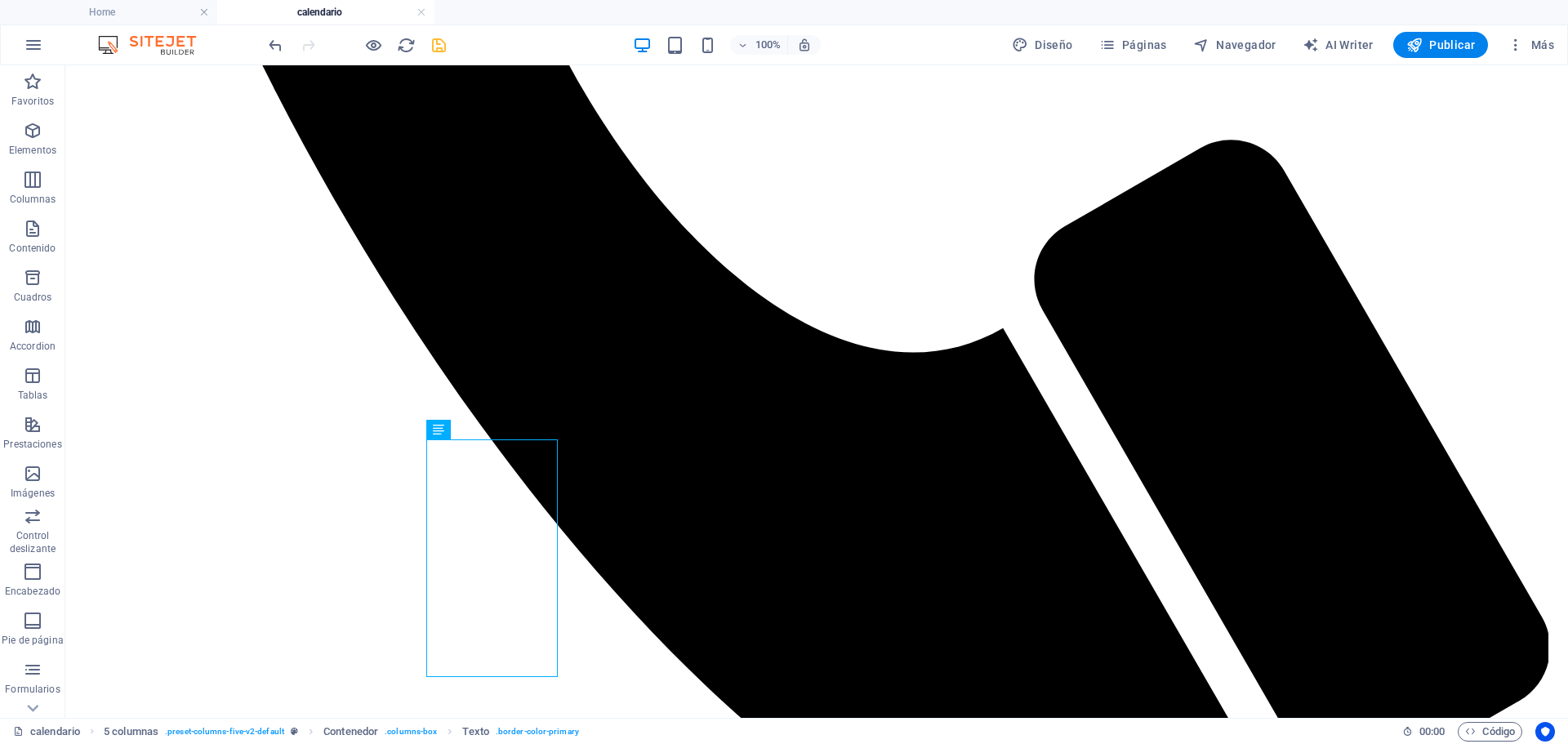
click at [443, 31] on div "100% Diseño Páginas Navegador AI Writer Publicar Más" at bounding box center [784, 45] width 1566 height 40
click at [443, 36] on icon "save" at bounding box center [438, 45] width 19 height 19
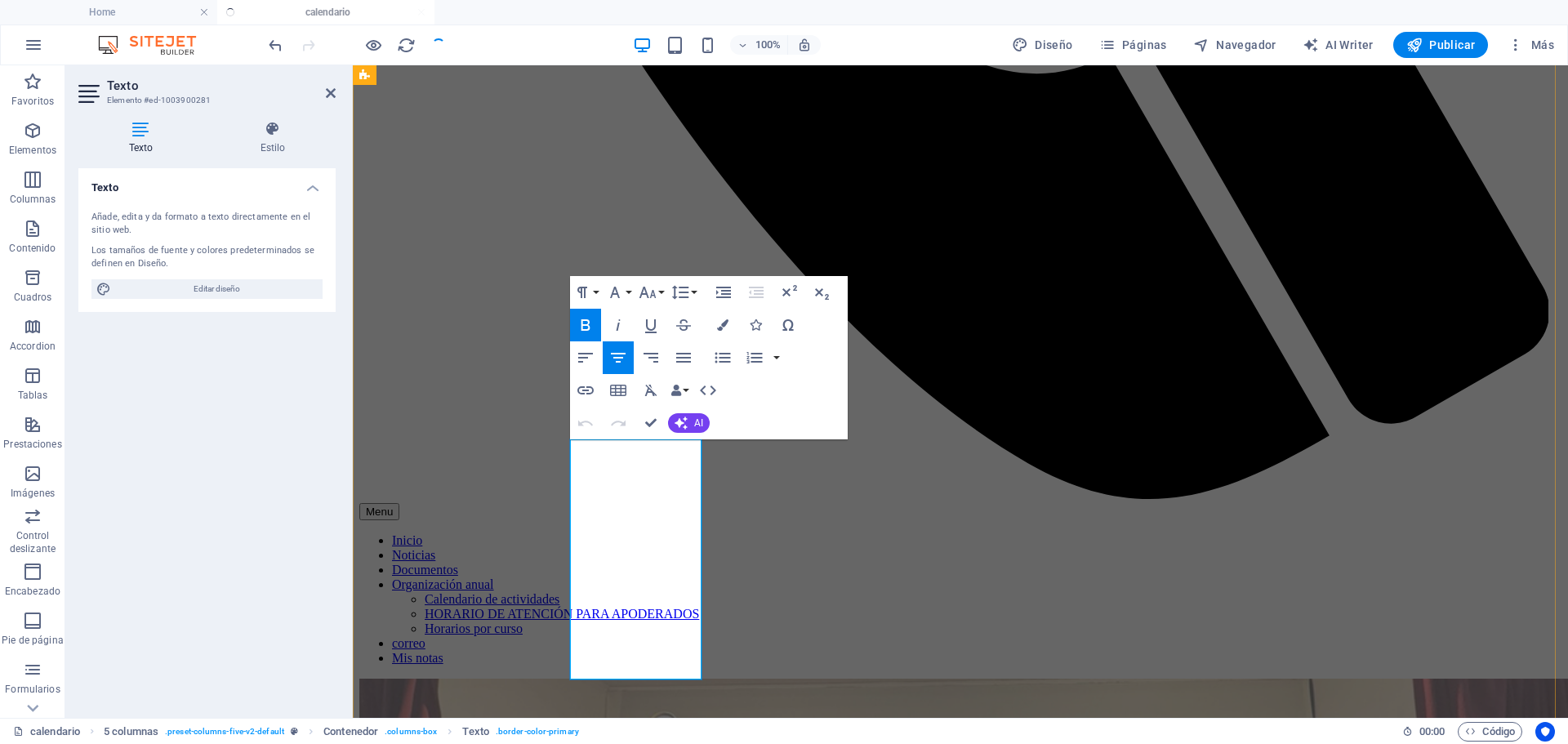
drag, startPoint x: 654, startPoint y: 454, endPoint x: 667, endPoint y: 454, distance: 13.0
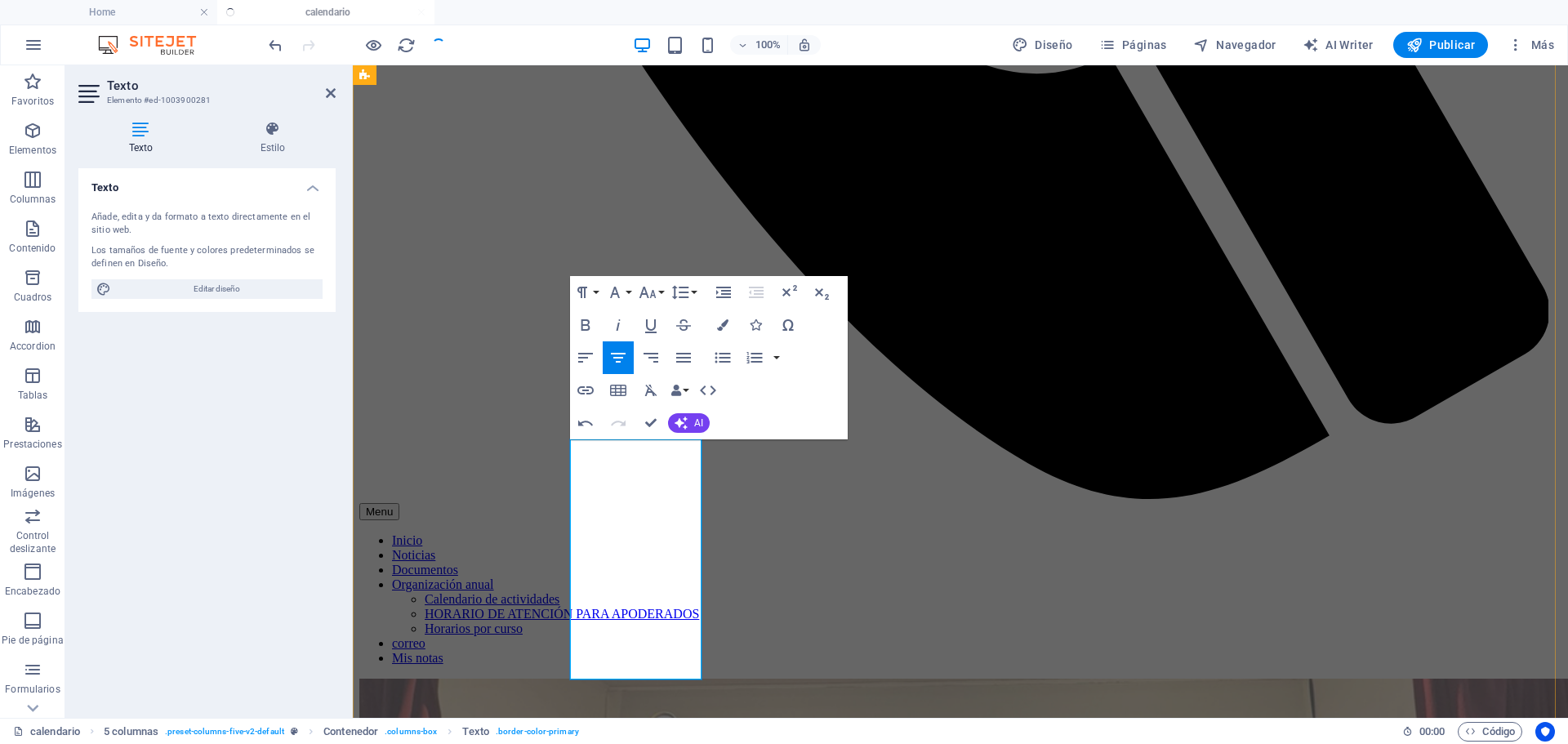
drag, startPoint x: 582, startPoint y: 475, endPoint x: 693, endPoint y: 515, distance: 118.0
click at [716, 358] on icon "button" at bounding box center [722, 357] width 16 height 11
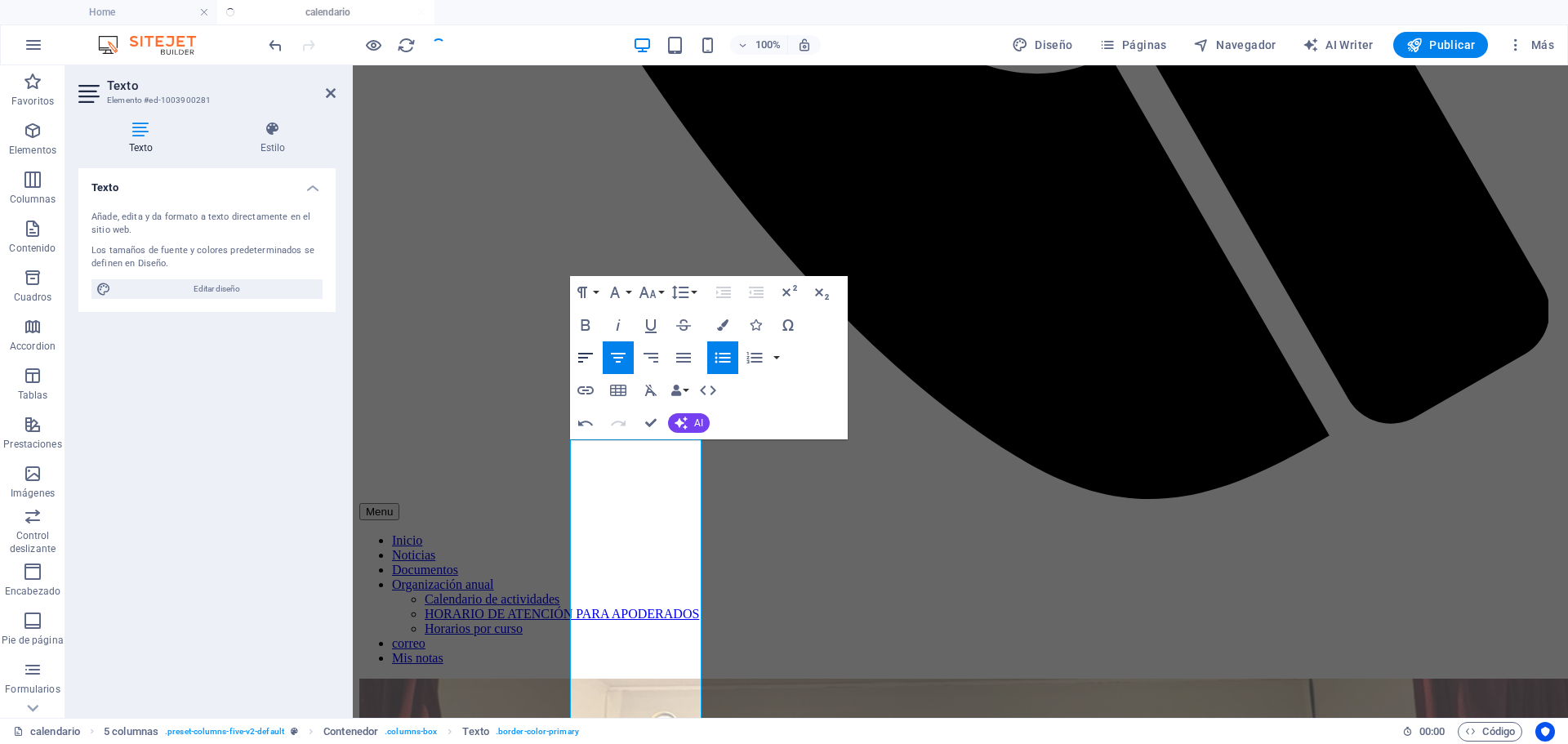
click at [583, 359] on icon "button" at bounding box center [586, 358] width 20 height 20
drag, startPoint x: 674, startPoint y: 578, endPoint x: 589, endPoint y: 483, distance: 127.5
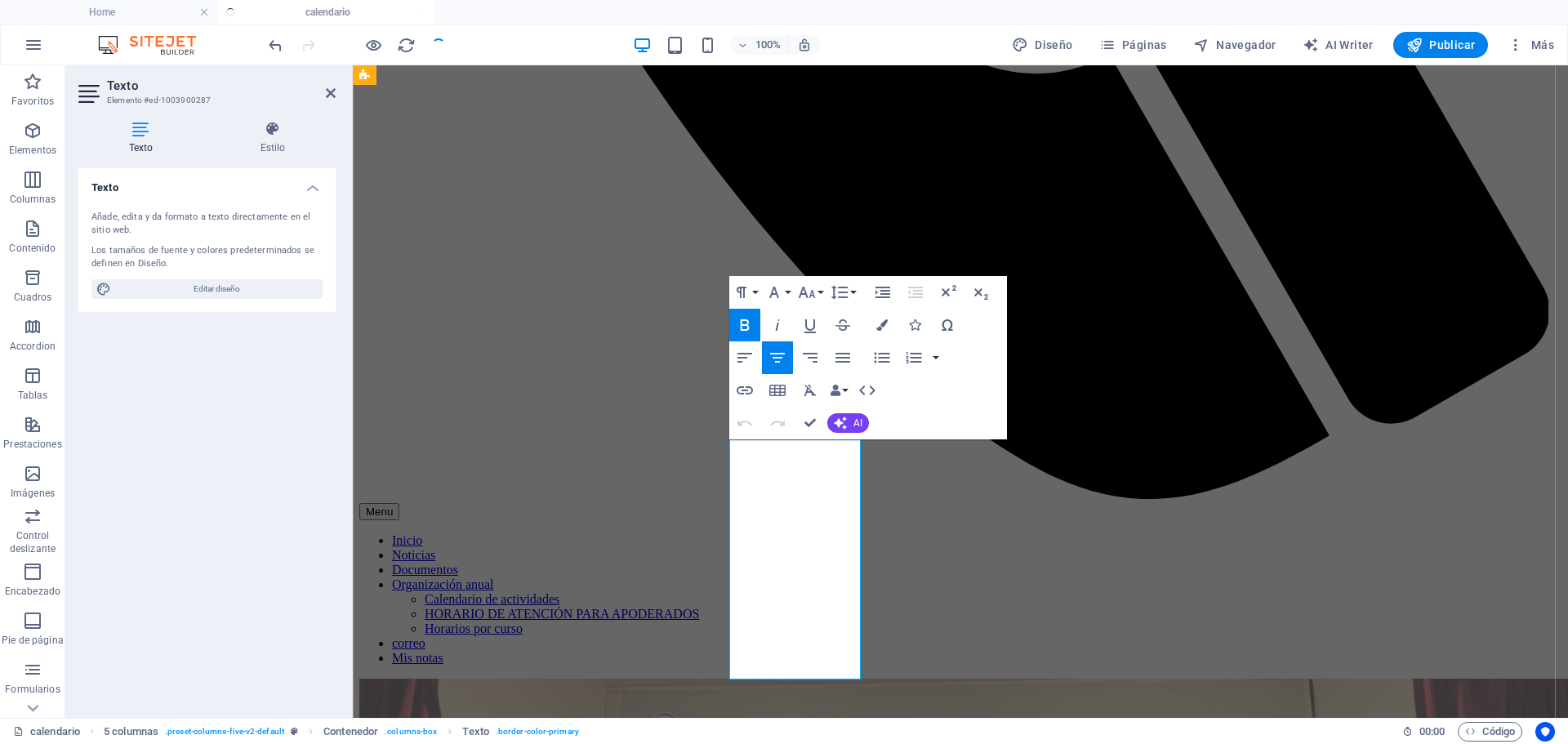
drag, startPoint x: 817, startPoint y: 522, endPoint x: 747, endPoint y: 478, distance: 82.7
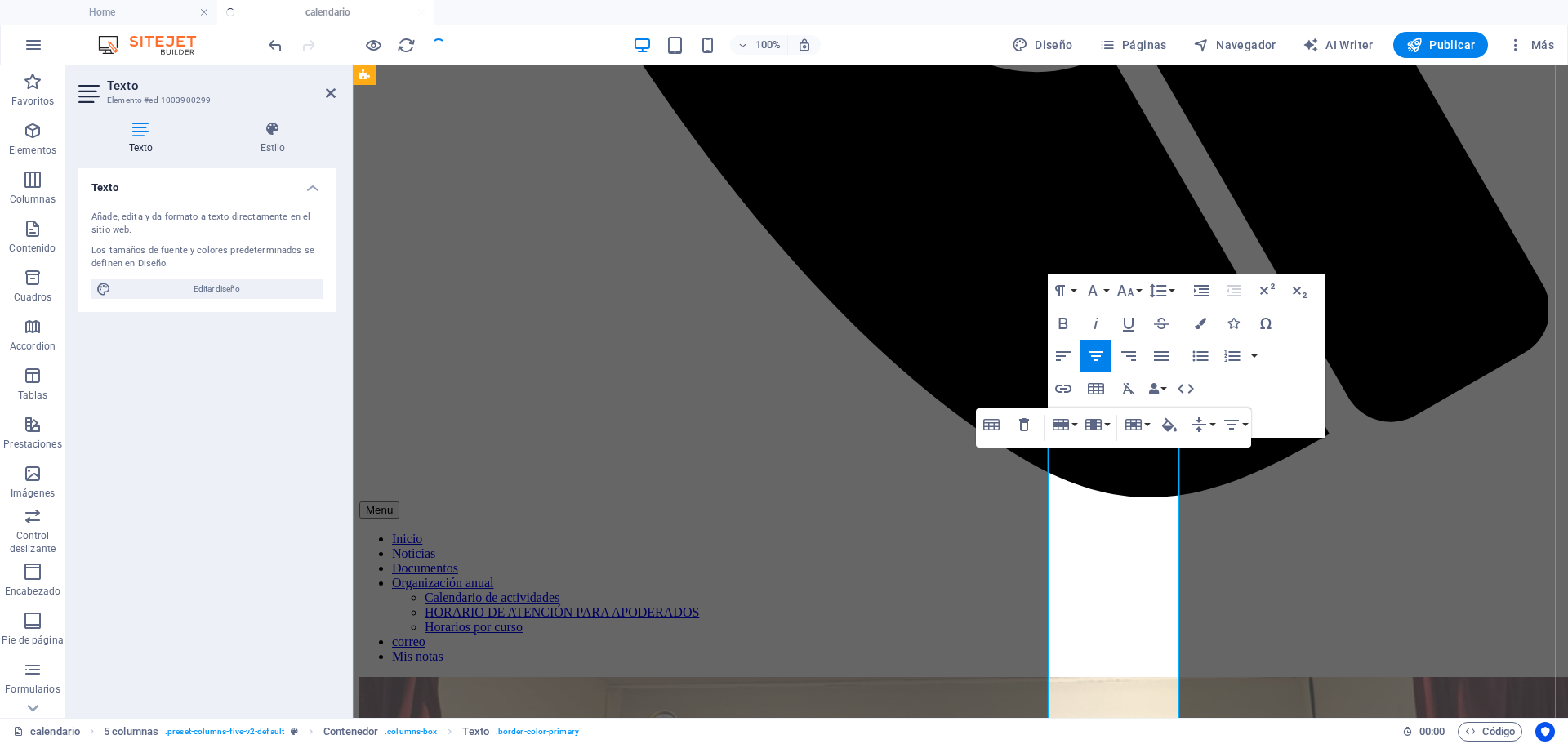
click at [1060, 361] on icon "button" at bounding box center [1064, 356] width 20 height 20
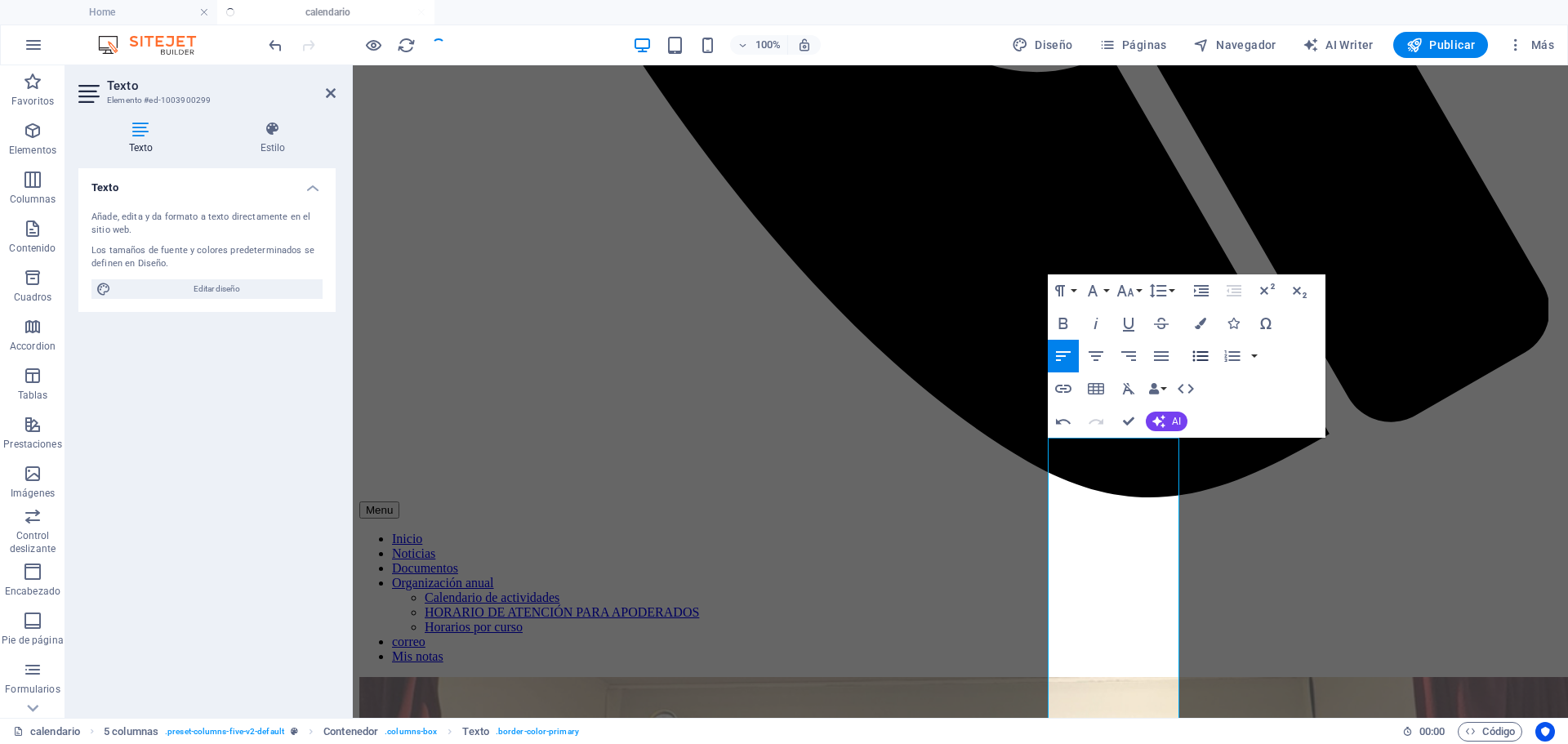
click at [1208, 361] on icon "button" at bounding box center [1201, 356] width 20 height 20
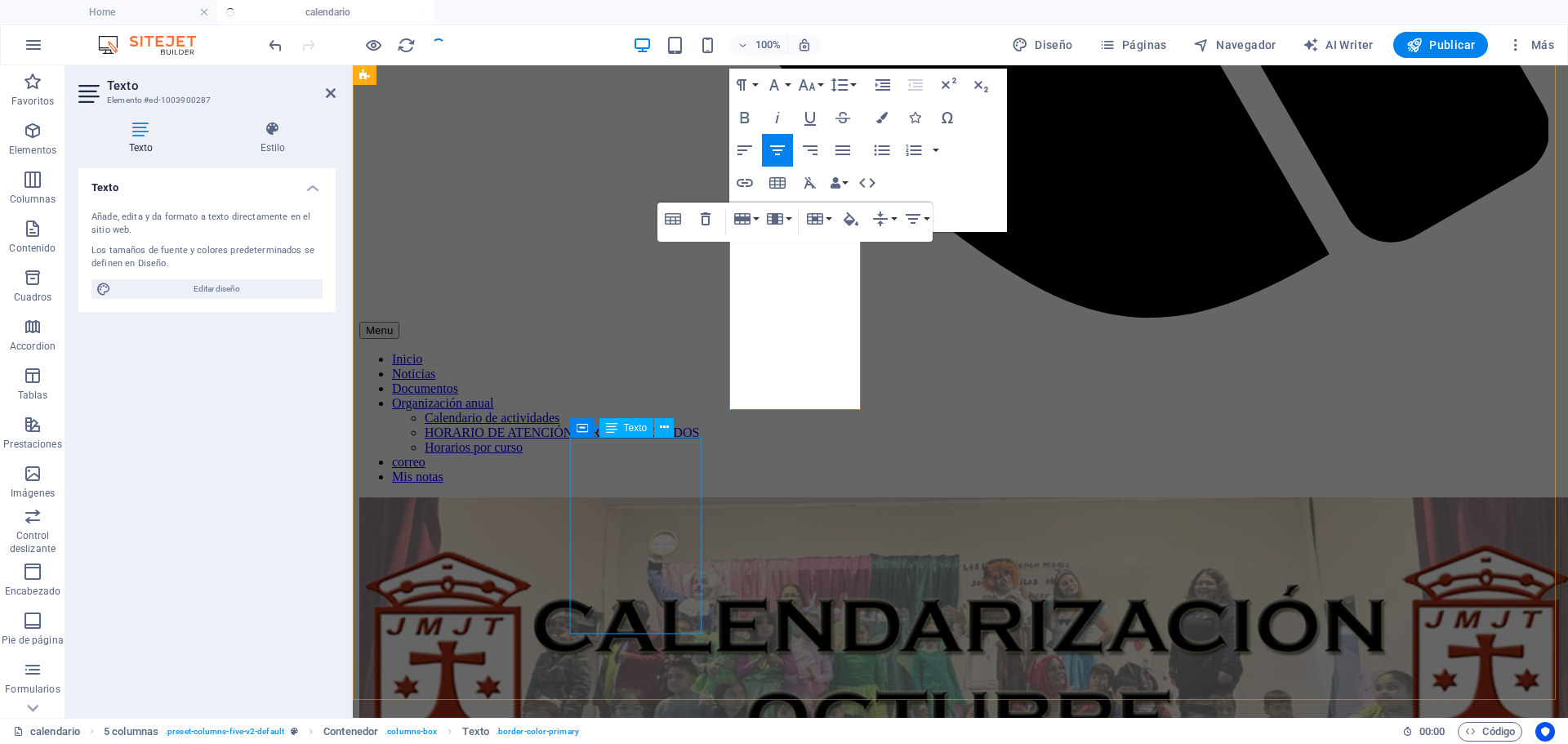
scroll to position [1455, 0]
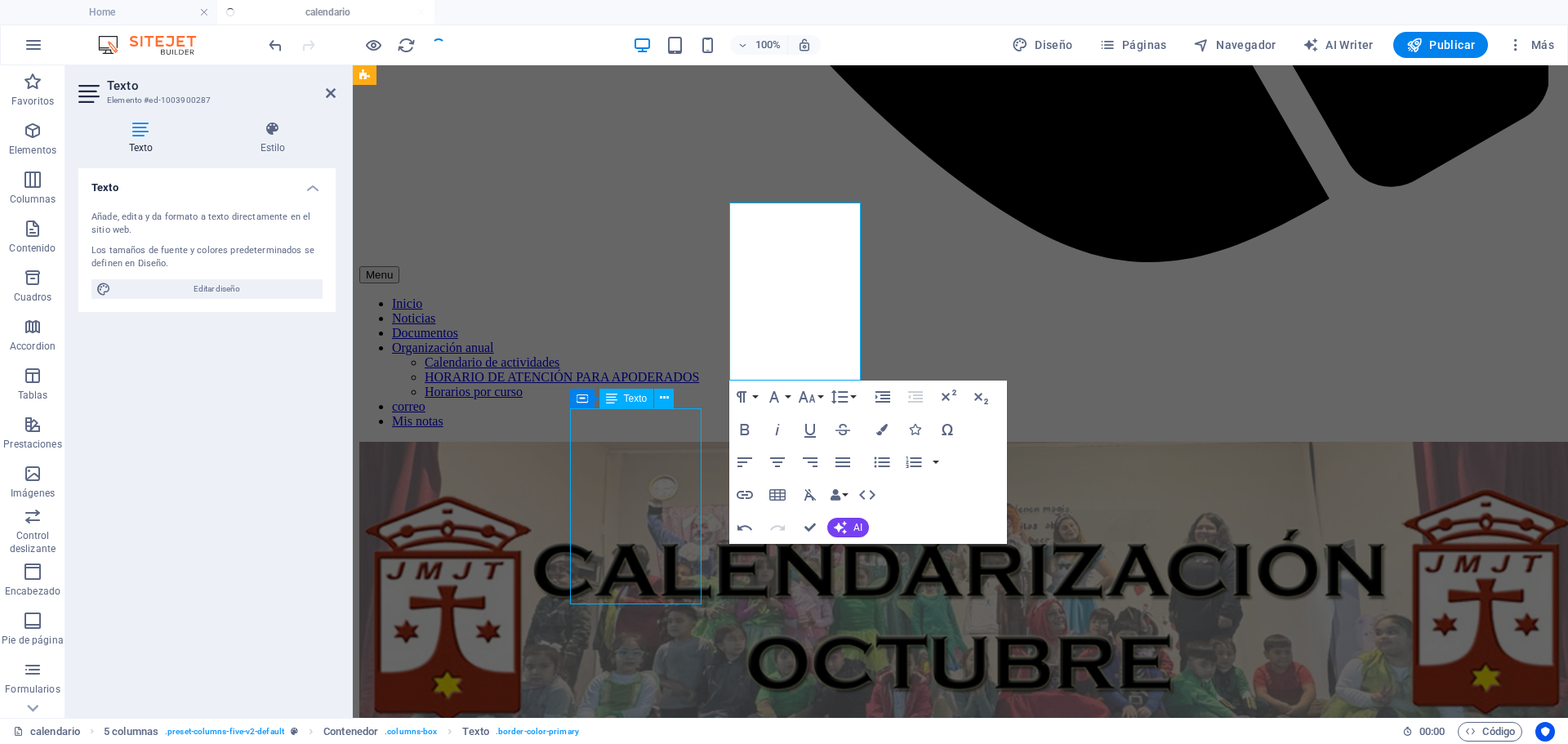
scroll to position [1453, 0]
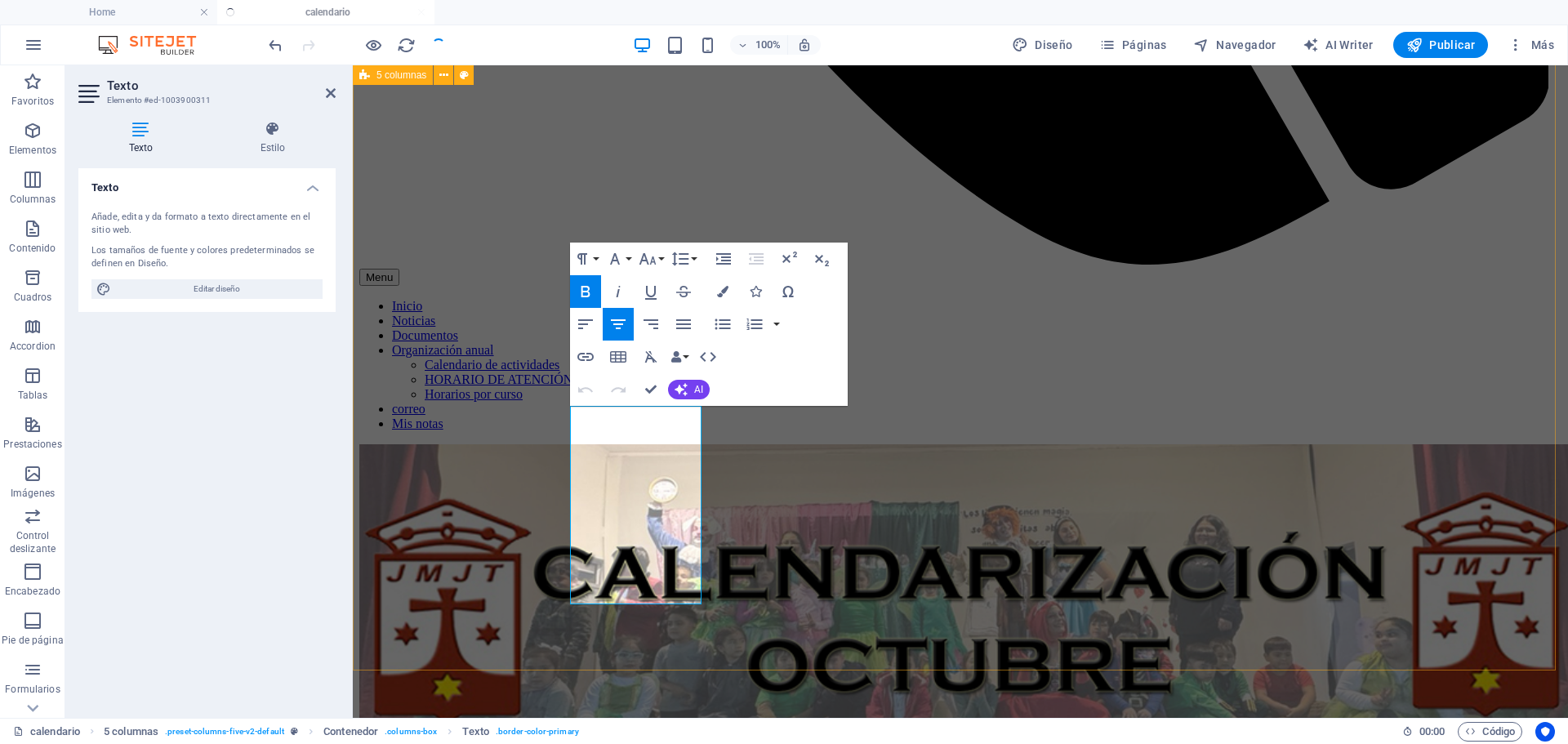
scroll to position [1455, 0]
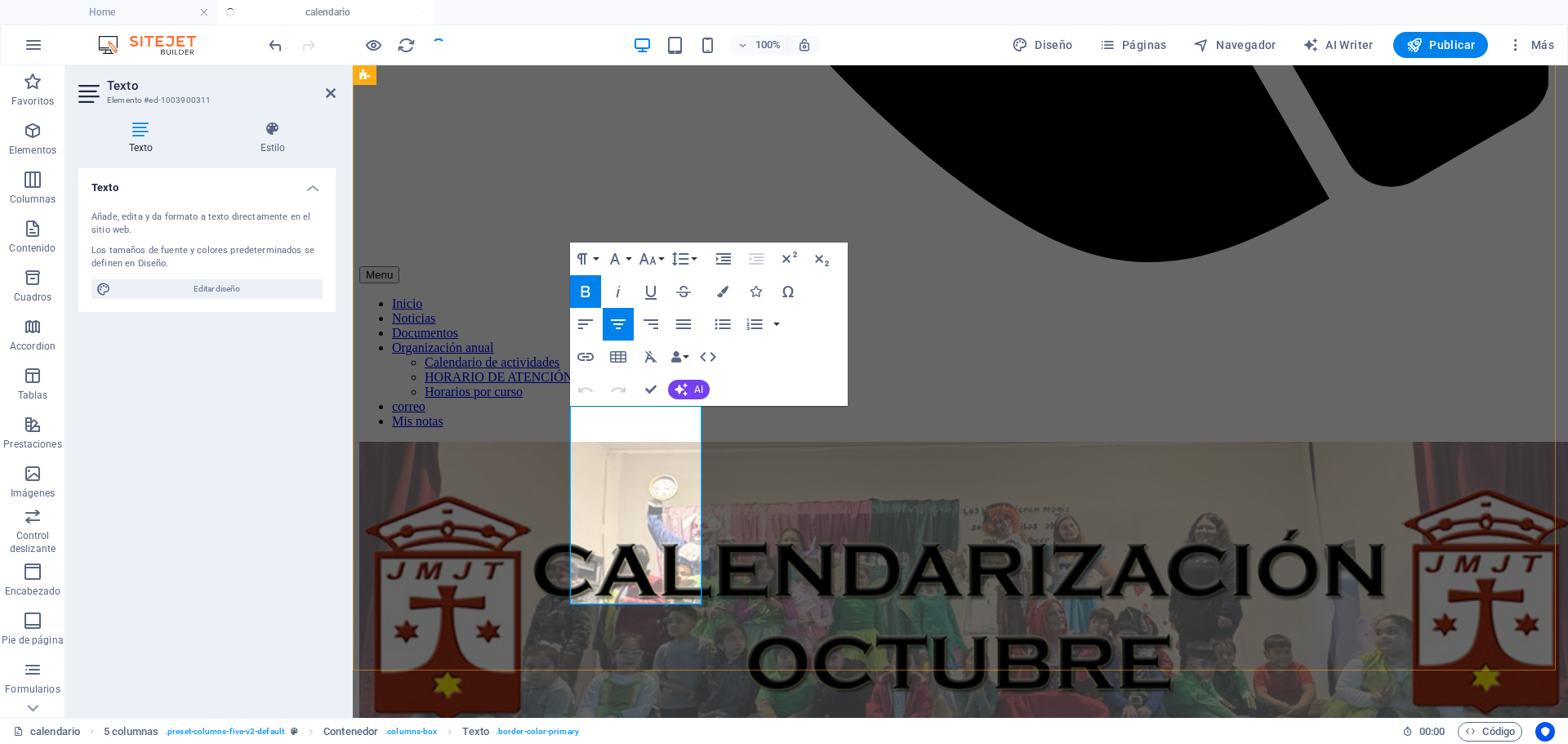
drag, startPoint x: 656, startPoint y: 417, endPoint x: 667, endPoint y: 417, distance: 11.0
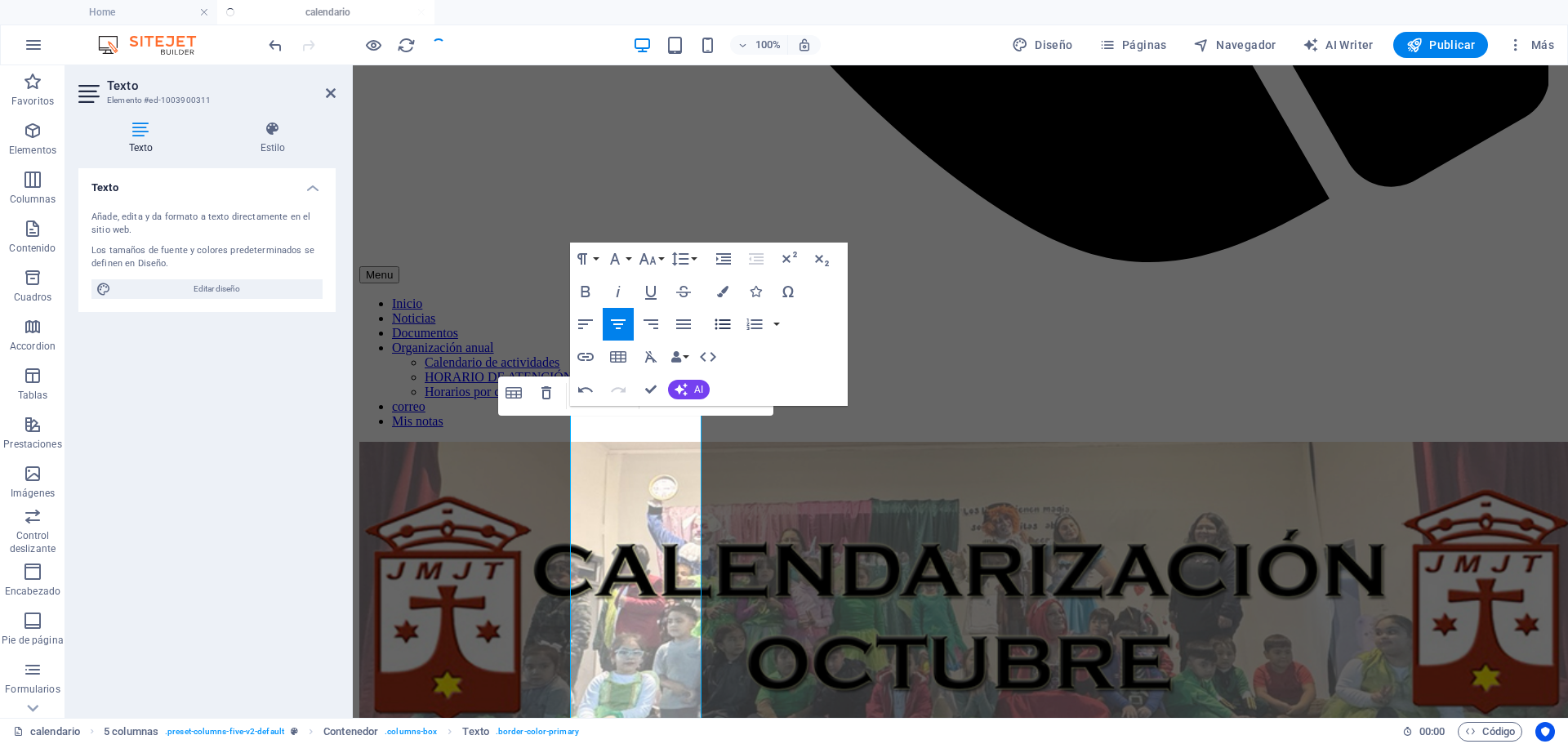
click at [719, 321] on icon "button" at bounding box center [723, 325] width 20 height 20
click at [577, 327] on icon "button" at bounding box center [586, 325] width 20 height 20
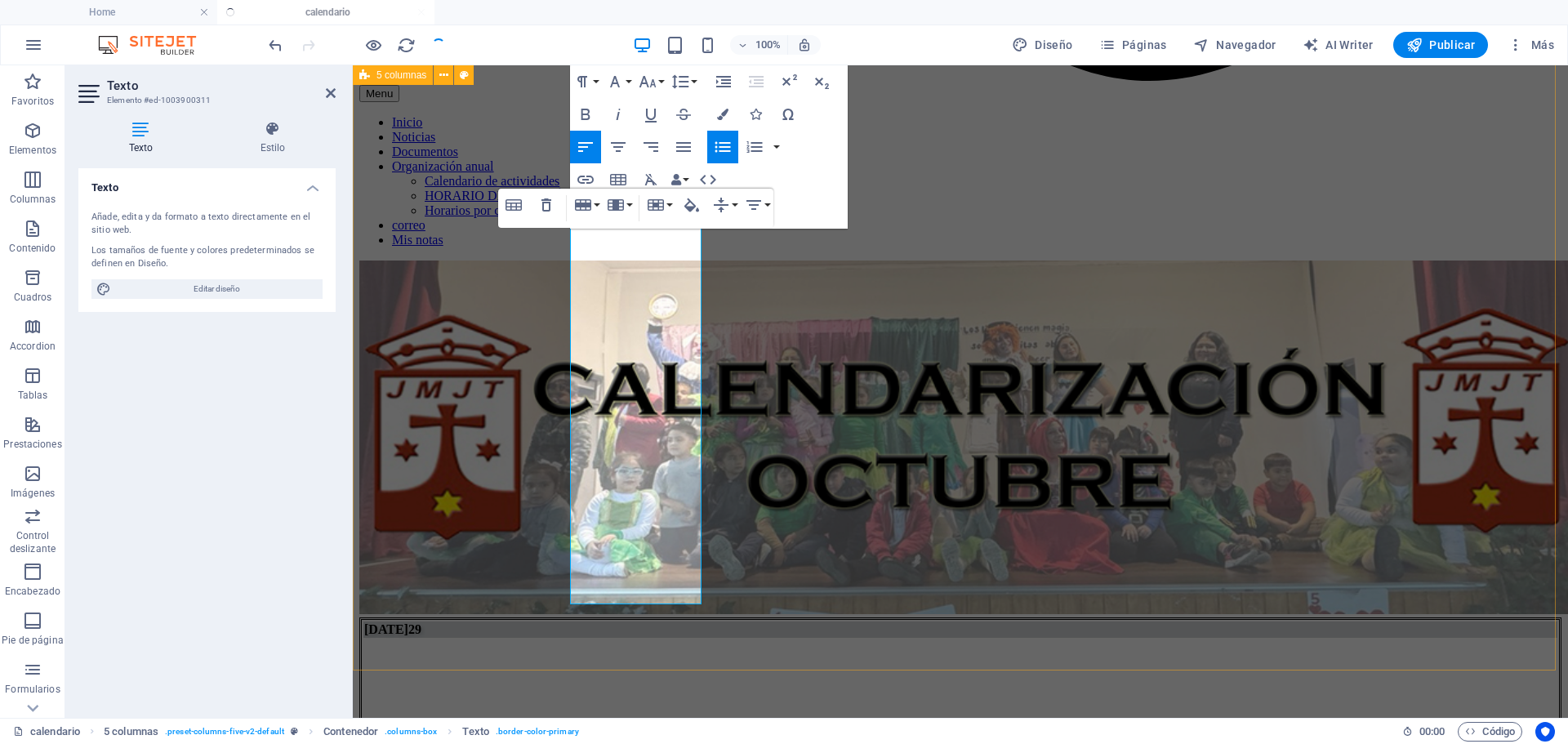
scroll to position [1643, 0]
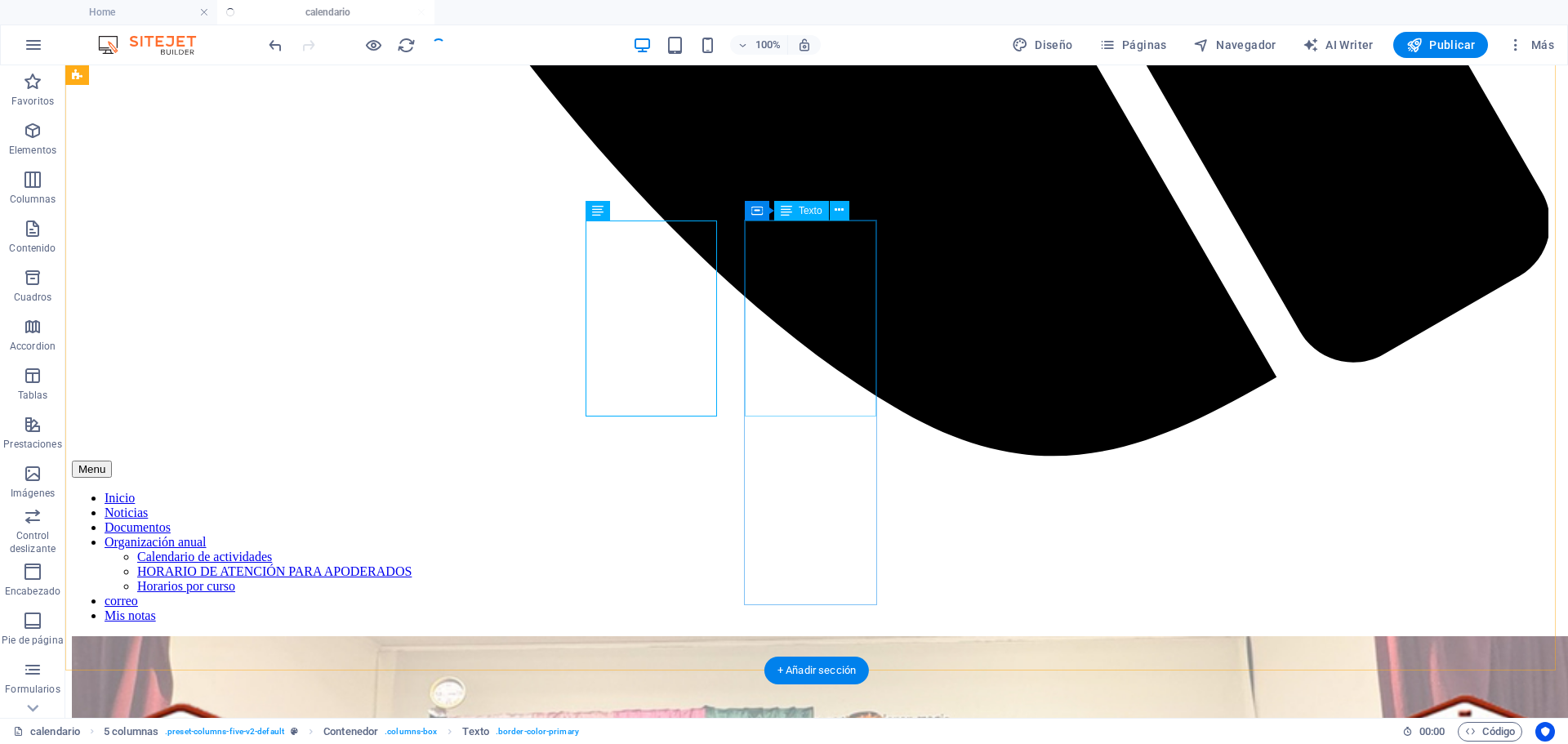
scroll to position [1640, 0]
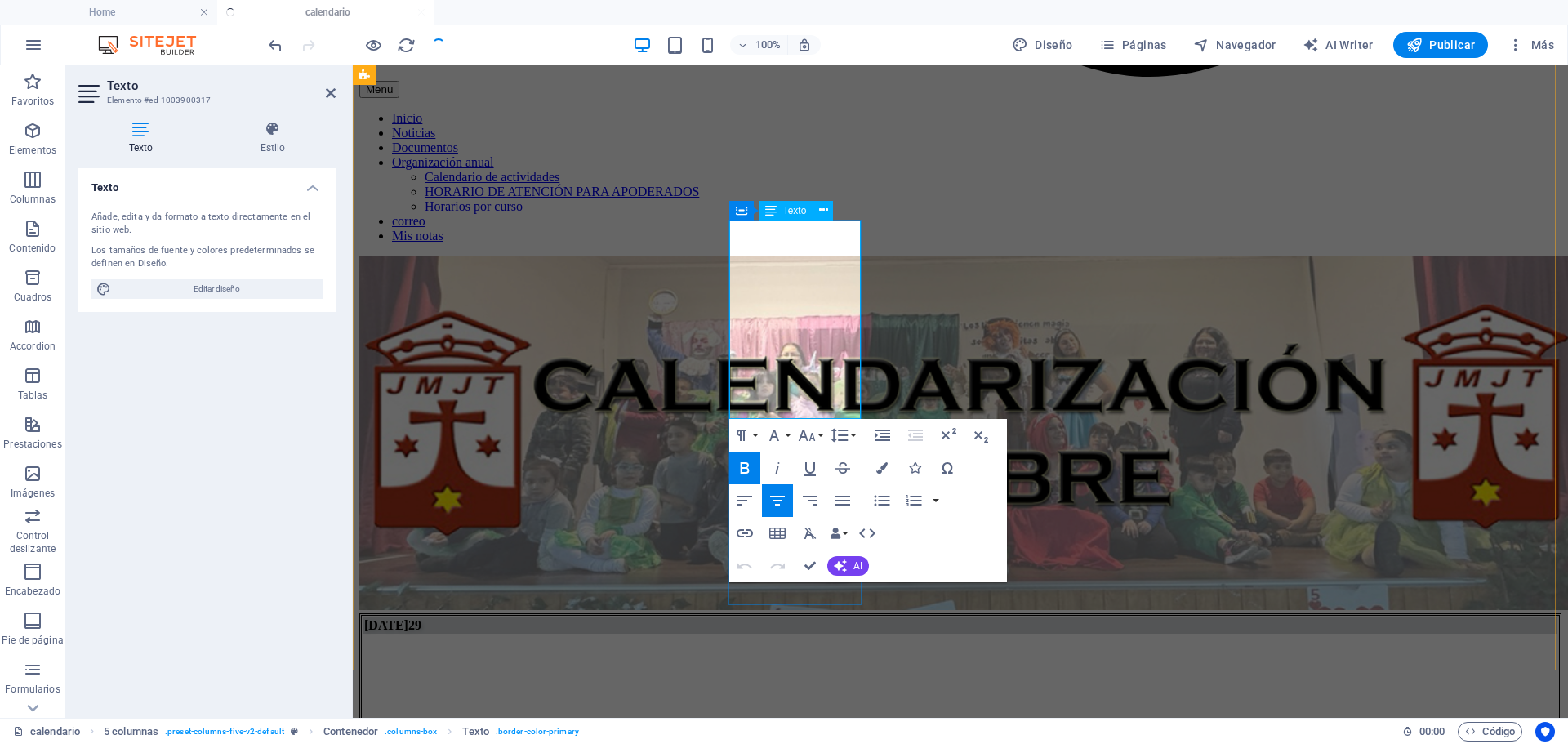
drag, startPoint x: 835, startPoint y: 351, endPoint x: 750, endPoint y: 261, distance: 123.8
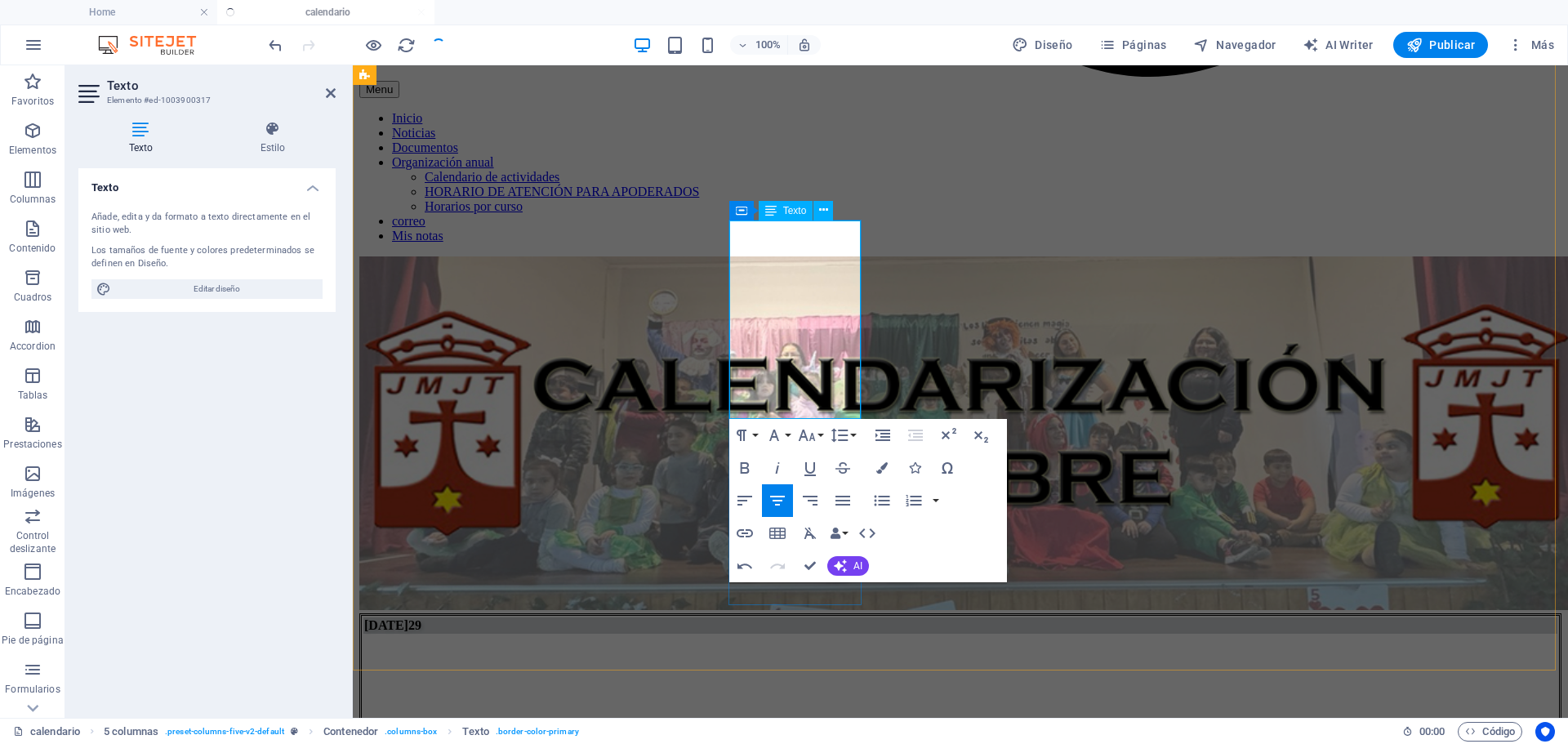
click at [752, 499] on icon "button" at bounding box center [745, 501] width 20 height 20
click at [878, 498] on icon "button" at bounding box center [882, 501] width 20 height 20
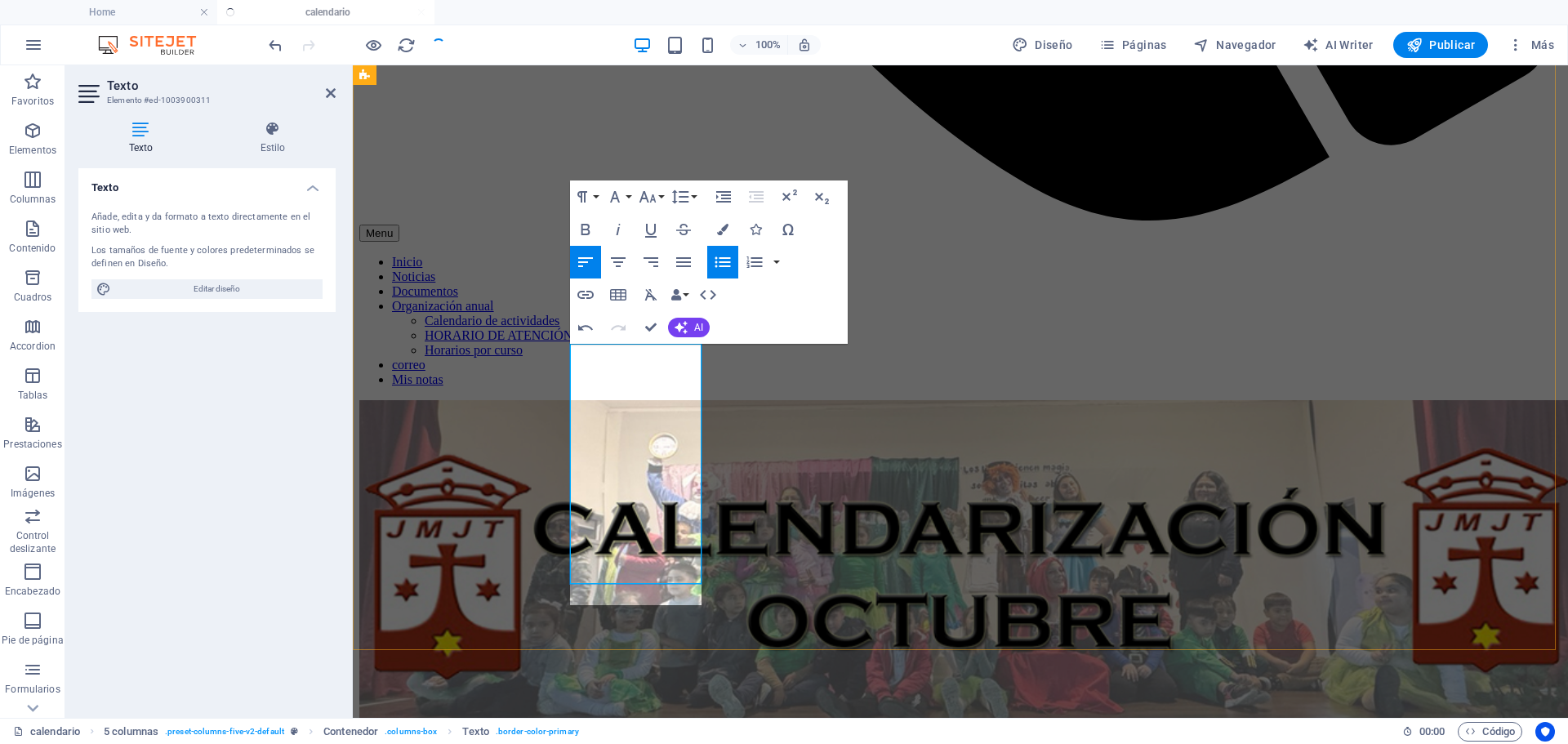
scroll to position [1518, 0]
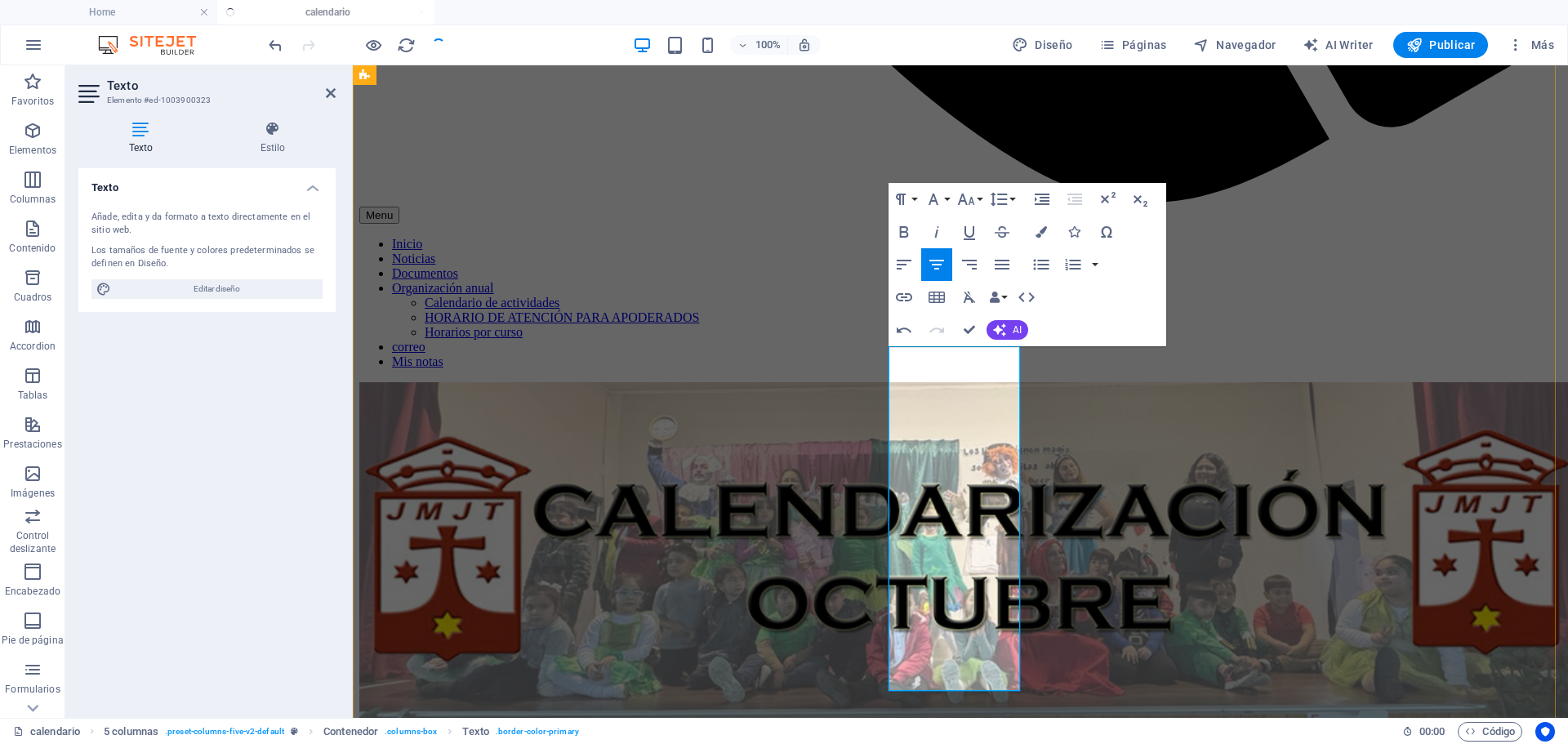
click at [1033, 266] on icon "button" at bounding box center [1041, 264] width 20 height 20
click at [904, 269] on icon "button" at bounding box center [904, 264] width 20 height 20
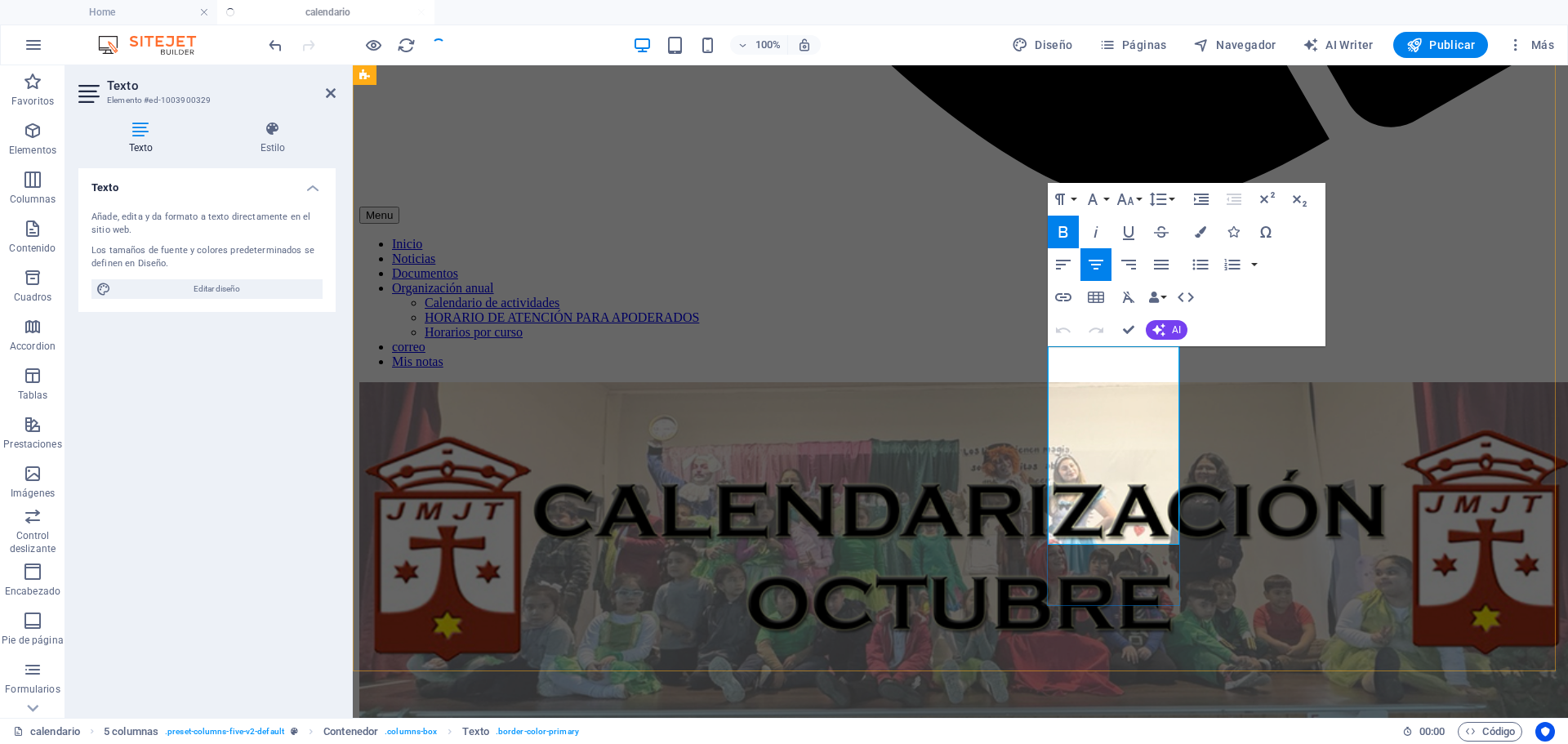
drag, startPoint x: 1133, startPoint y: 360, endPoint x: 1509, endPoint y: 404, distance: 378.6
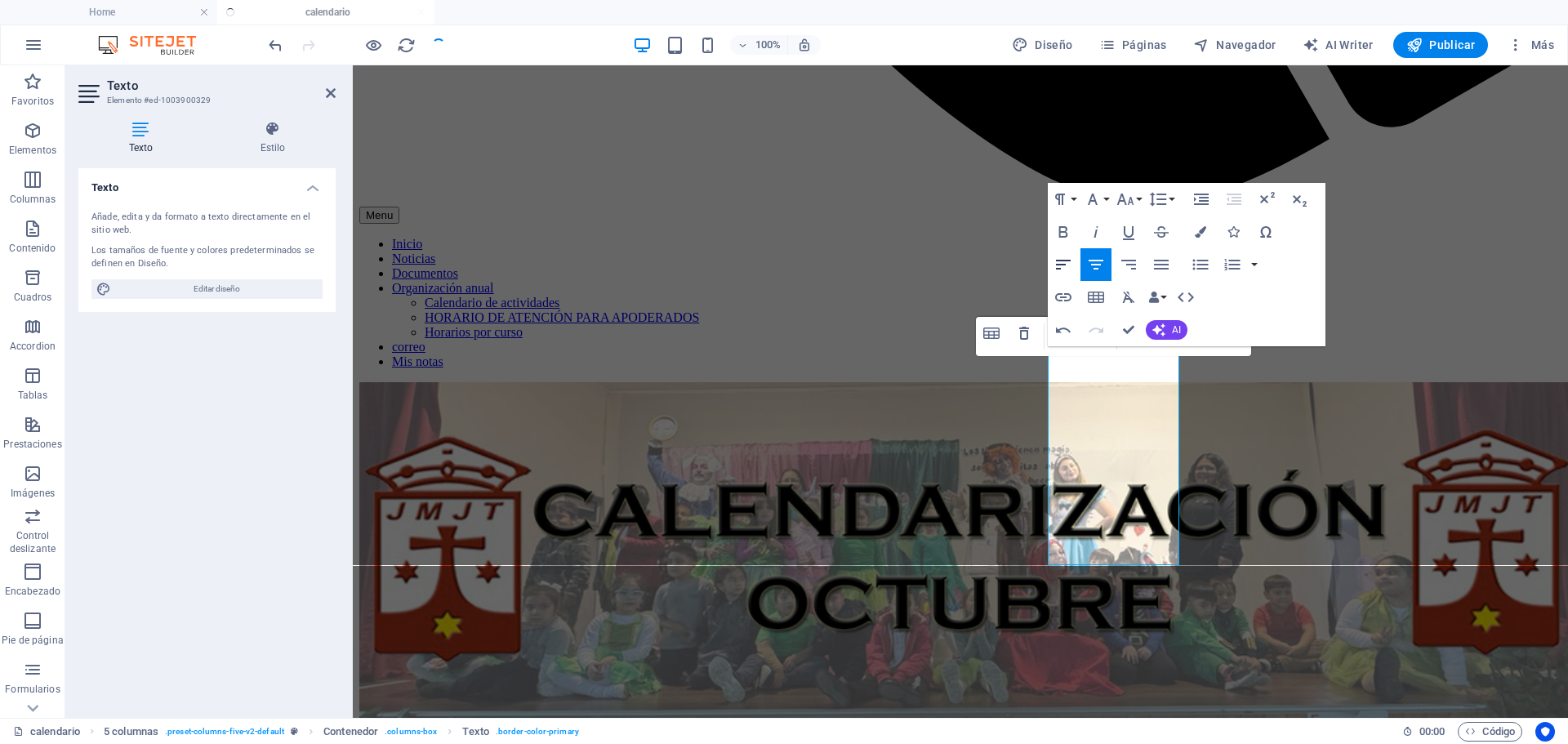
click at [1062, 263] on icon "button" at bounding box center [1064, 264] width 20 height 20
click at [1206, 273] on icon "button" at bounding box center [1201, 264] width 20 height 20
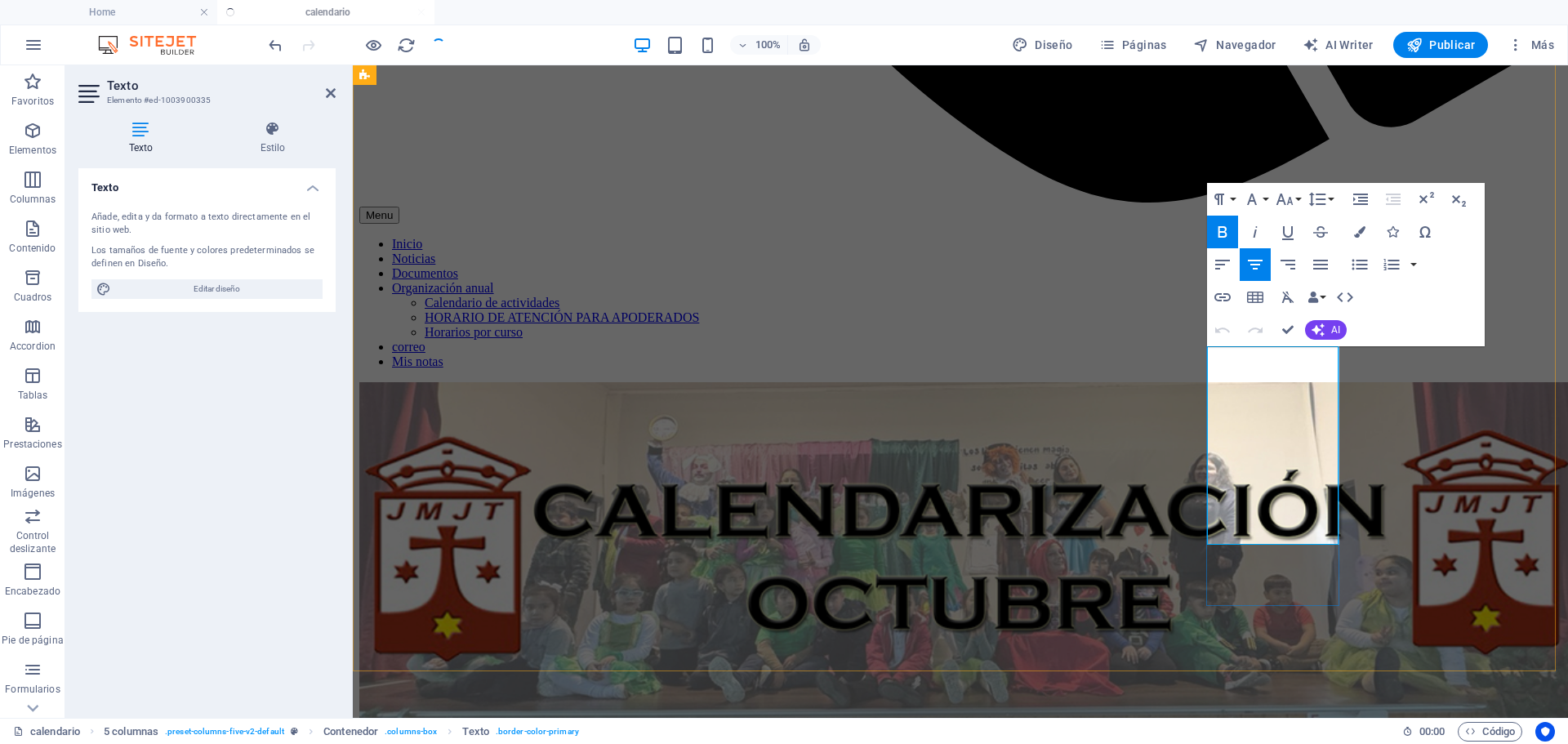
drag, startPoint x: 1296, startPoint y: 363, endPoint x: 1308, endPoint y: 363, distance: 12.0
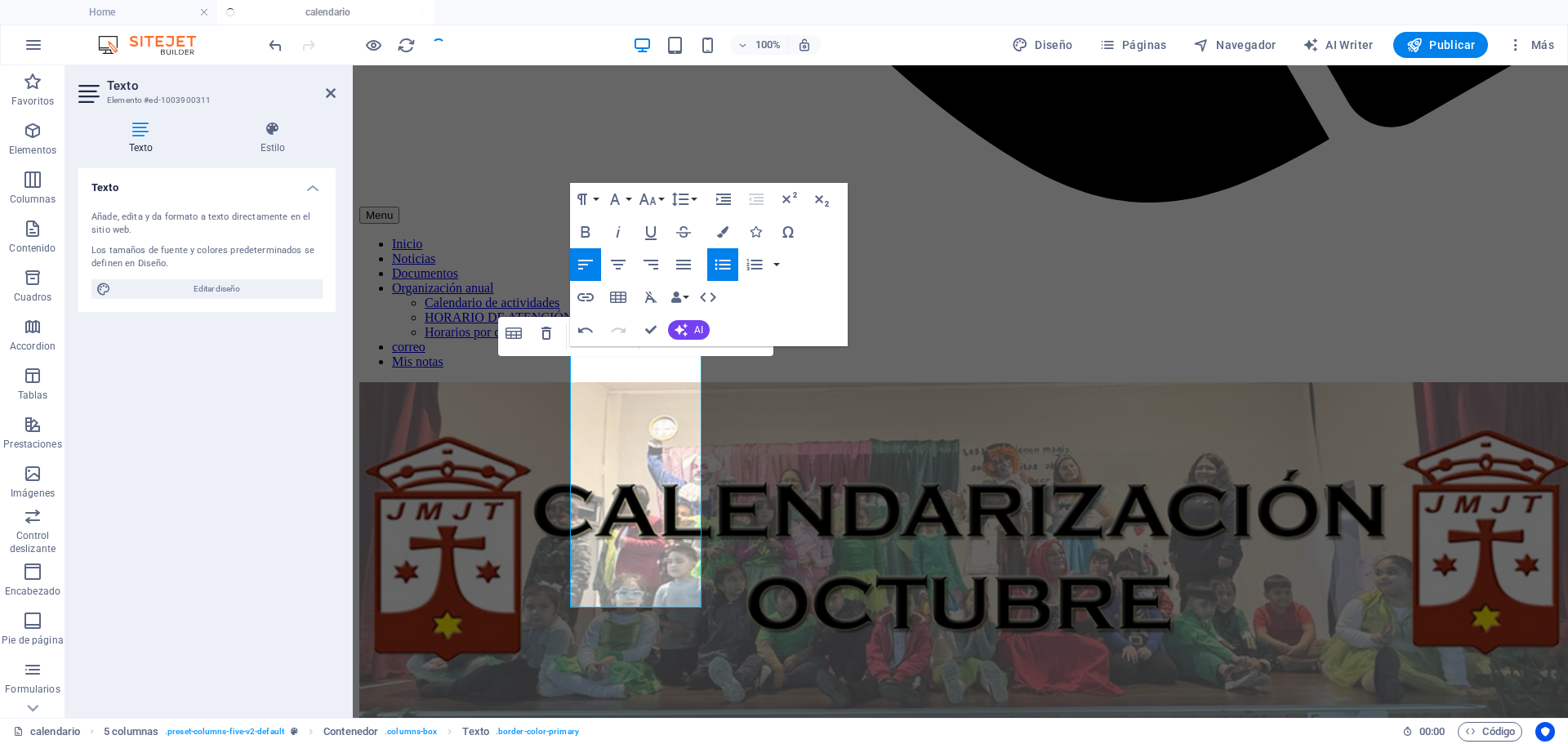
click at [723, 269] on icon "button" at bounding box center [722, 264] width 16 height 11
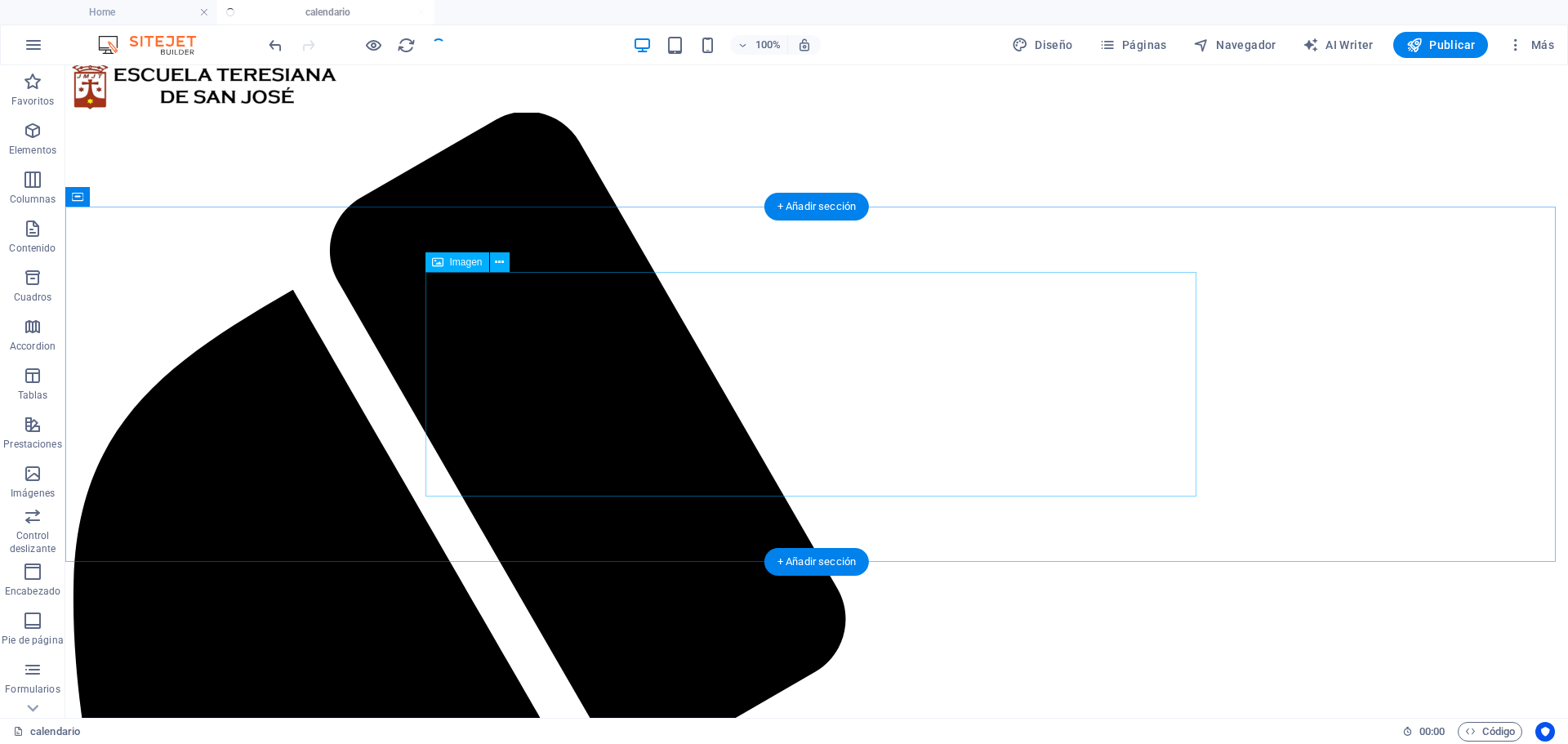
scroll to position [0, 0]
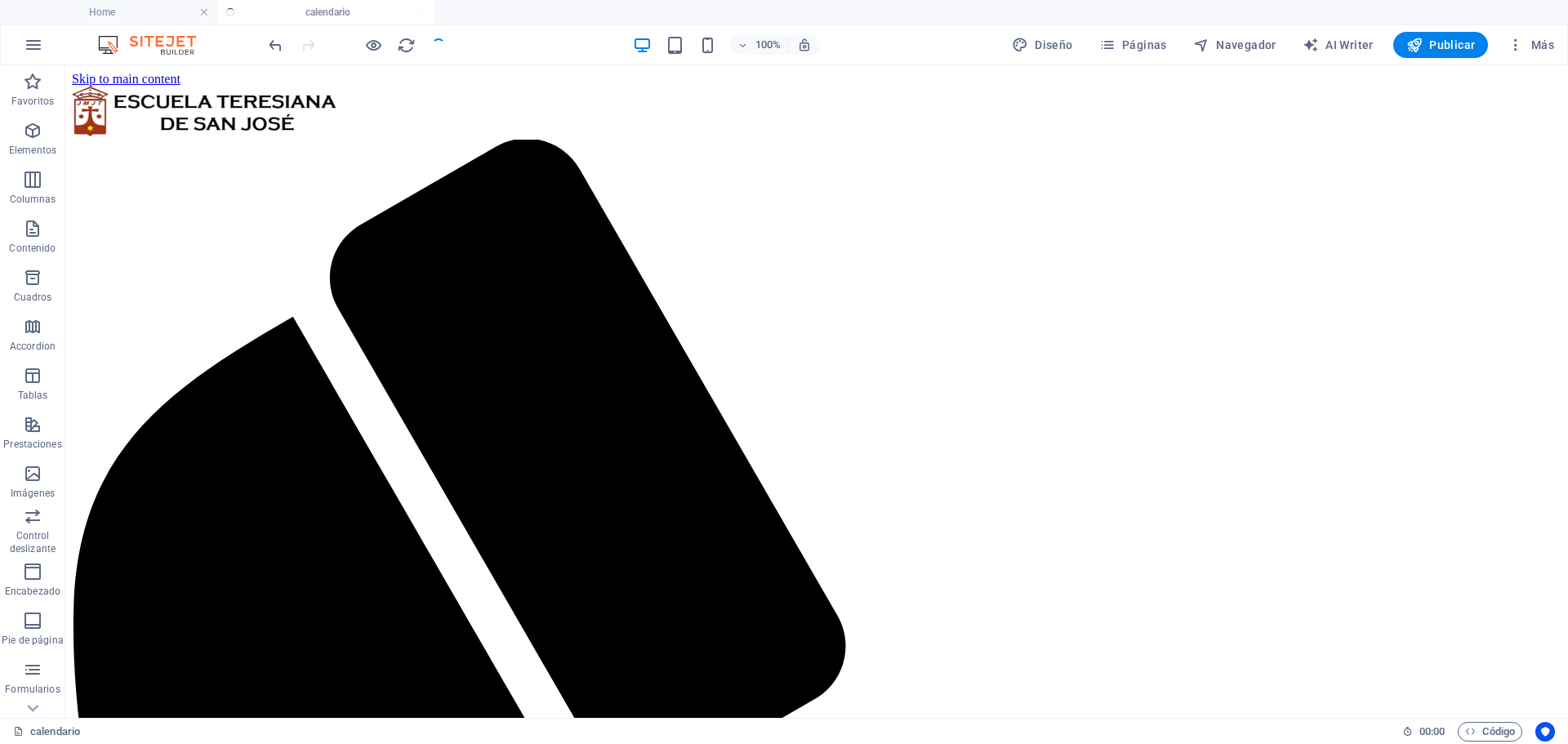
click at [440, 51] on div at bounding box center [357, 45] width 183 height 26
click at [436, 49] on div at bounding box center [357, 45] width 183 height 26
click at [1422, 47] on icon "button" at bounding box center [1415, 45] width 16 height 16
click at [1436, 43] on span "Publicar" at bounding box center [1441, 45] width 69 height 16
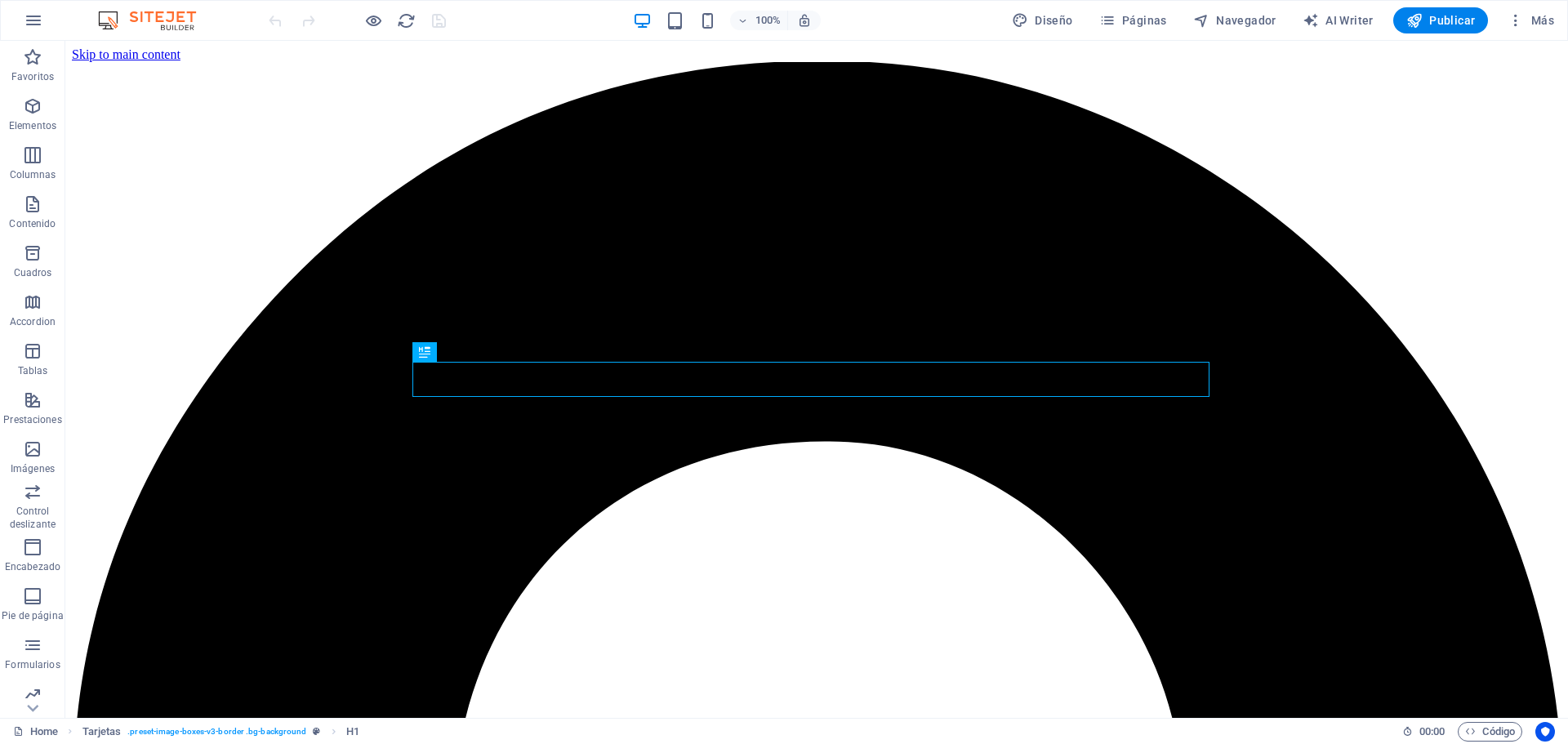
scroll to position [296, 0]
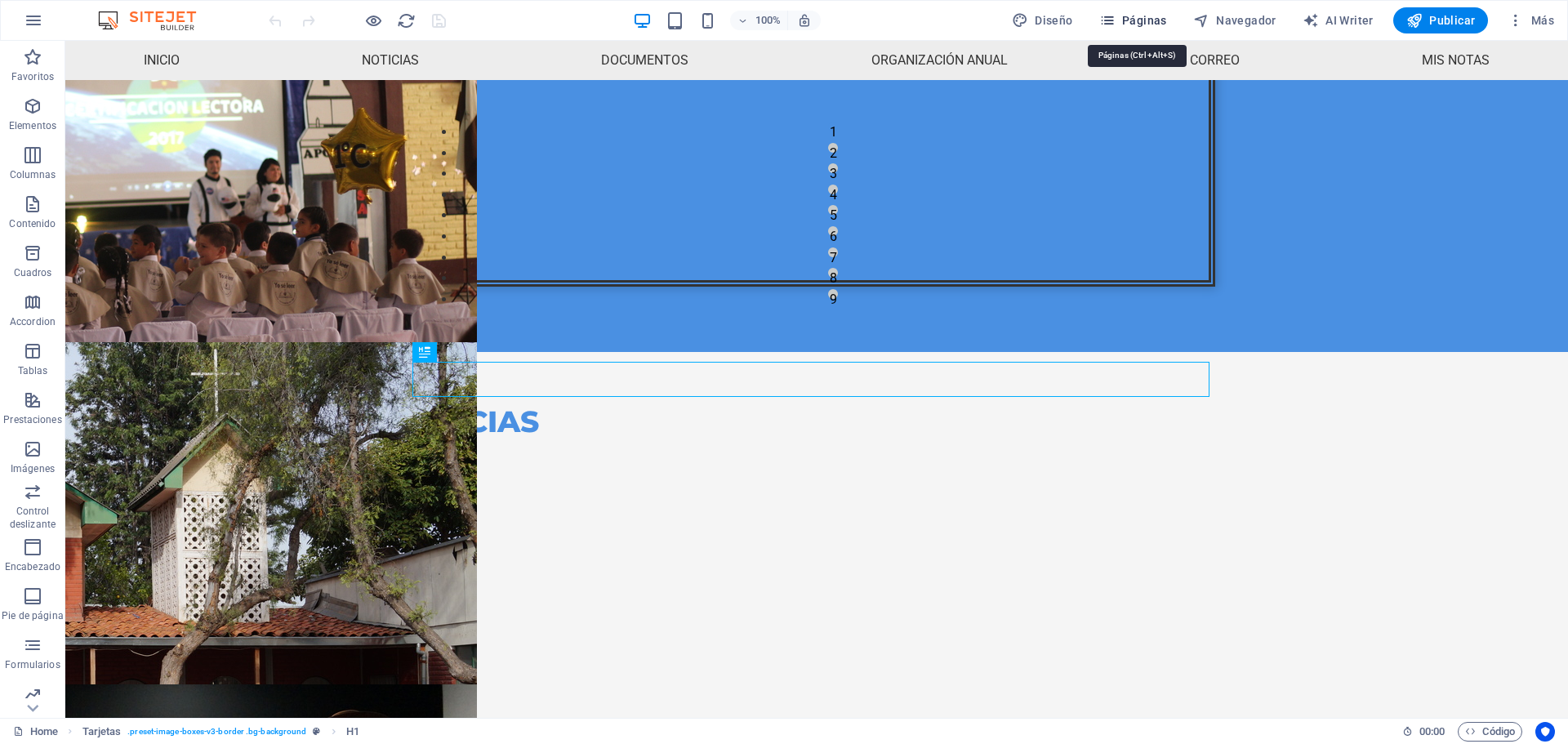
click at [1133, 29] on button "Páginas" at bounding box center [1133, 21] width 81 height 26
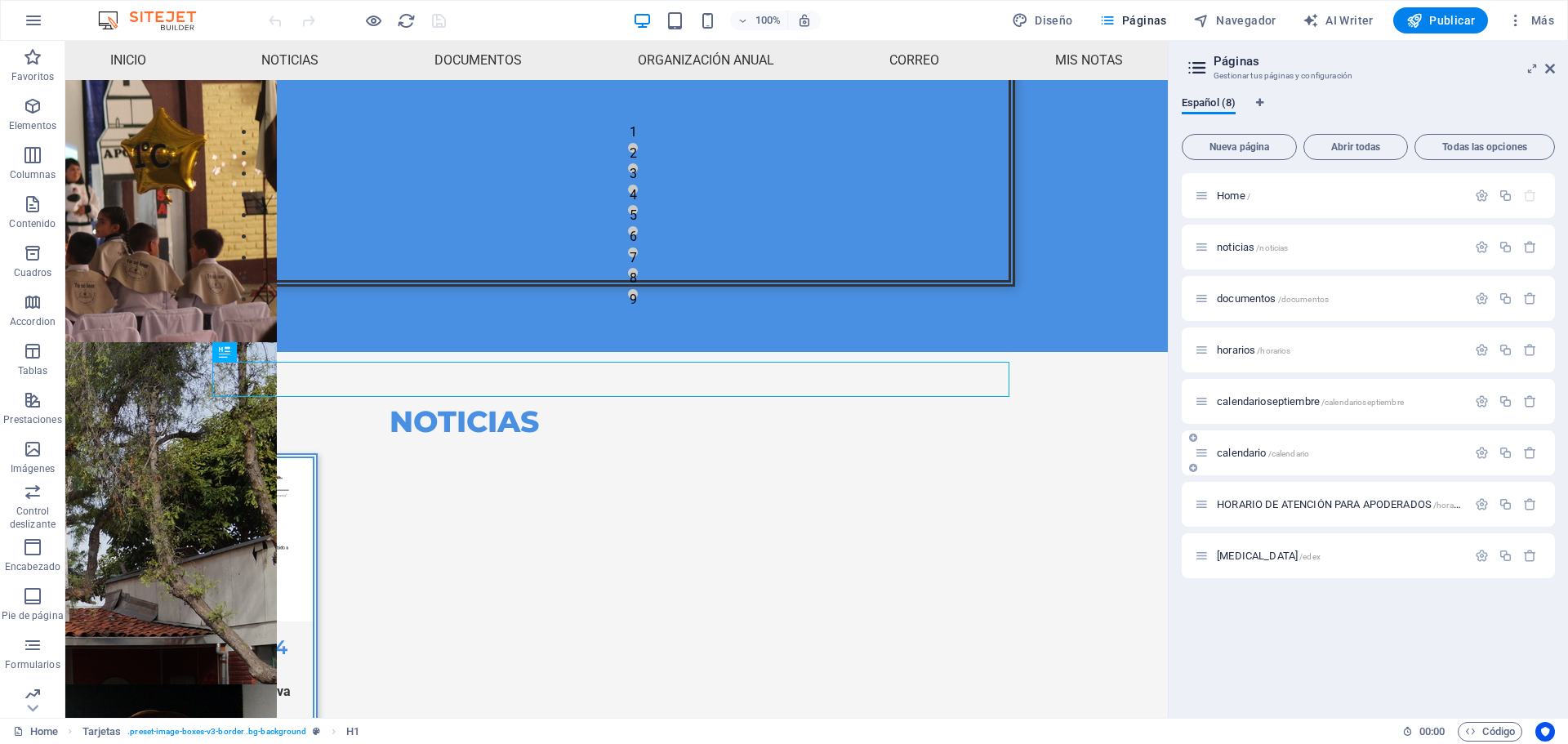
click at [1242, 446] on div "calendario /calendario" at bounding box center [1331, 452] width 272 height 19
click at [1221, 456] on span "calendario /calendario" at bounding box center [1263, 452] width 92 height 12
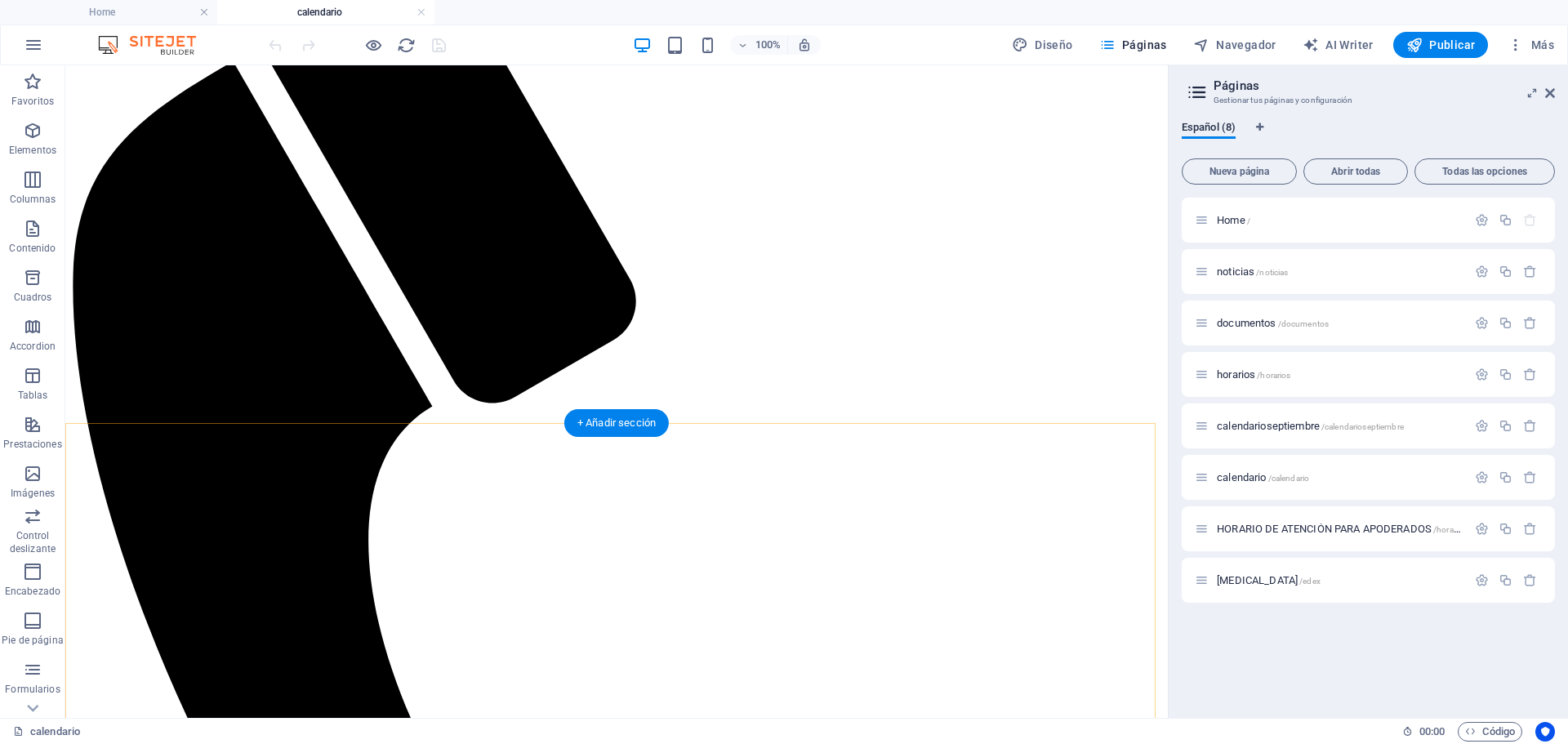
scroll to position [0, 0]
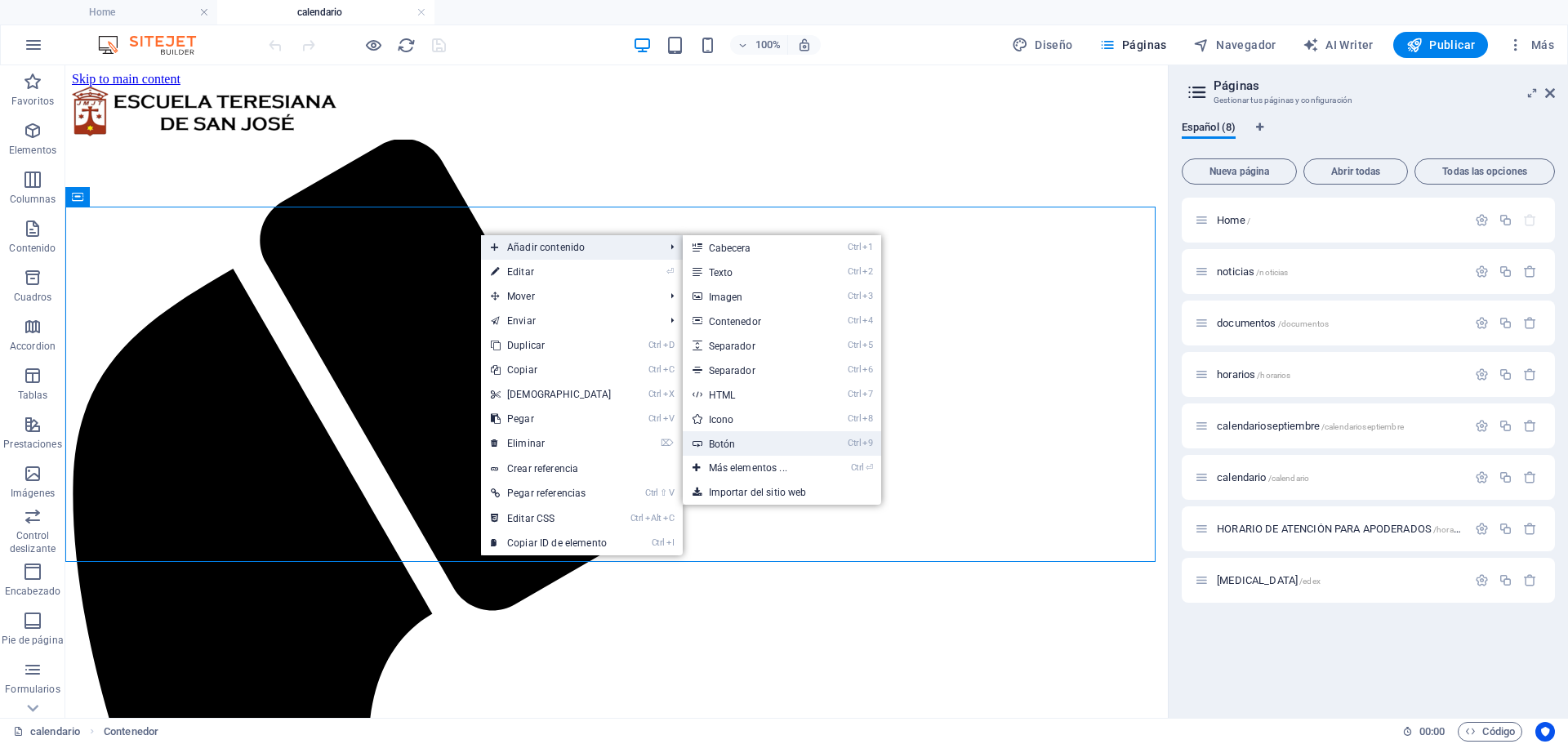
click at [732, 451] on link "Ctrl 9 Botón" at bounding box center [751, 443] width 138 height 25
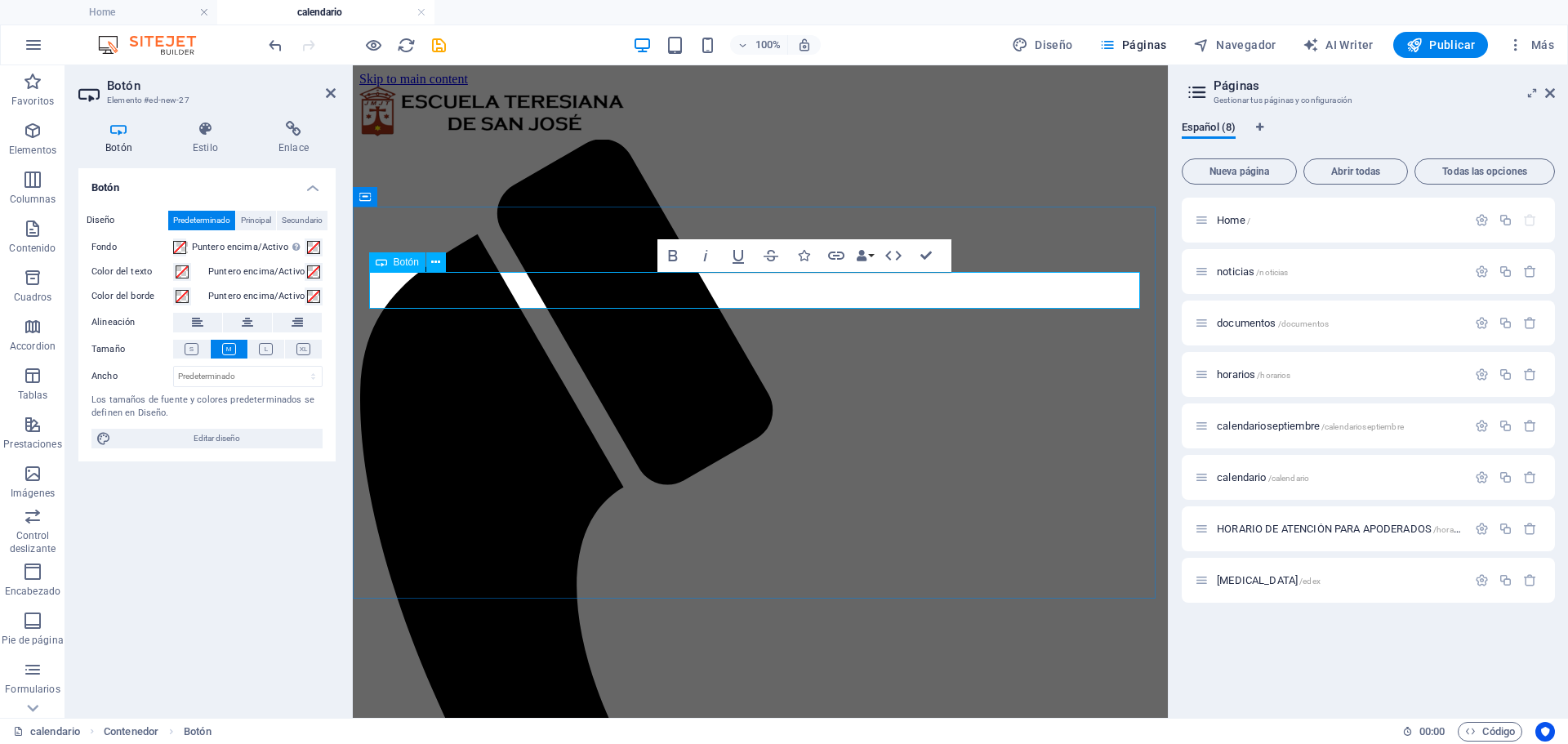
click at [254, 350] on button at bounding box center [266, 349] width 37 height 19
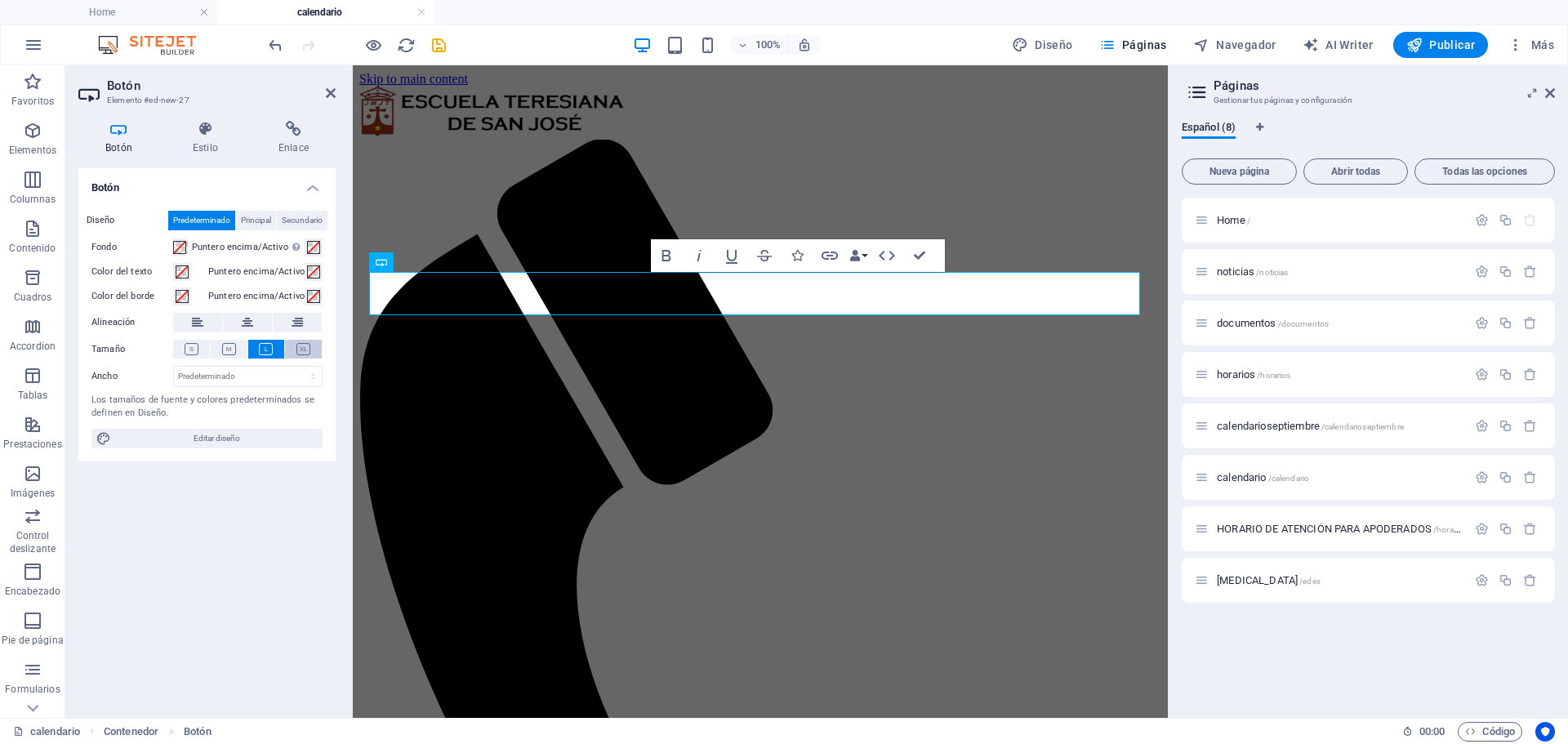
click at [305, 349] on icon at bounding box center [303, 349] width 14 height 12
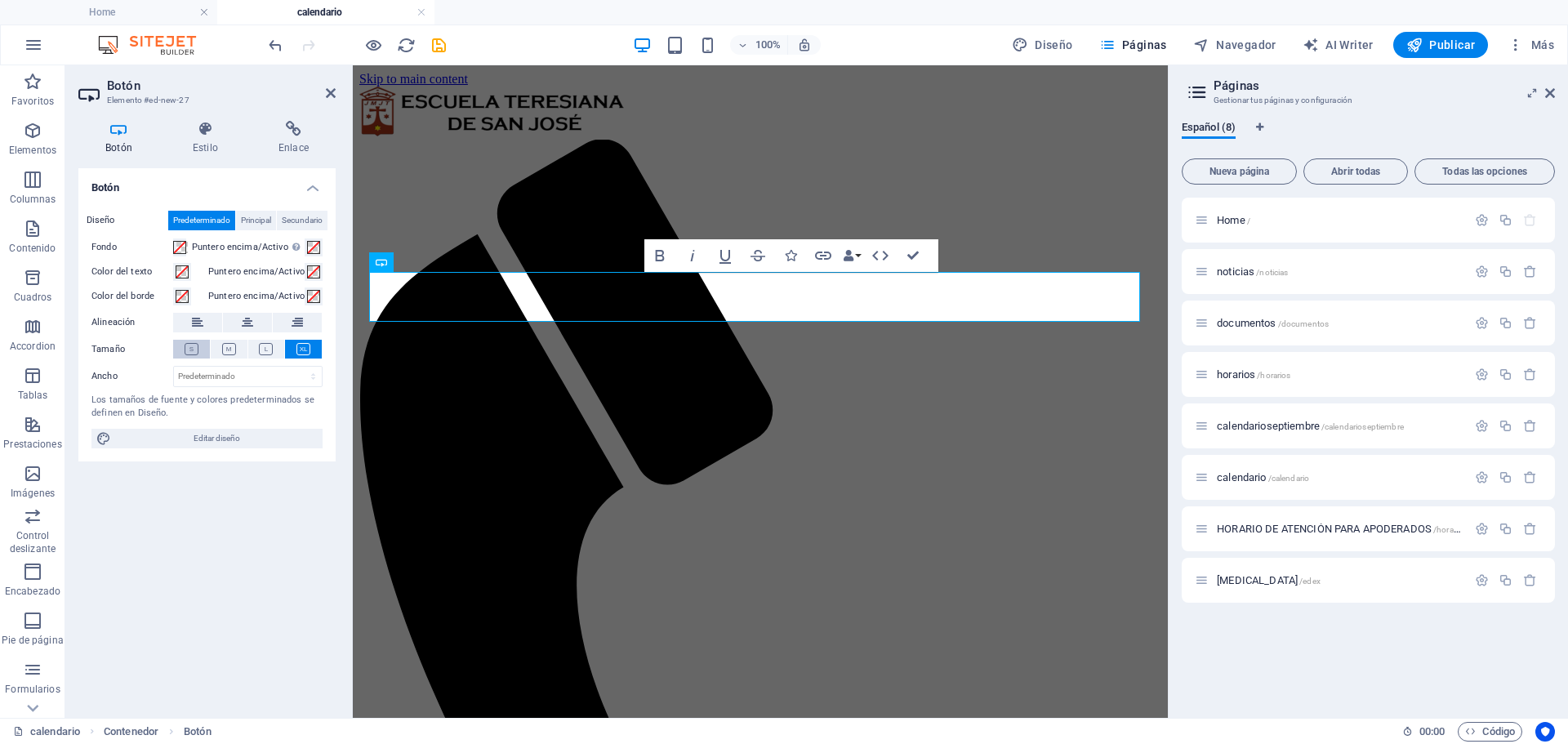
click at [199, 349] on button at bounding box center [191, 349] width 37 height 19
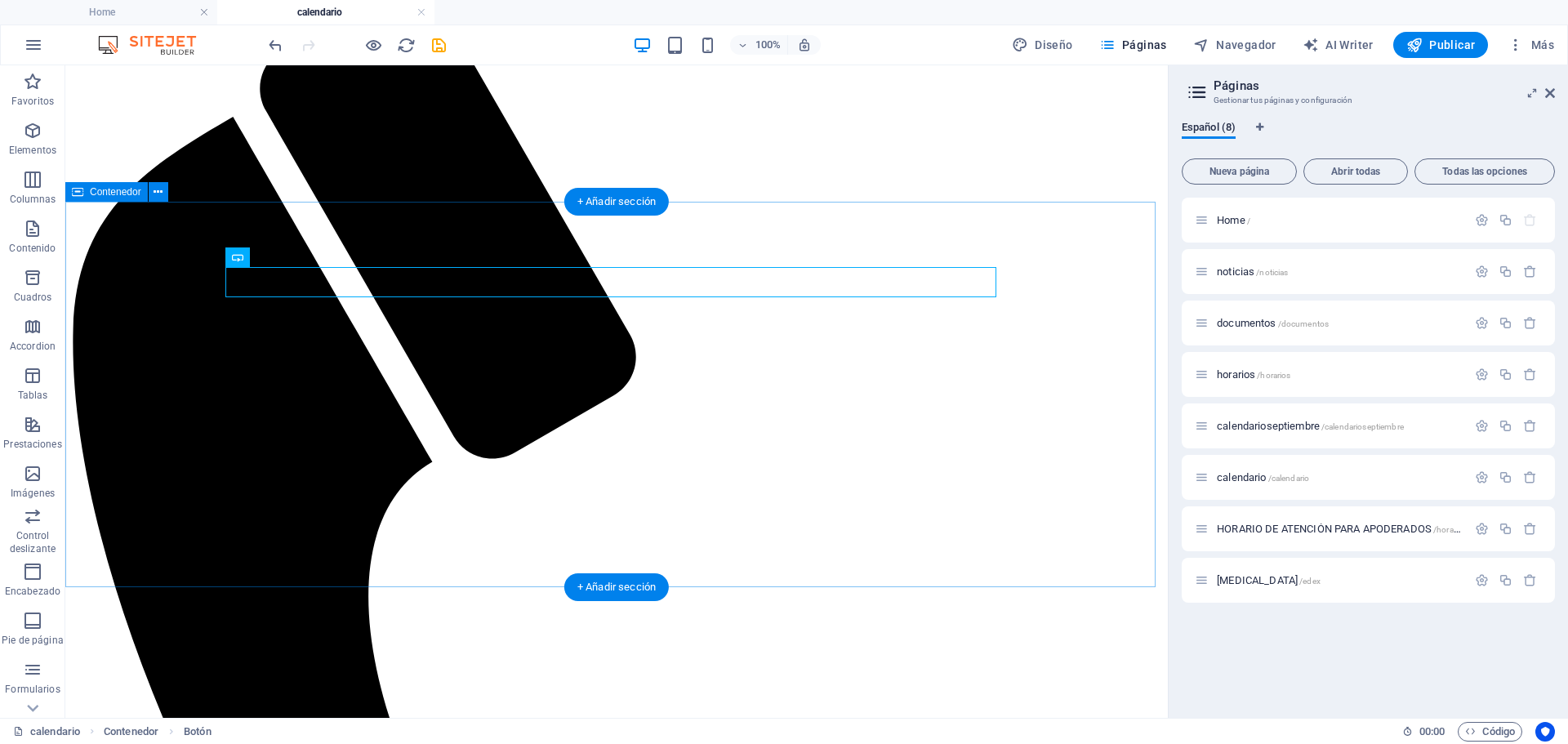
scroll to position [225, 0]
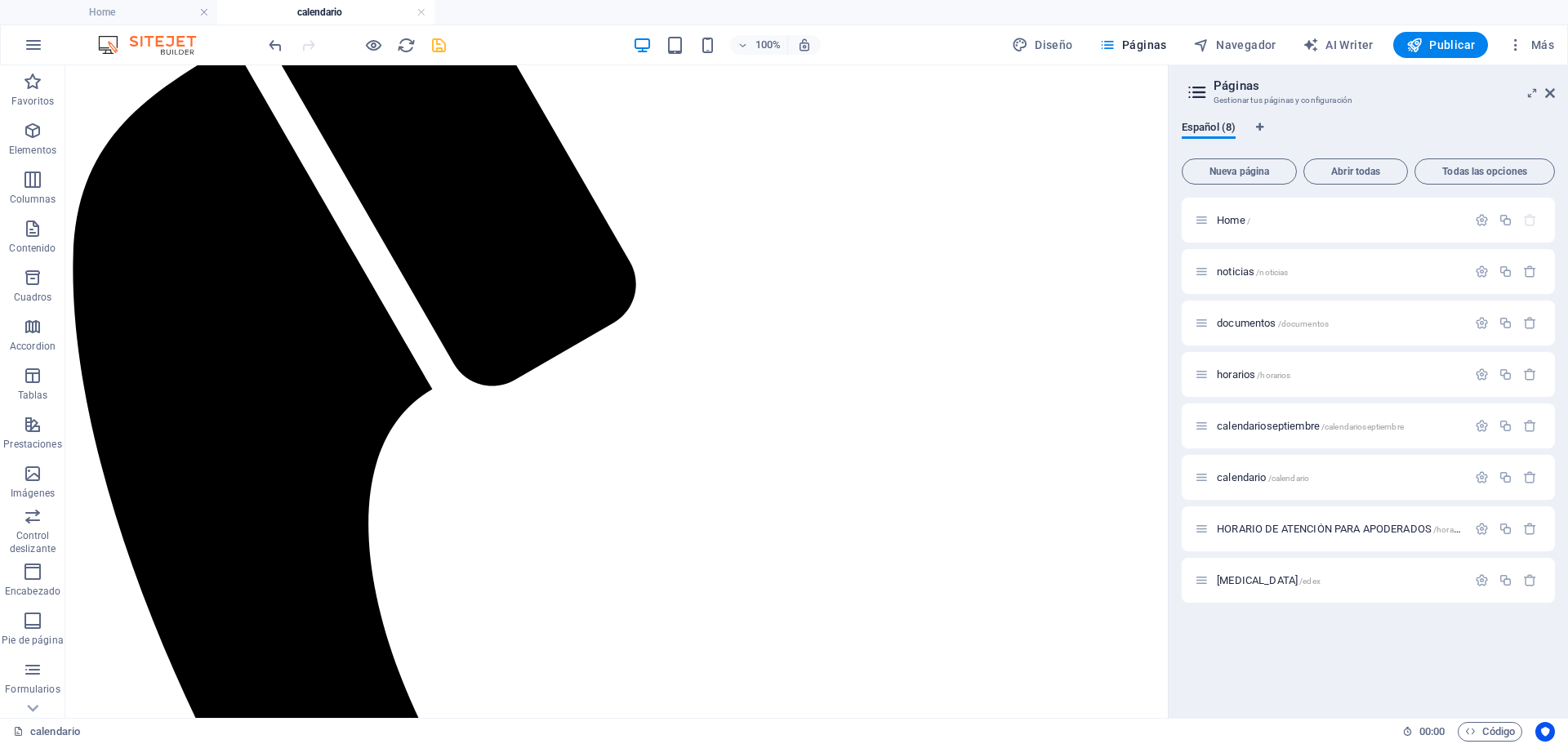
click at [443, 36] on icon "save" at bounding box center [438, 45] width 19 height 19
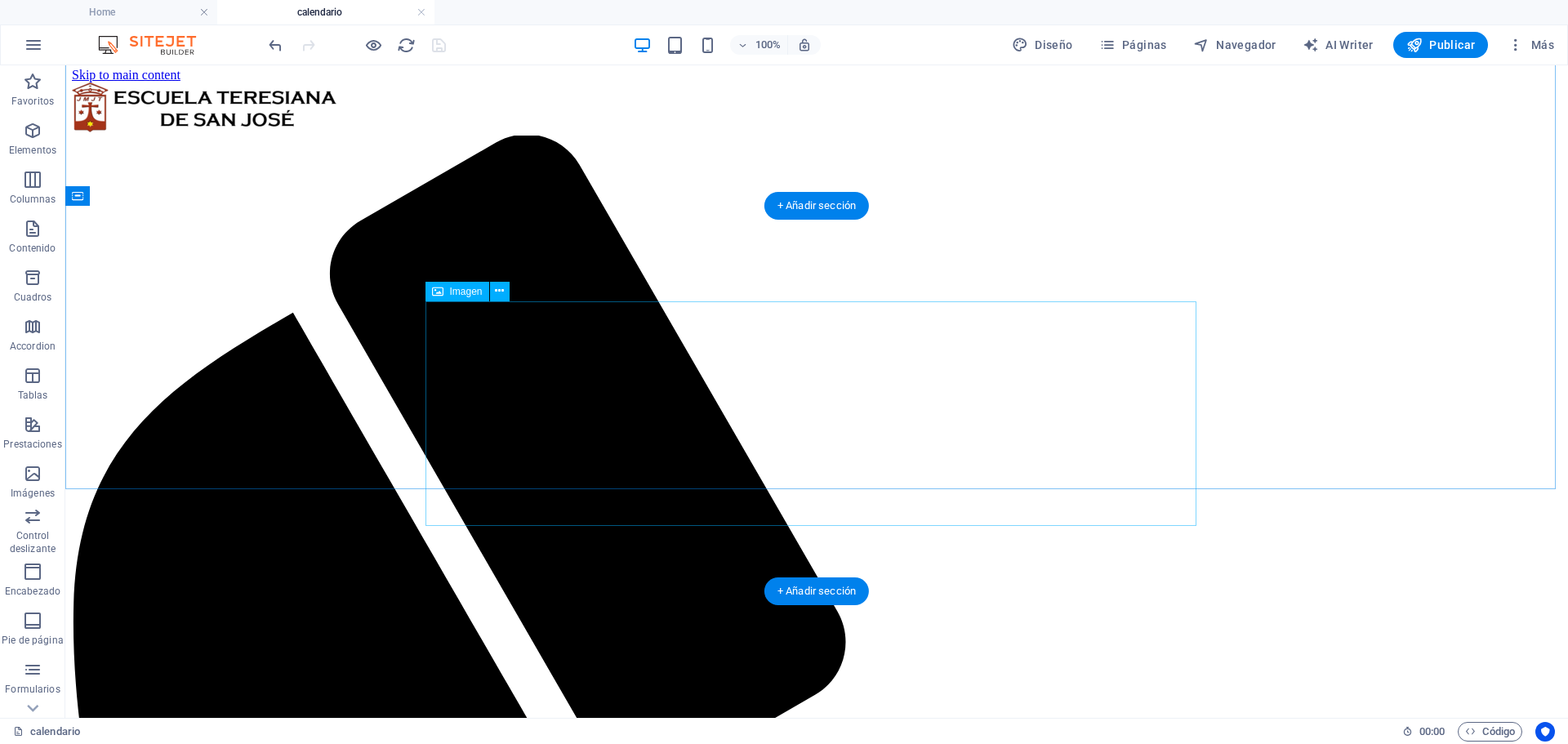
scroll to position [0, 0]
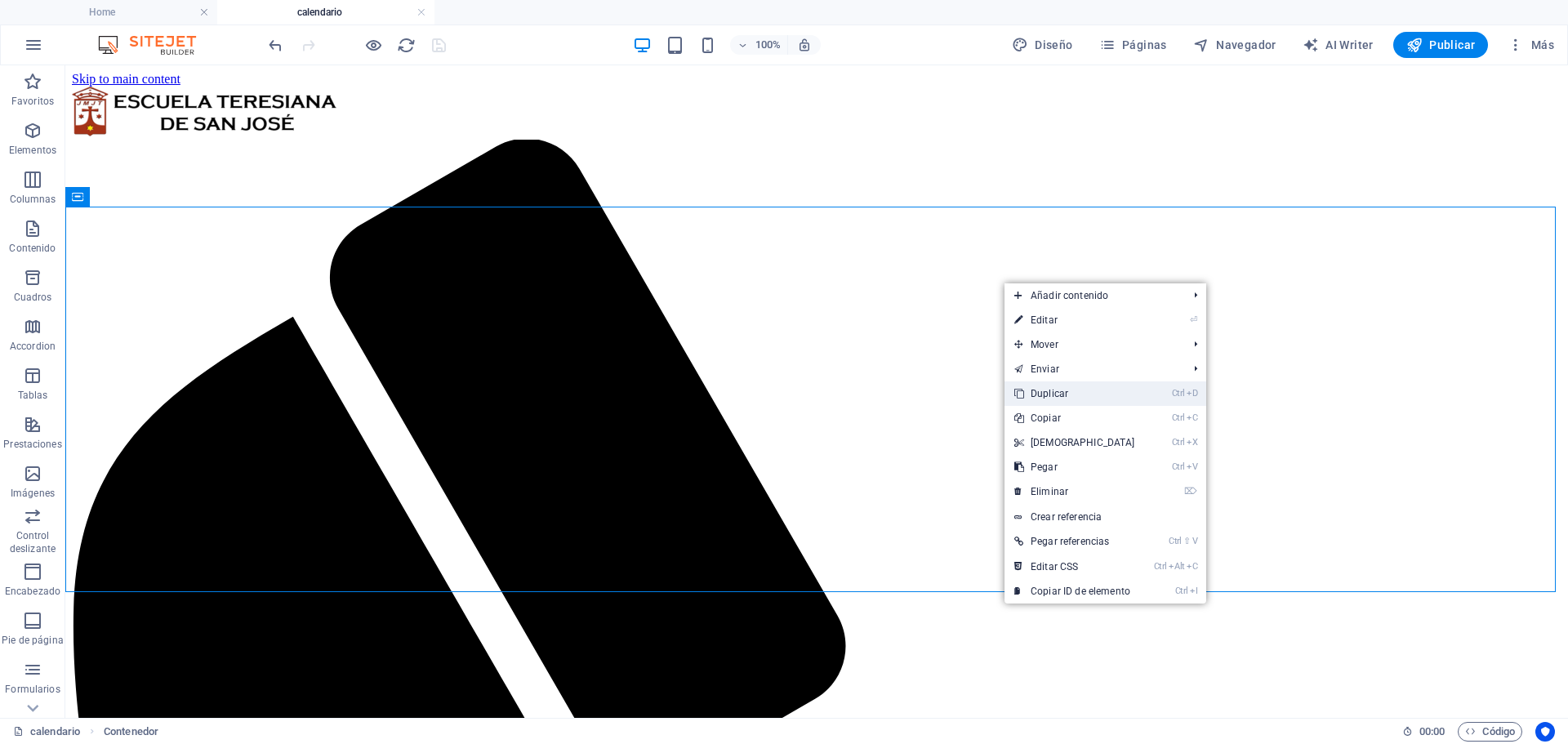
click at [1045, 395] on link "Ctrl D Duplicar" at bounding box center [1074, 394] width 140 height 25
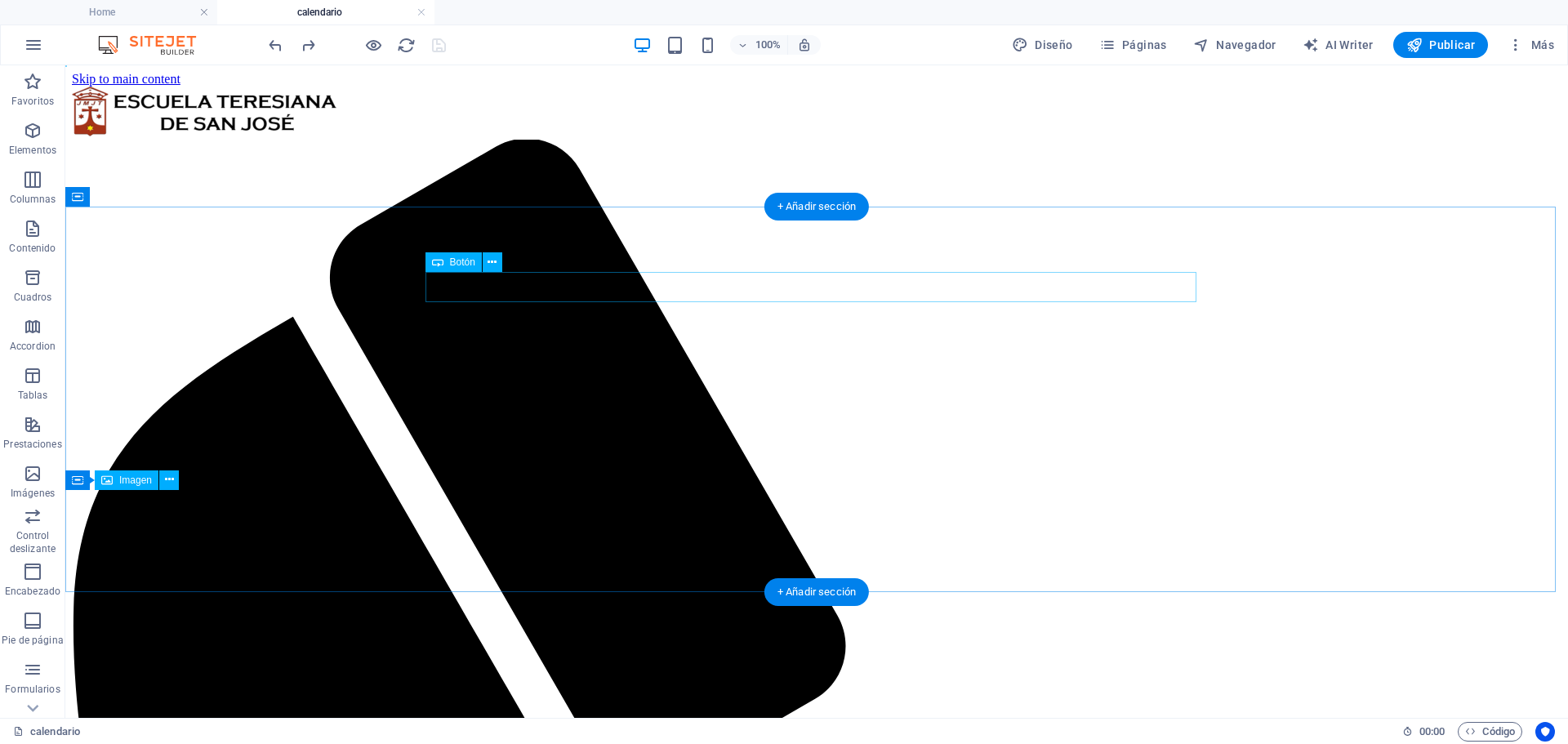
click at [486, 264] on button at bounding box center [493, 262] width 20 height 20
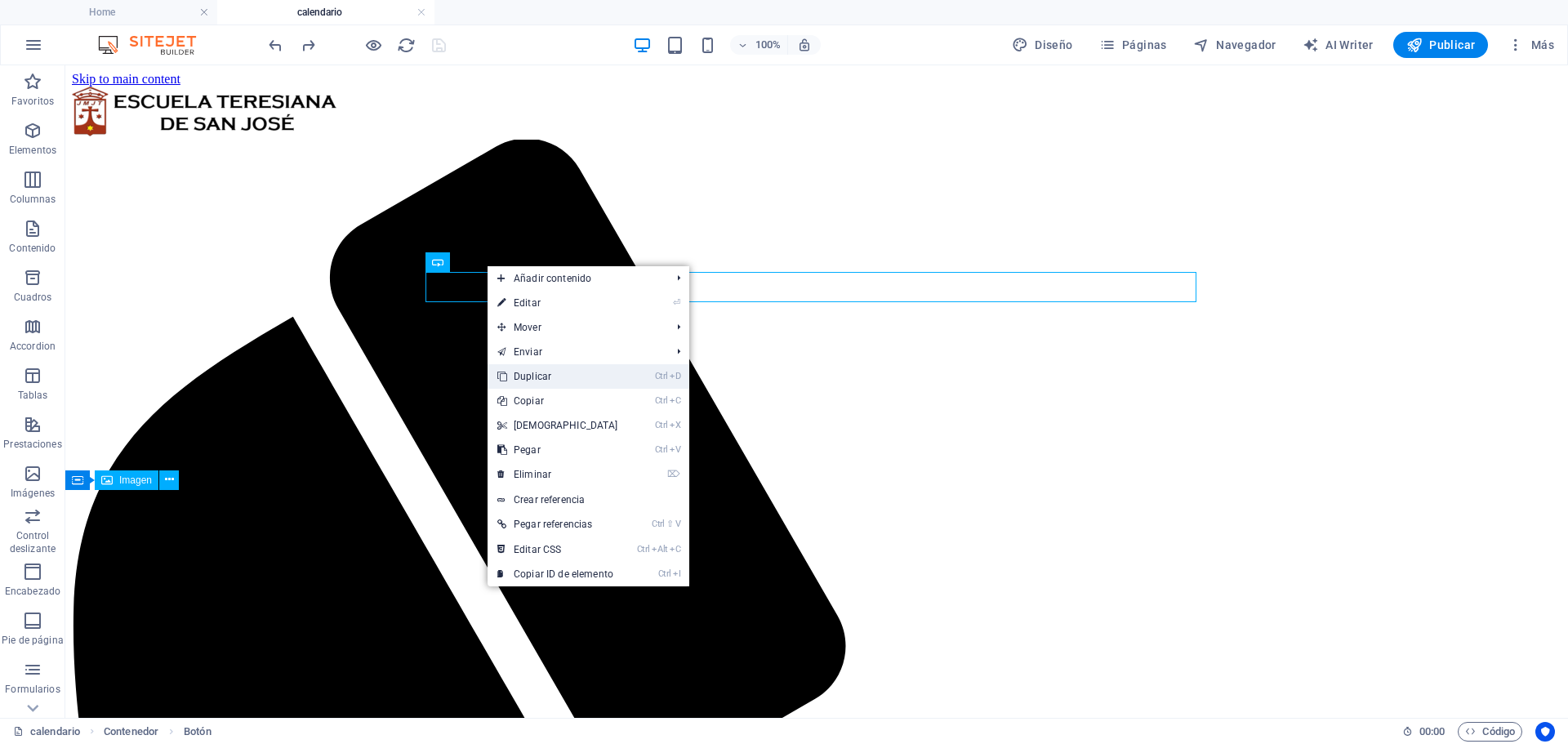
click at [521, 378] on link "Ctrl D Duplicar" at bounding box center [558, 377] width 140 height 25
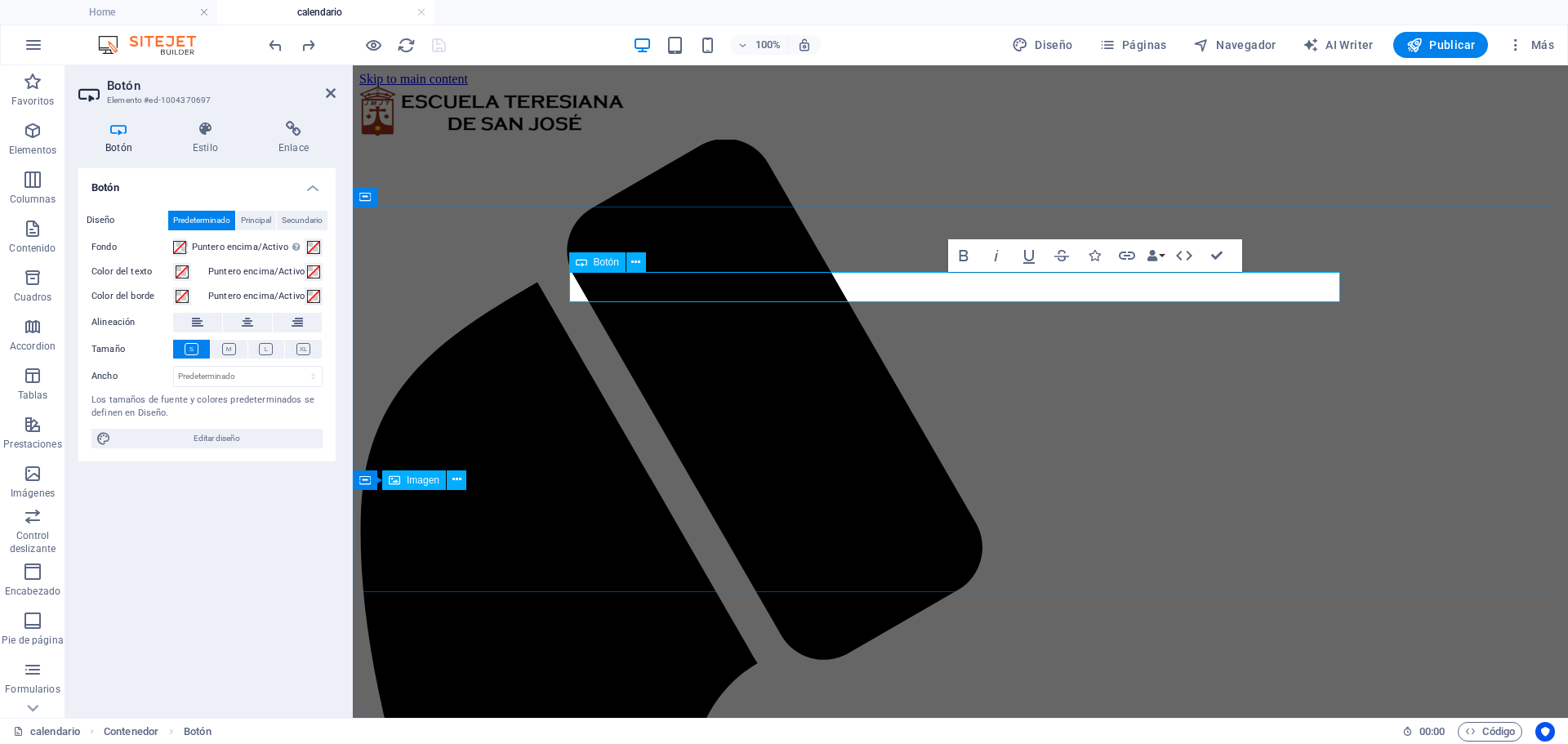
click at [637, 266] on icon at bounding box center [635, 262] width 9 height 17
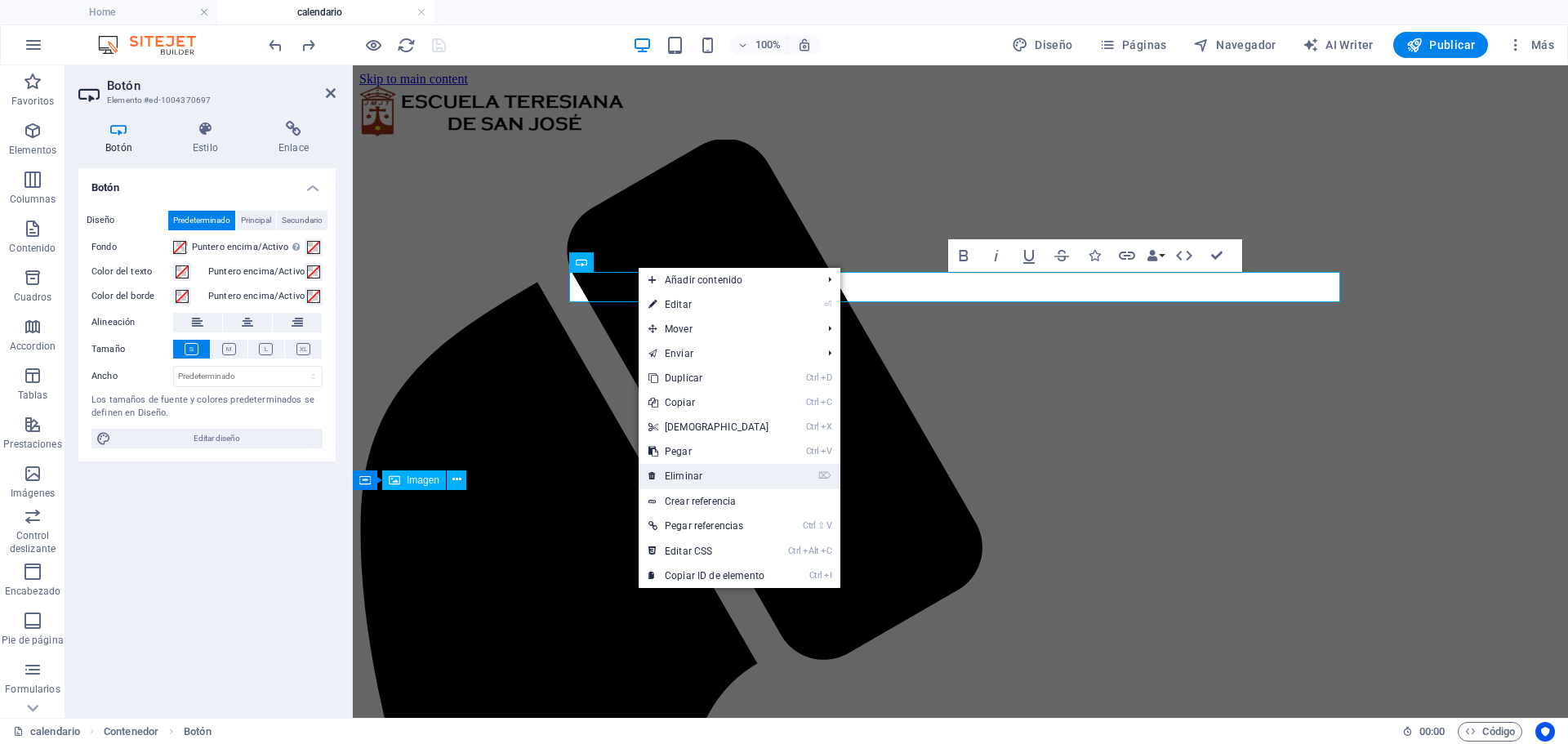
click at [686, 473] on link "⌦ Eliminar" at bounding box center [709, 476] width 140 height 25
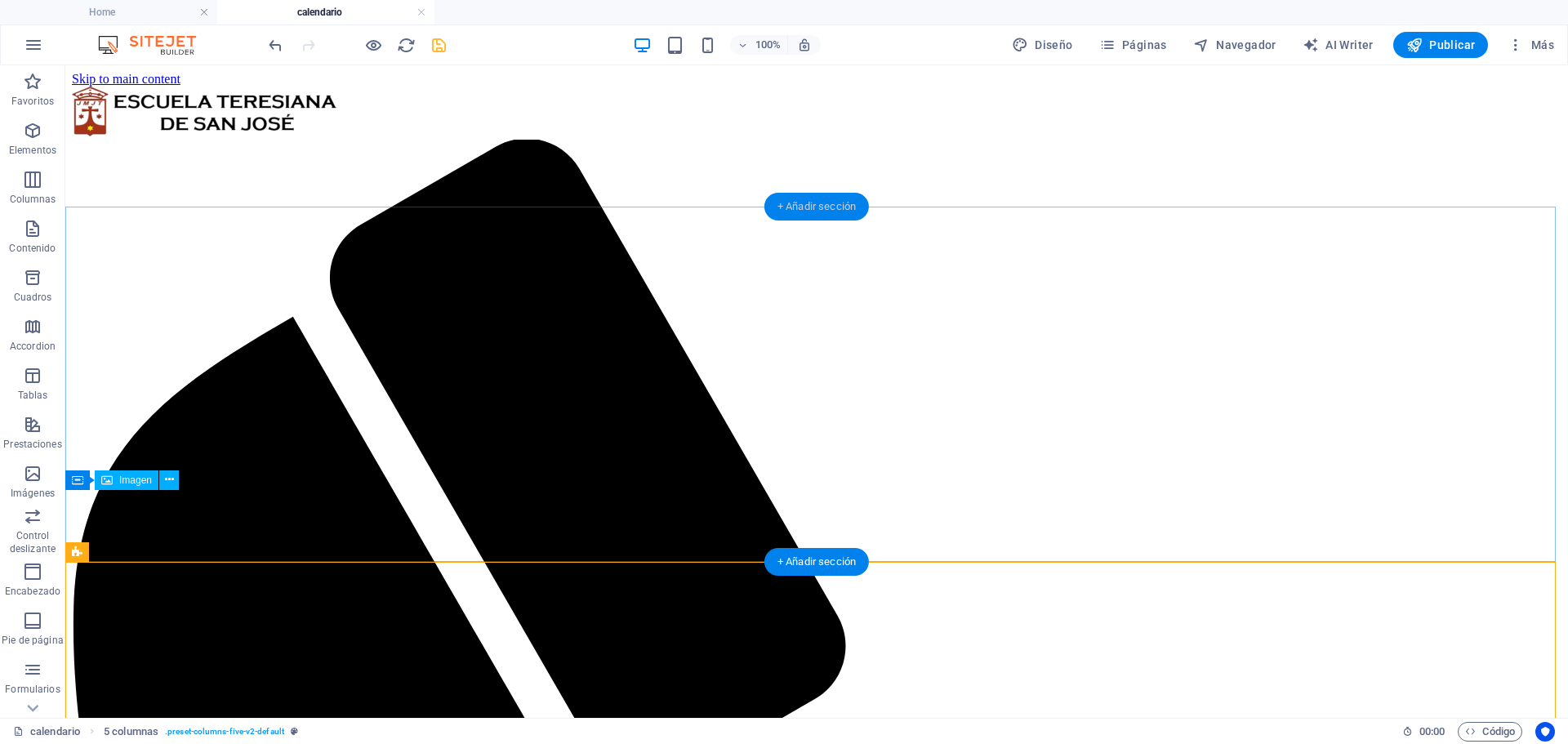
click at [795, 207] on div "+ Añadir sección" at bounding box center [817, 207] width 105 height 28
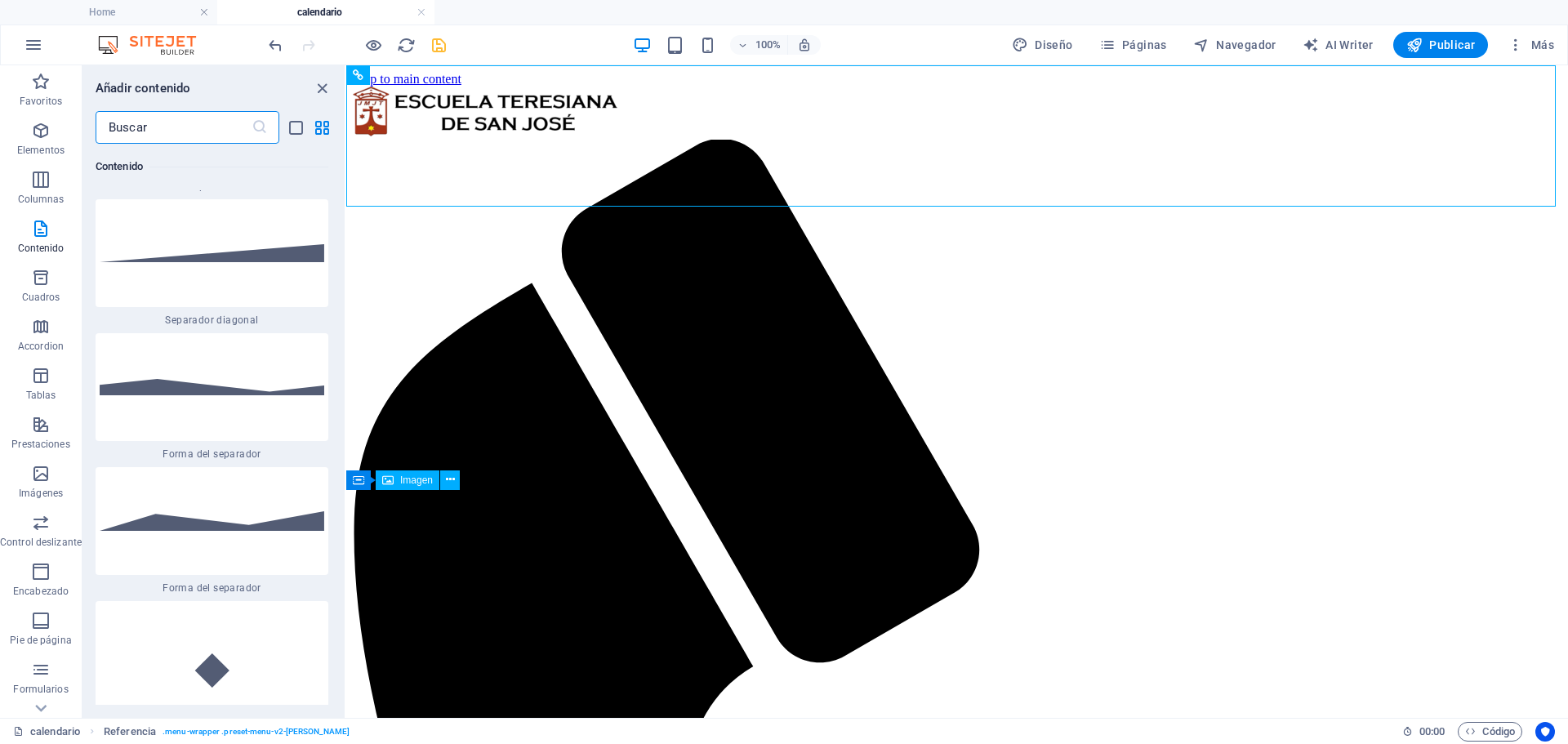
scroll to position [8181, 0]
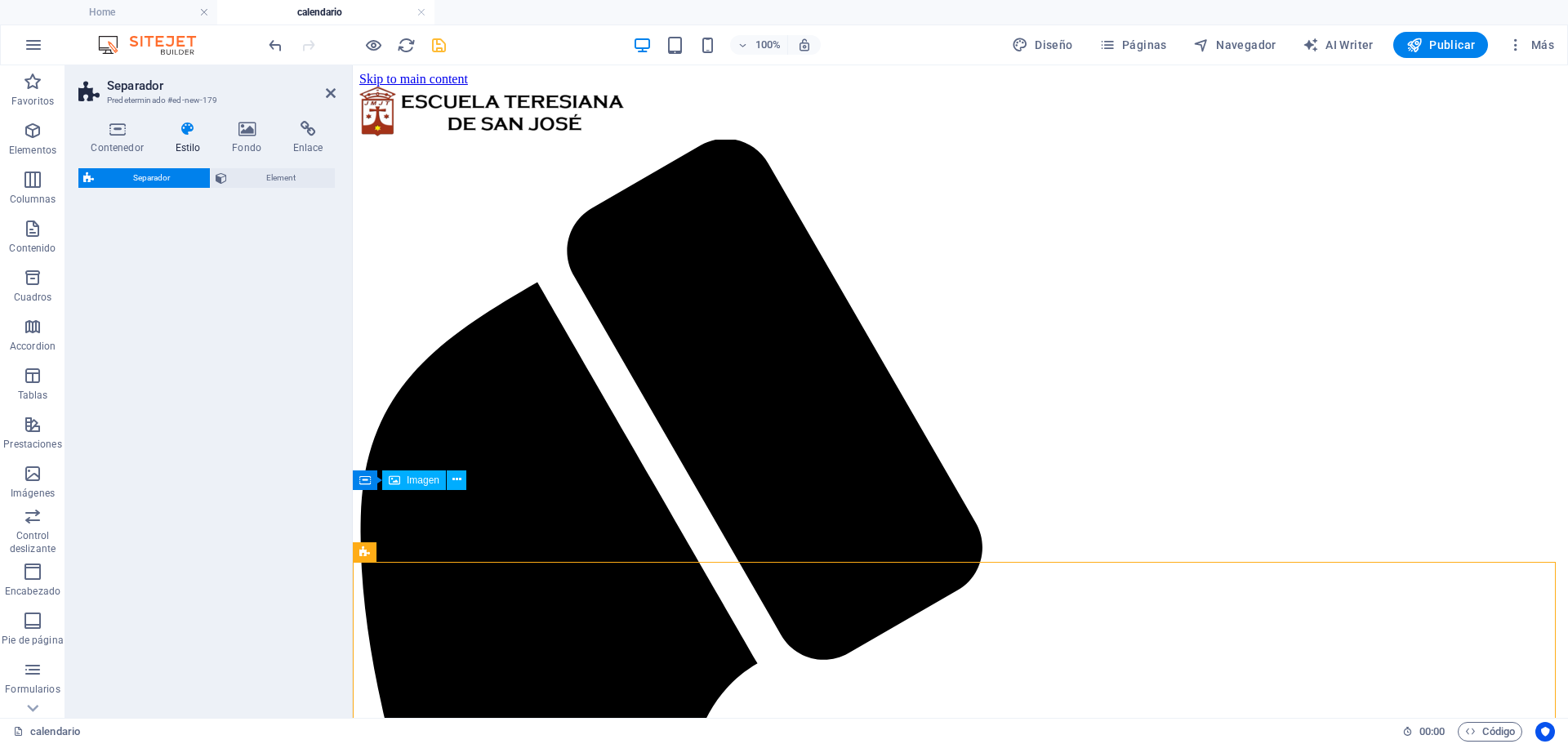
select select "polygon2"
select select "rem"
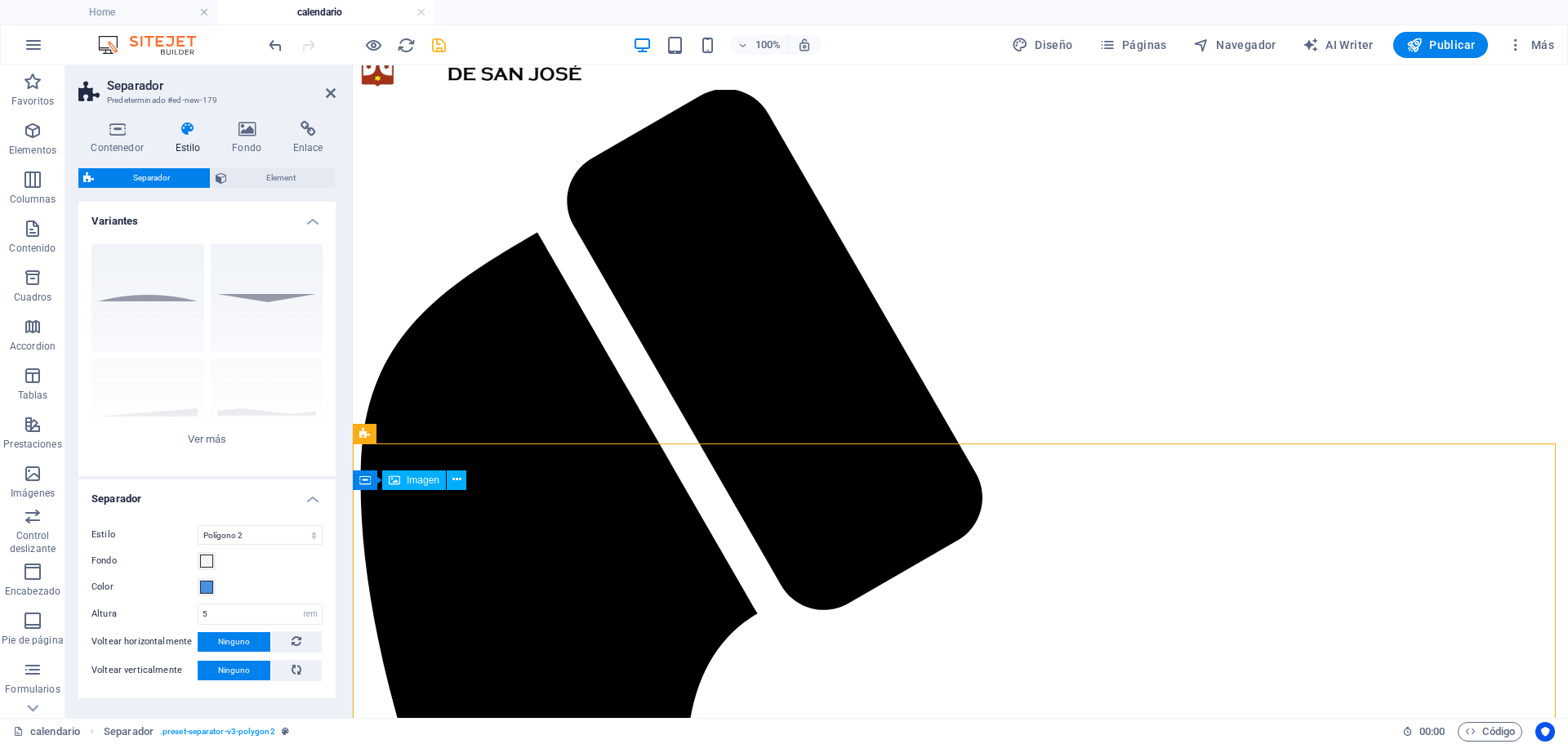
scroll to position [0, 0]
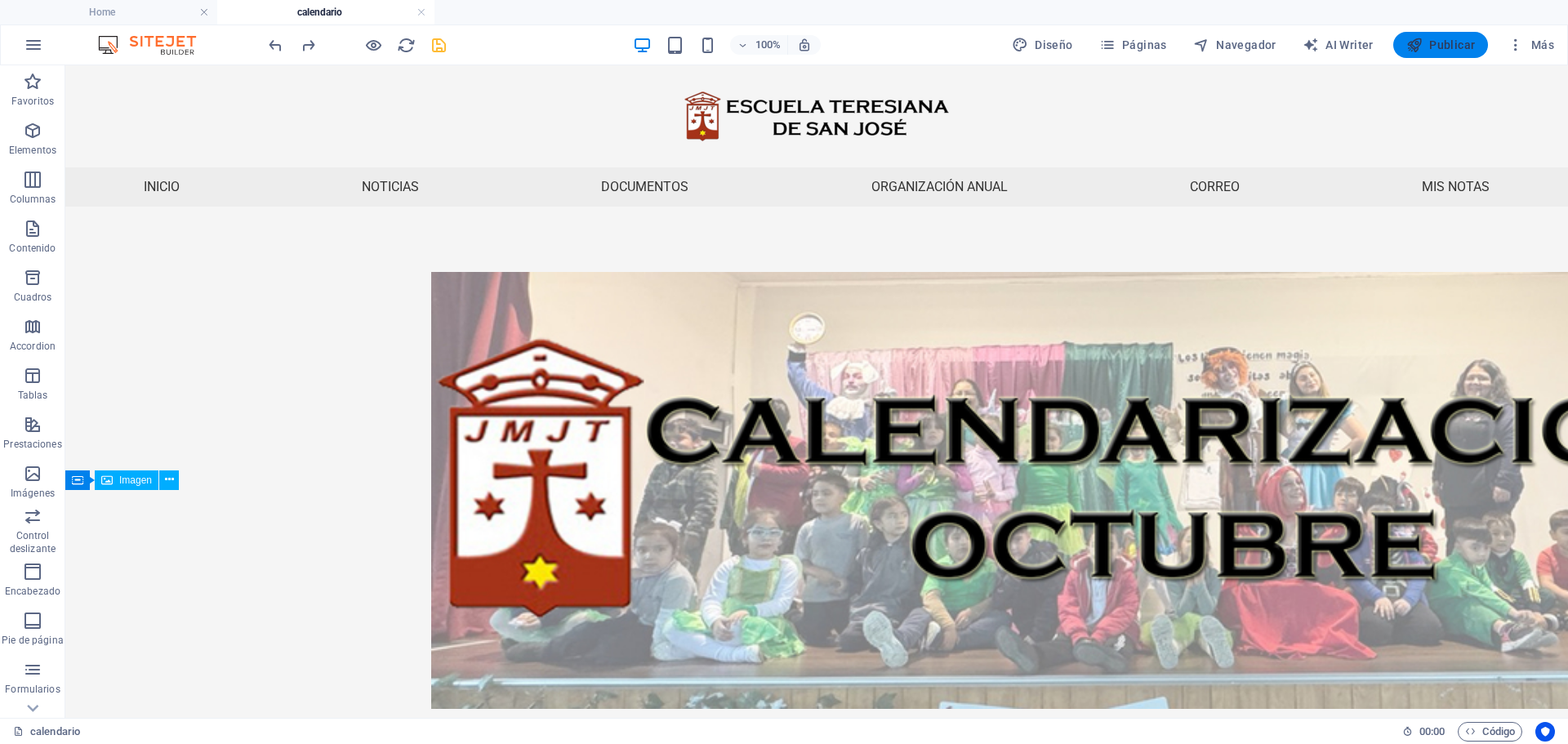
click at [1440, 36] on button "Publicar" at bounding box center [1441, 45] width 96 height 26
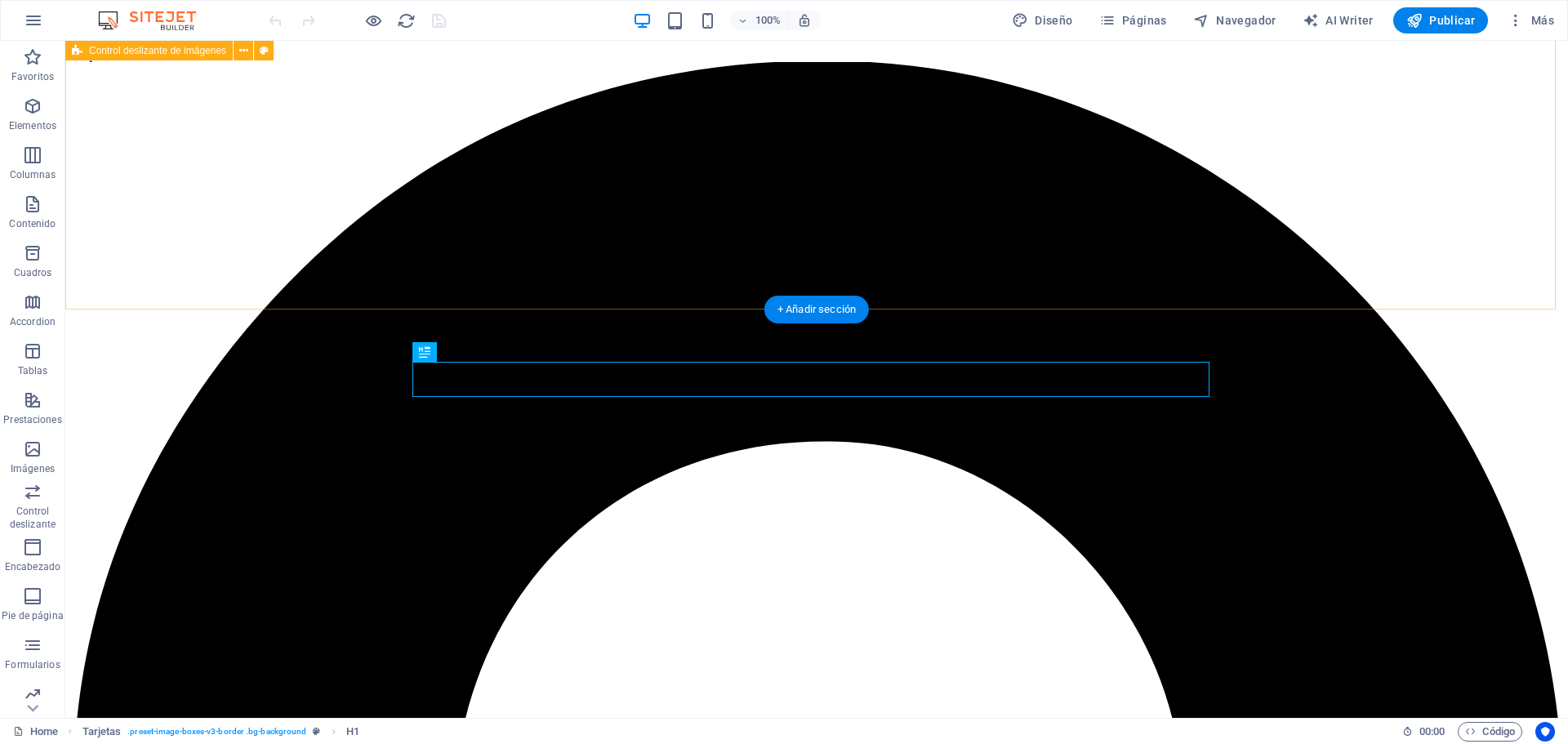
scroll to position [296, 0]
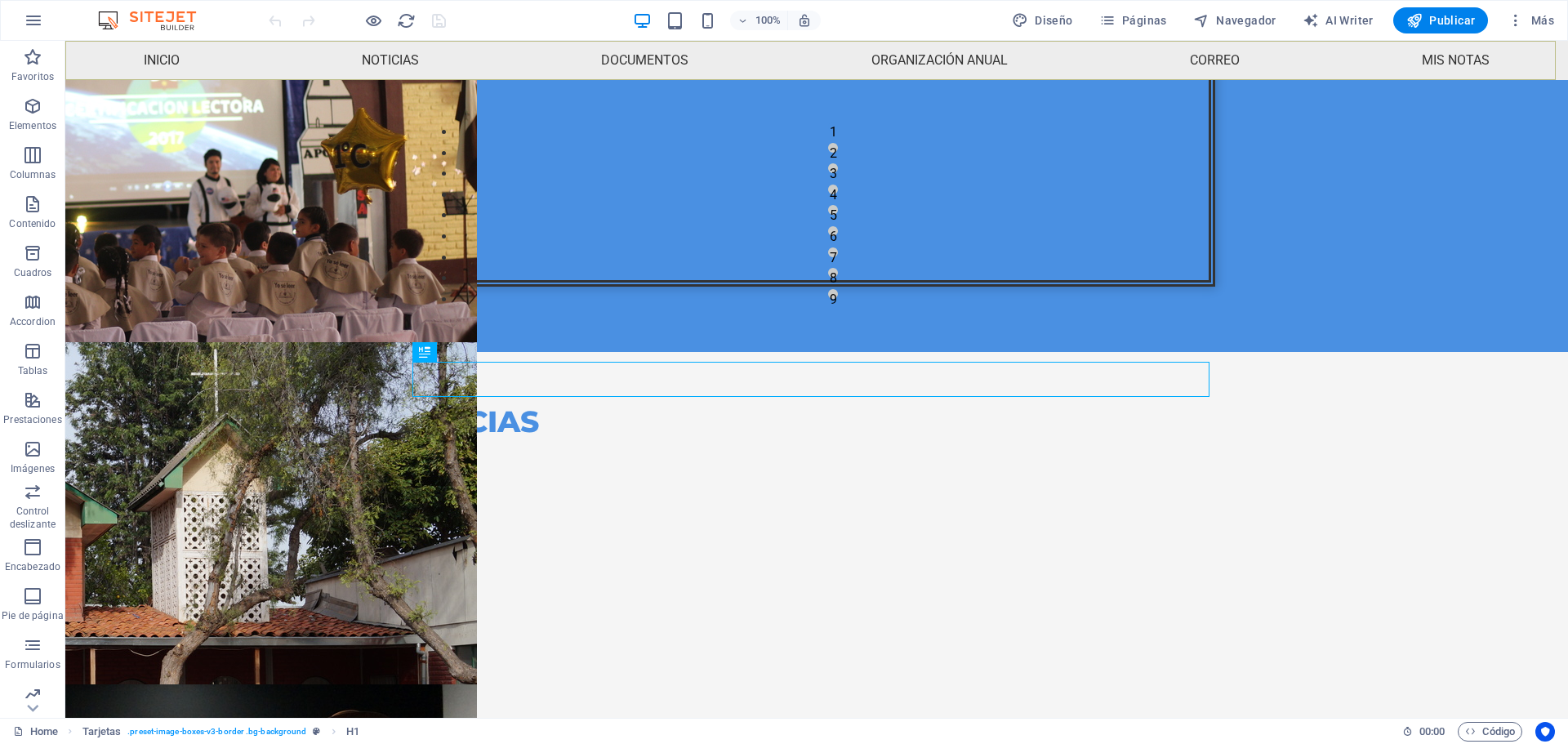
click at [893, 54] on nav "Inicio Noticias Documentos Organización anual Calendario de actividades HORARIO…" at bounding box center [817, 61] width 1503 height 40
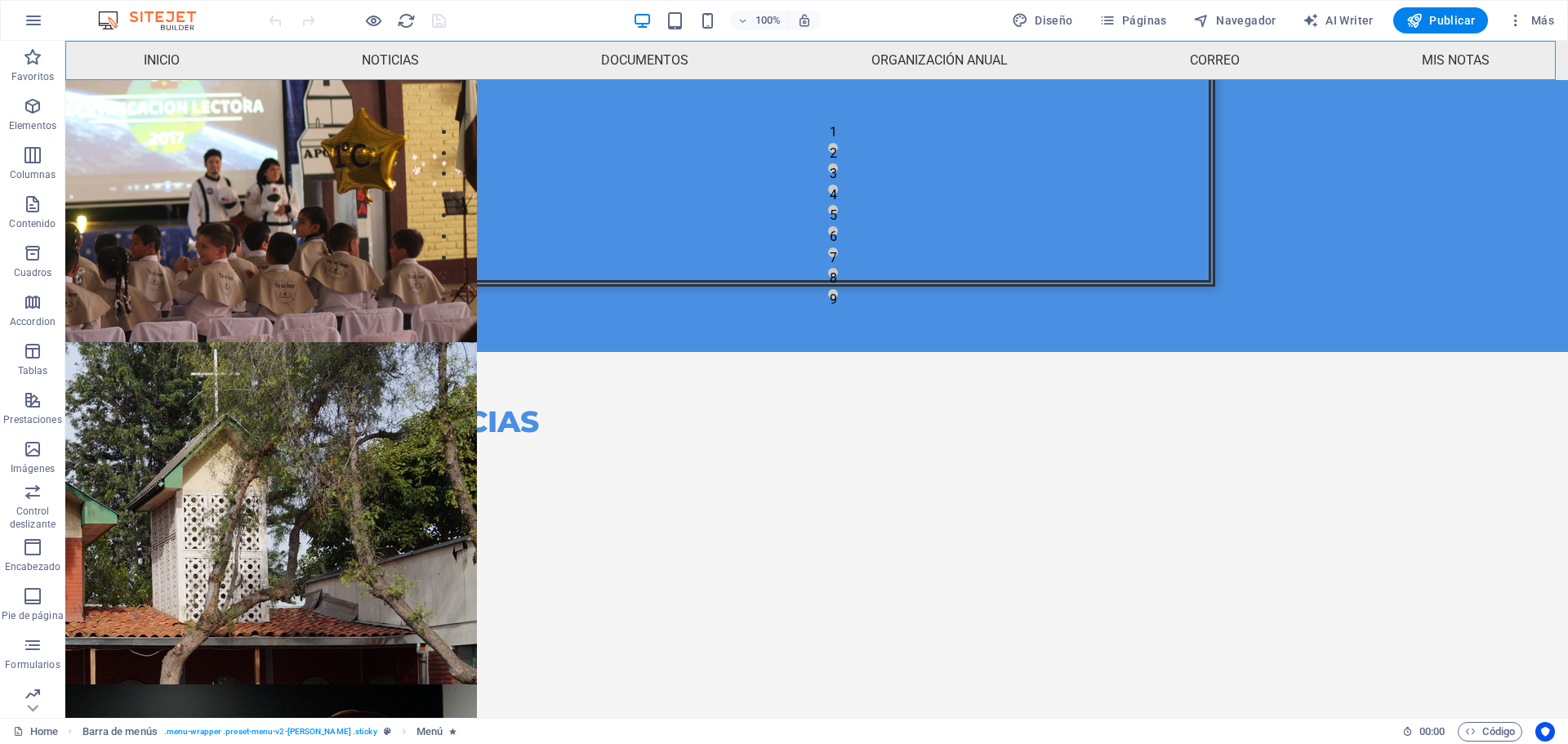
click at [893, 54] on nav "Inicio Noticias Documentos Organización anual Calendario de actividades HORARIO…" at bounding box center [817, 61] width 1503 height 40
select select
select select "1"
select select
select select "2"
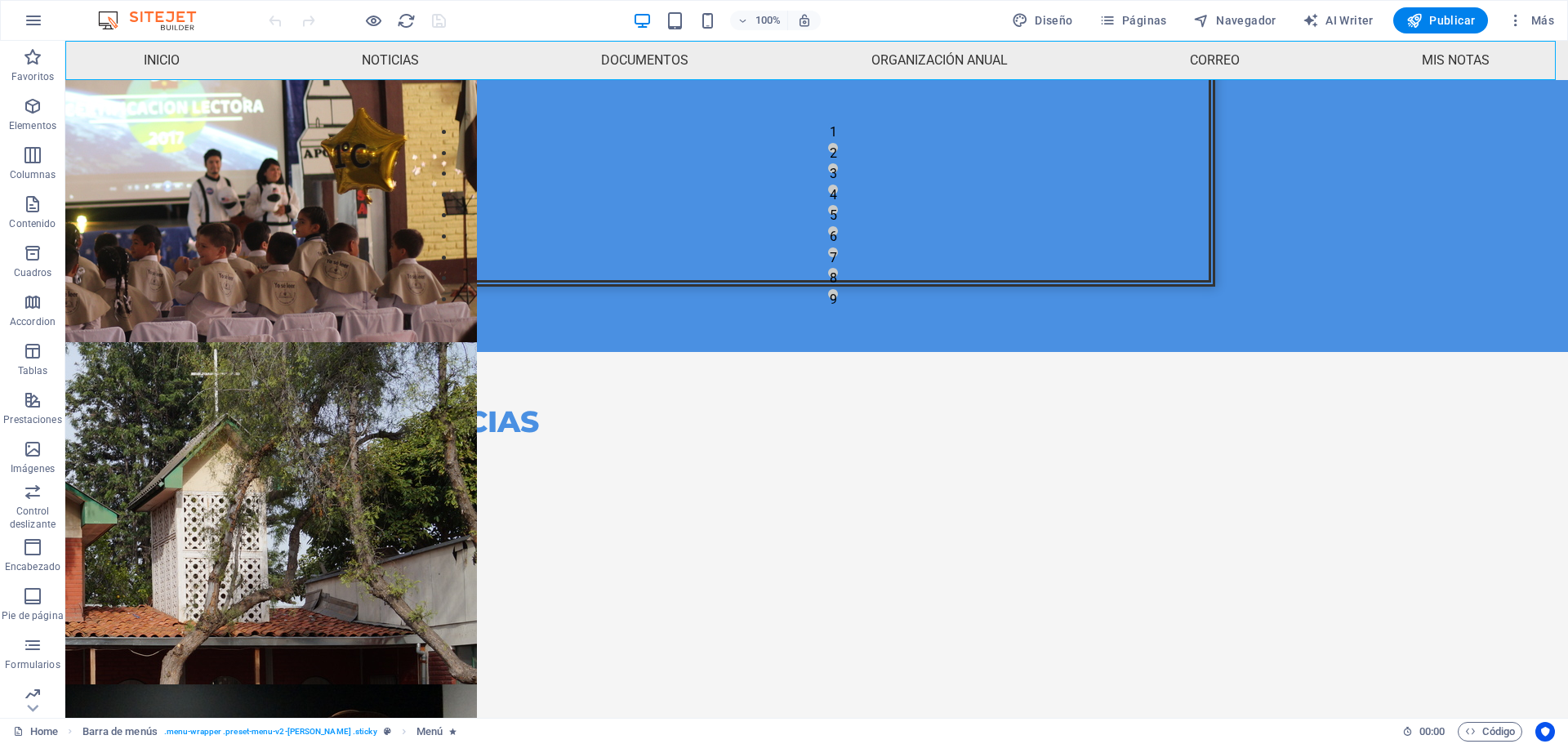
select select
select select "4"
select select
select select "6"
select select
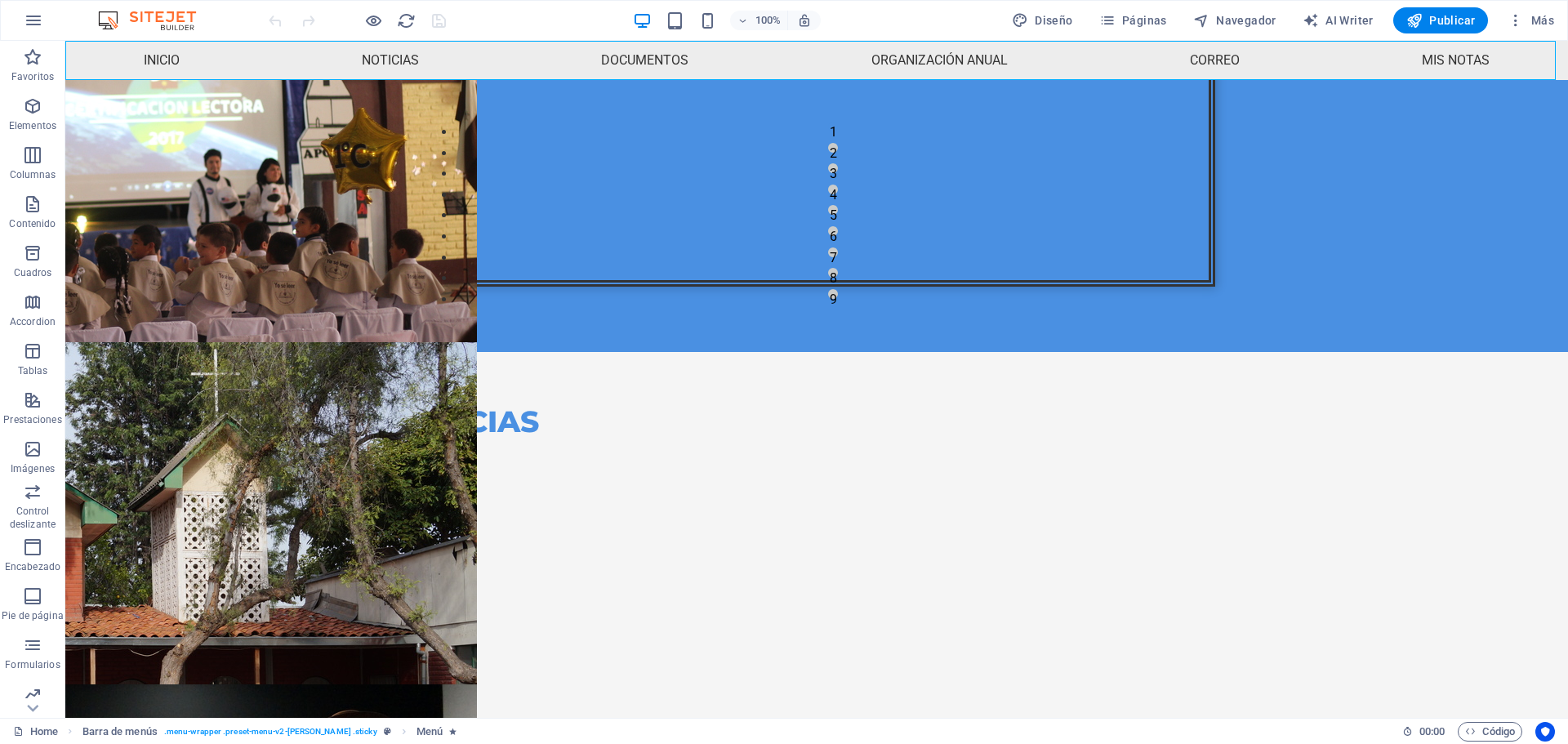
select select "3"
select select
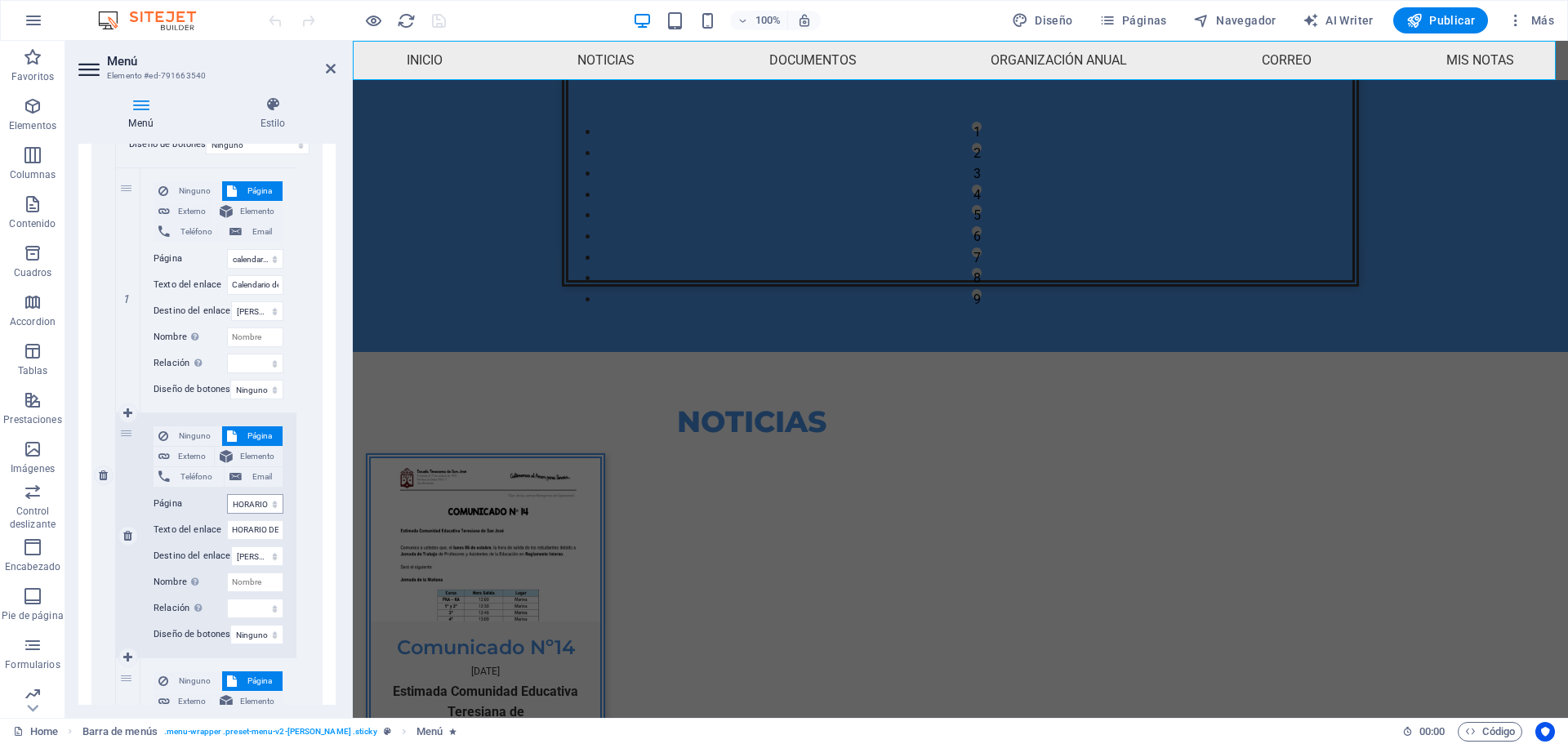
scroll to position [980, 0]
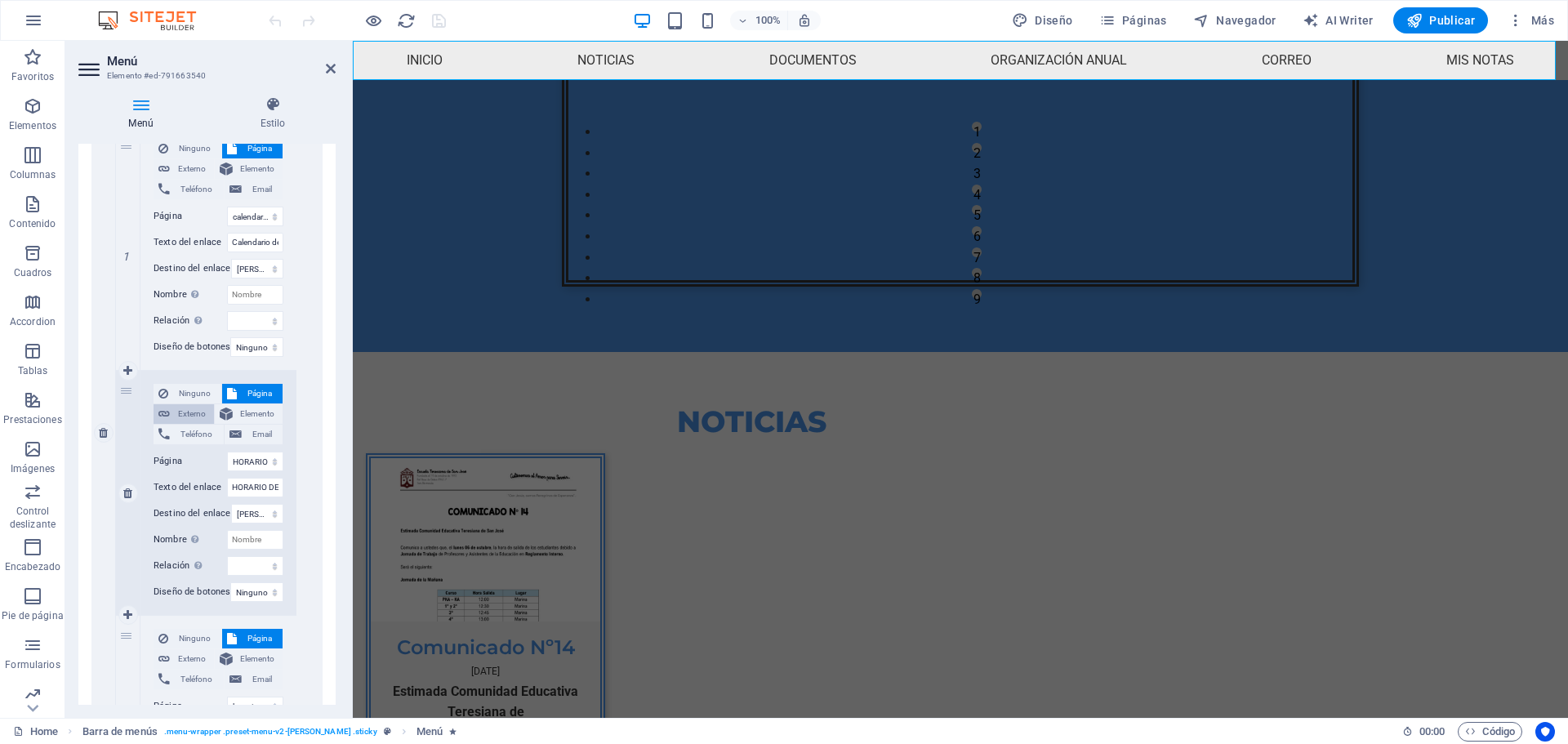
click at [178, 410] on span "Externo" at bounding box center [192, 414] width 35 height 20
select select
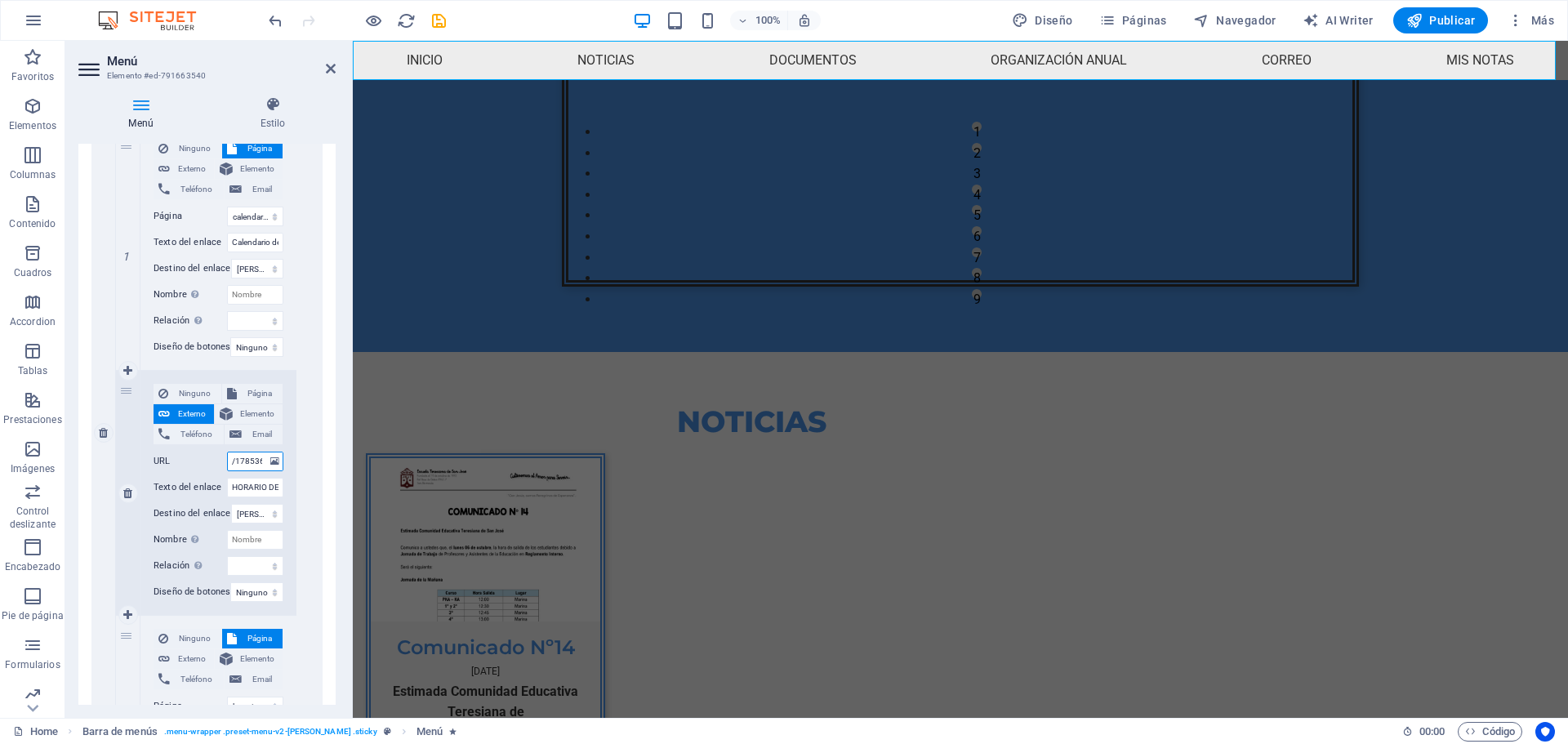
select select "blank"
select select
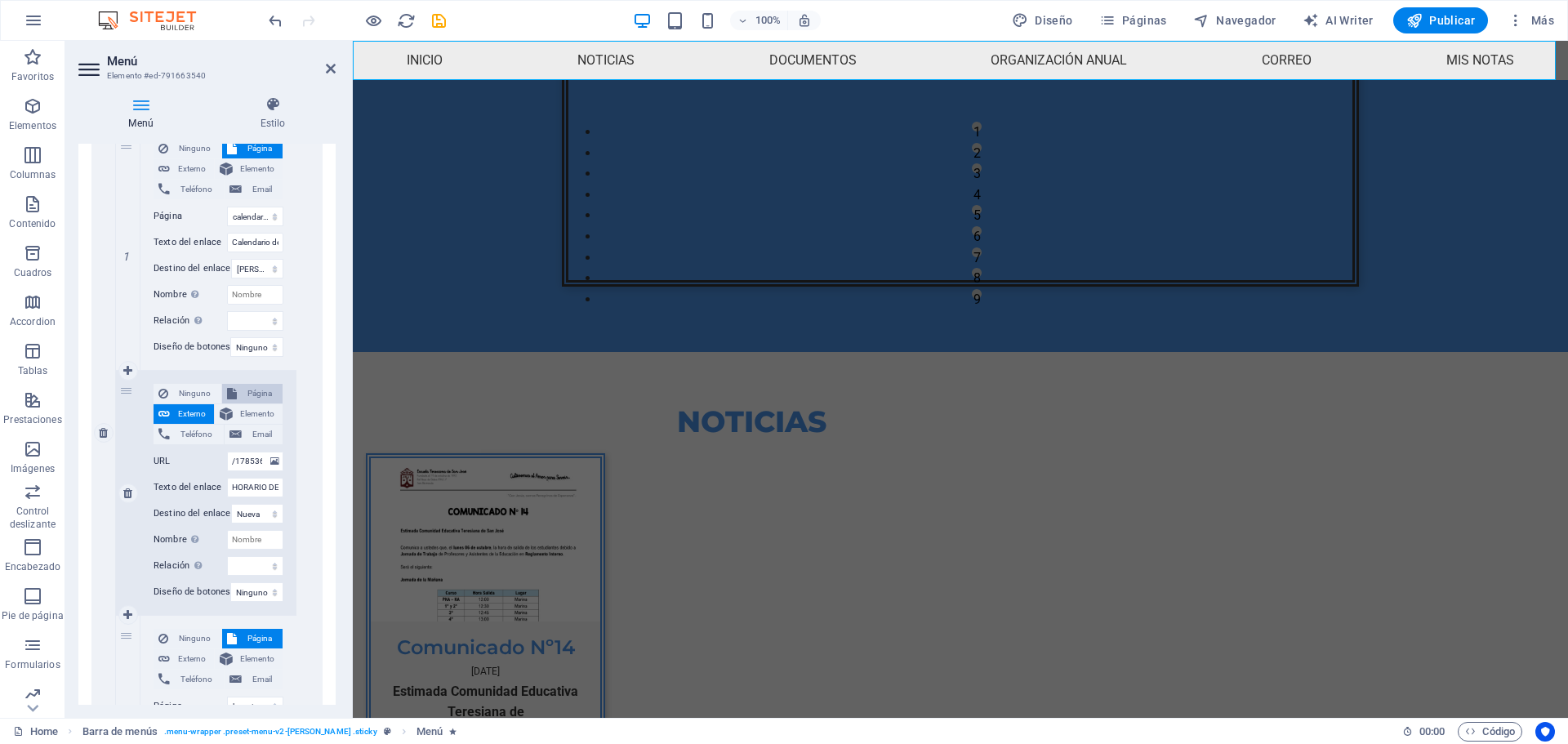
click at [250, 397] on span "Página" at bounding box center [260, 394] width 36 height 20
select select
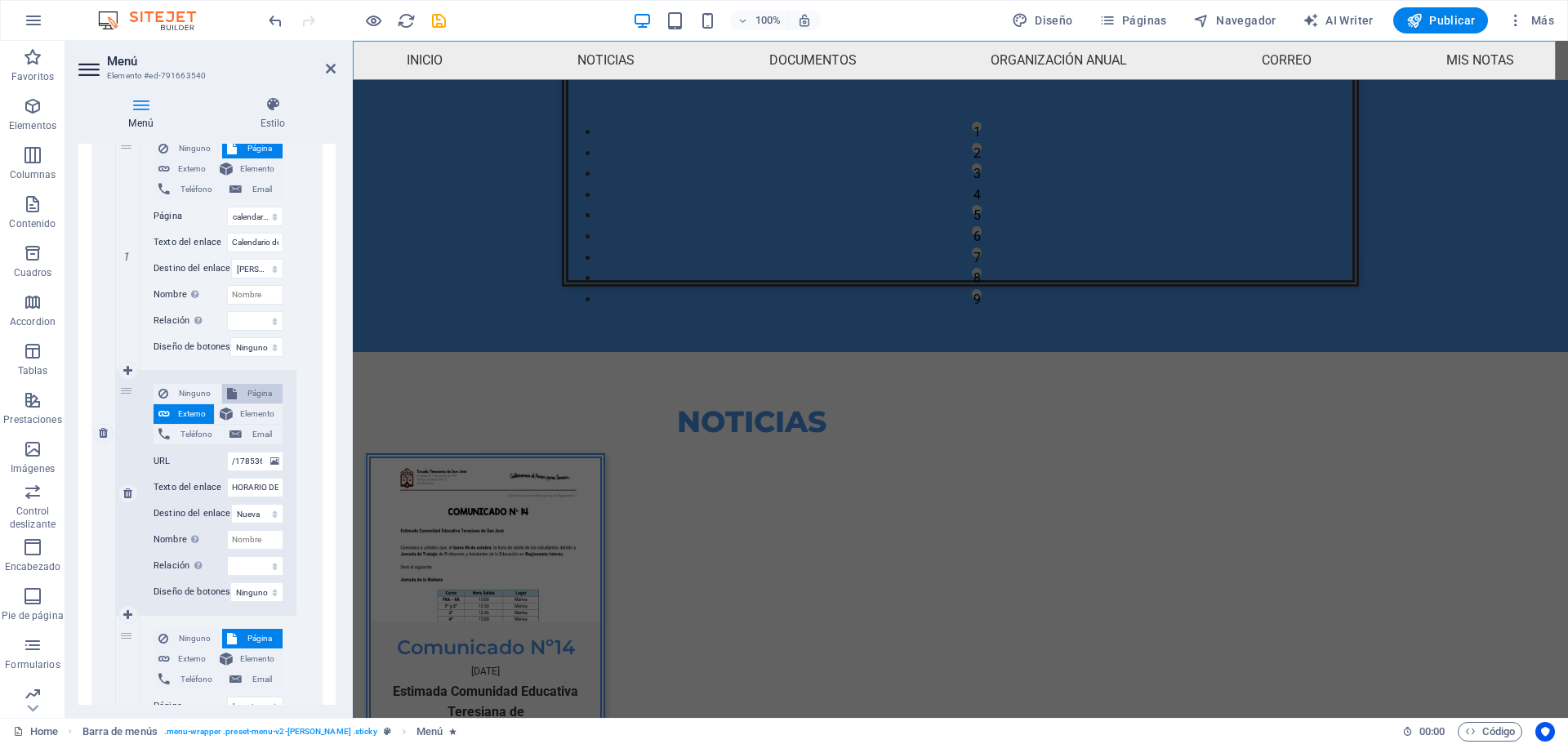
select select
click at [209, 405] on button "Externo" at bounding box center [183, 414] width 60 height 20
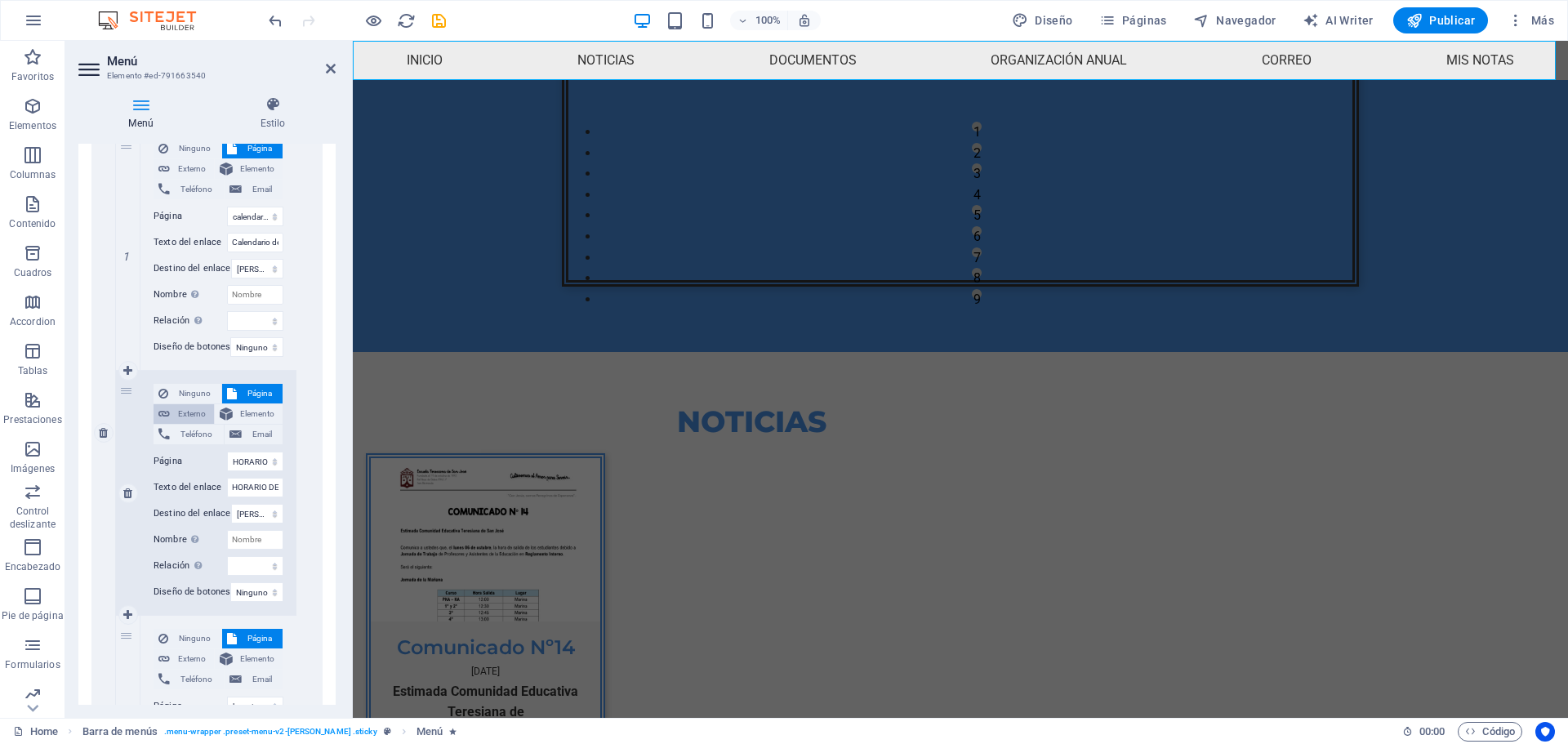
select select
select select "blank"
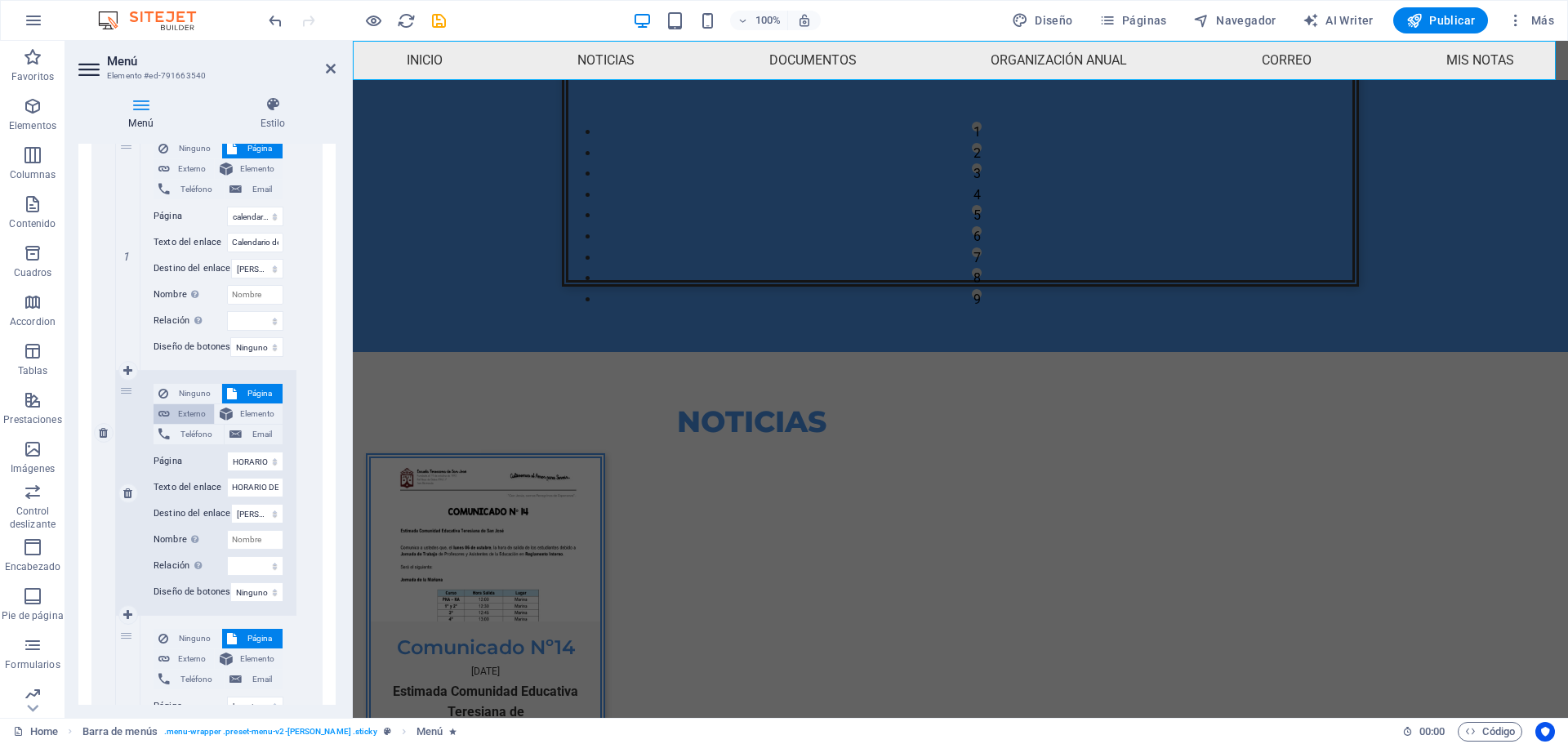
select select
click at [237, 391] on button "Página" at bounding box center [252, 394] width 60 height 20
select select
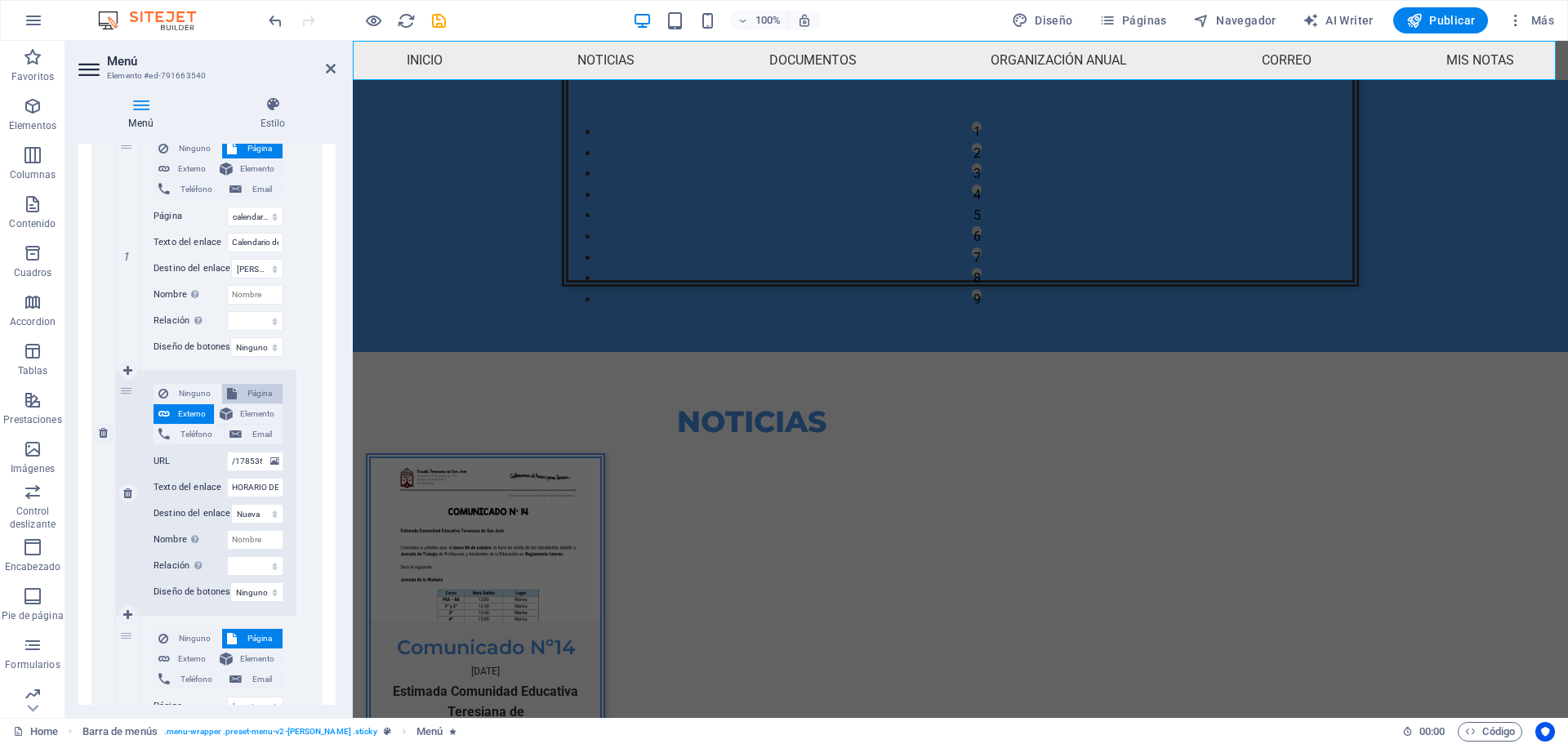
select select
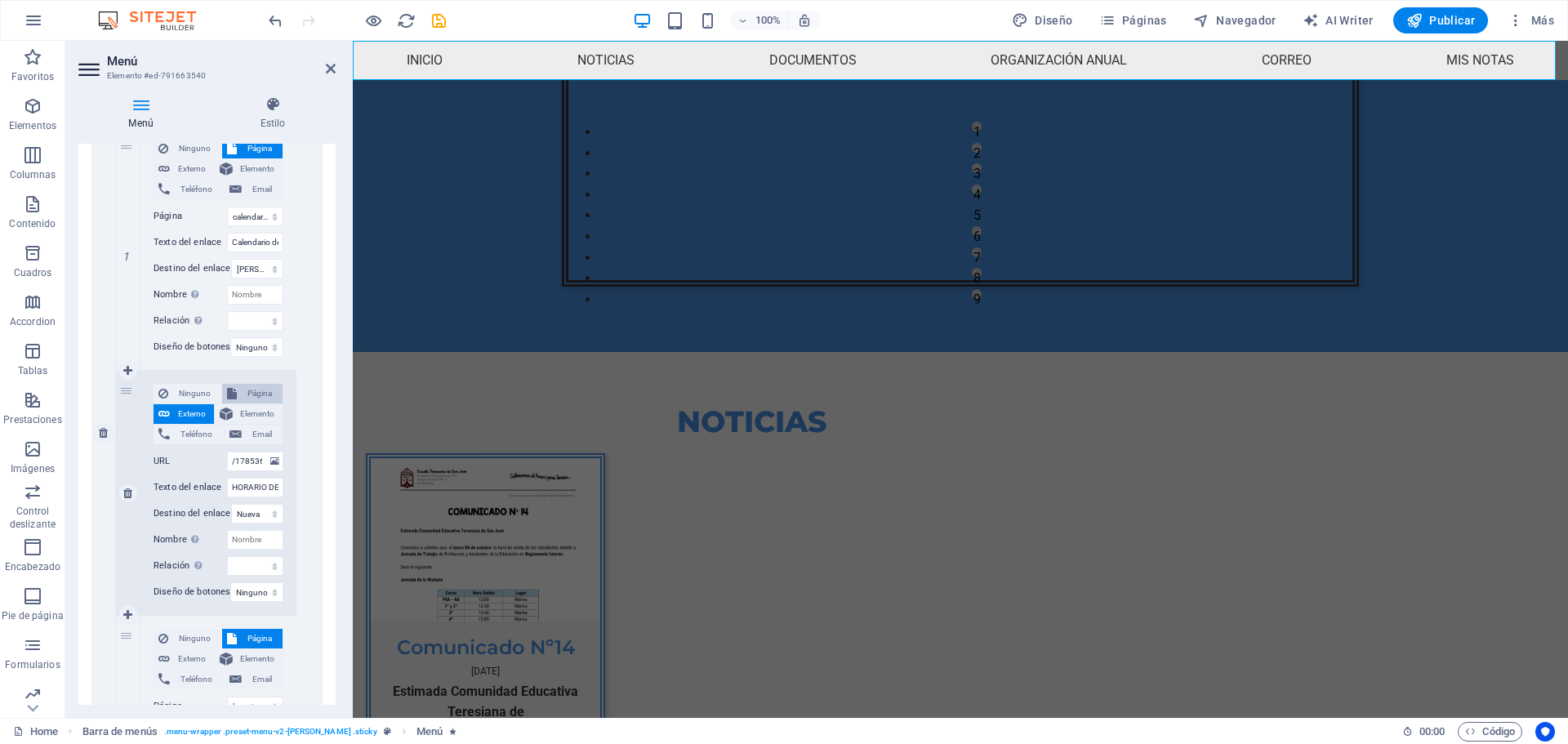
select select
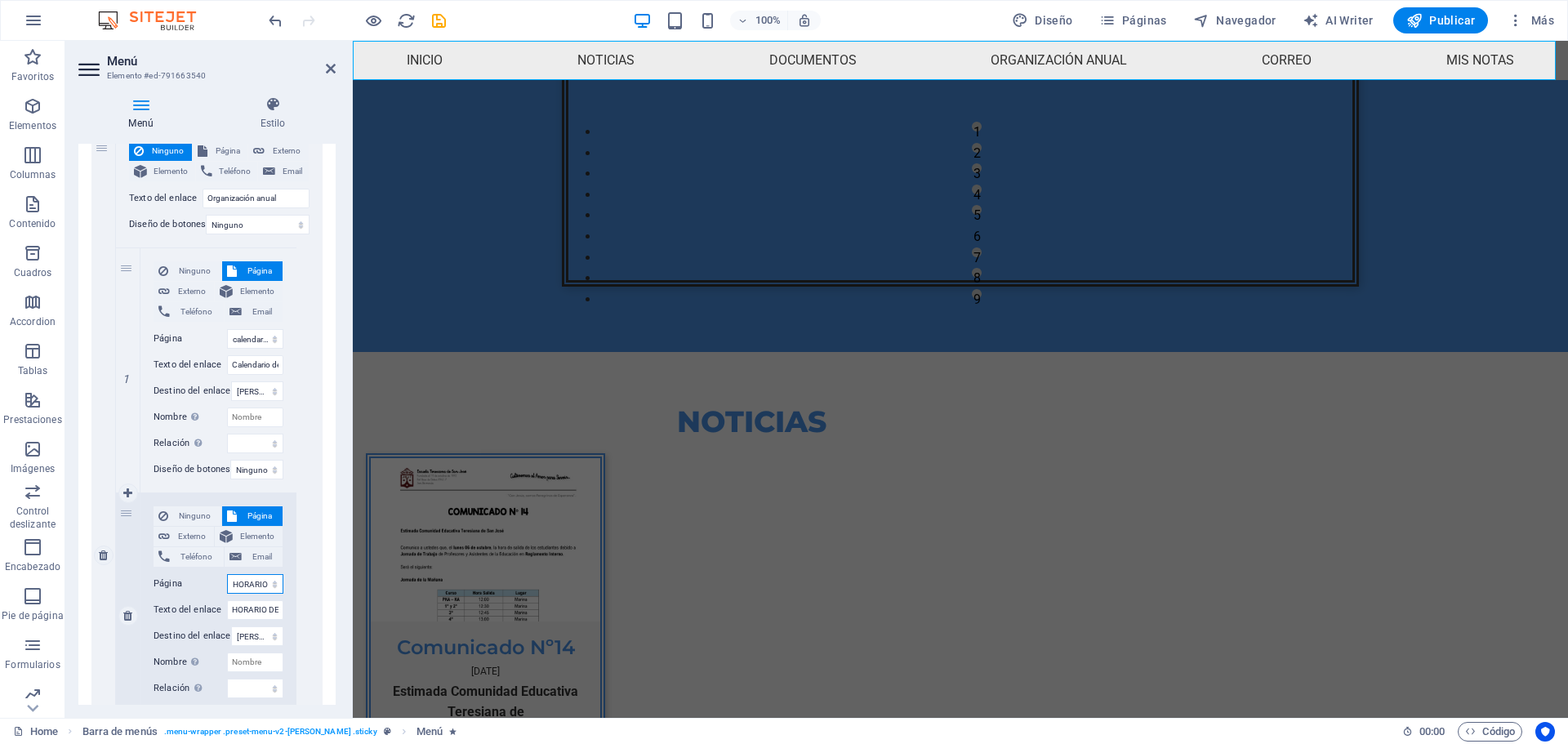
scroll to position [817, 0]
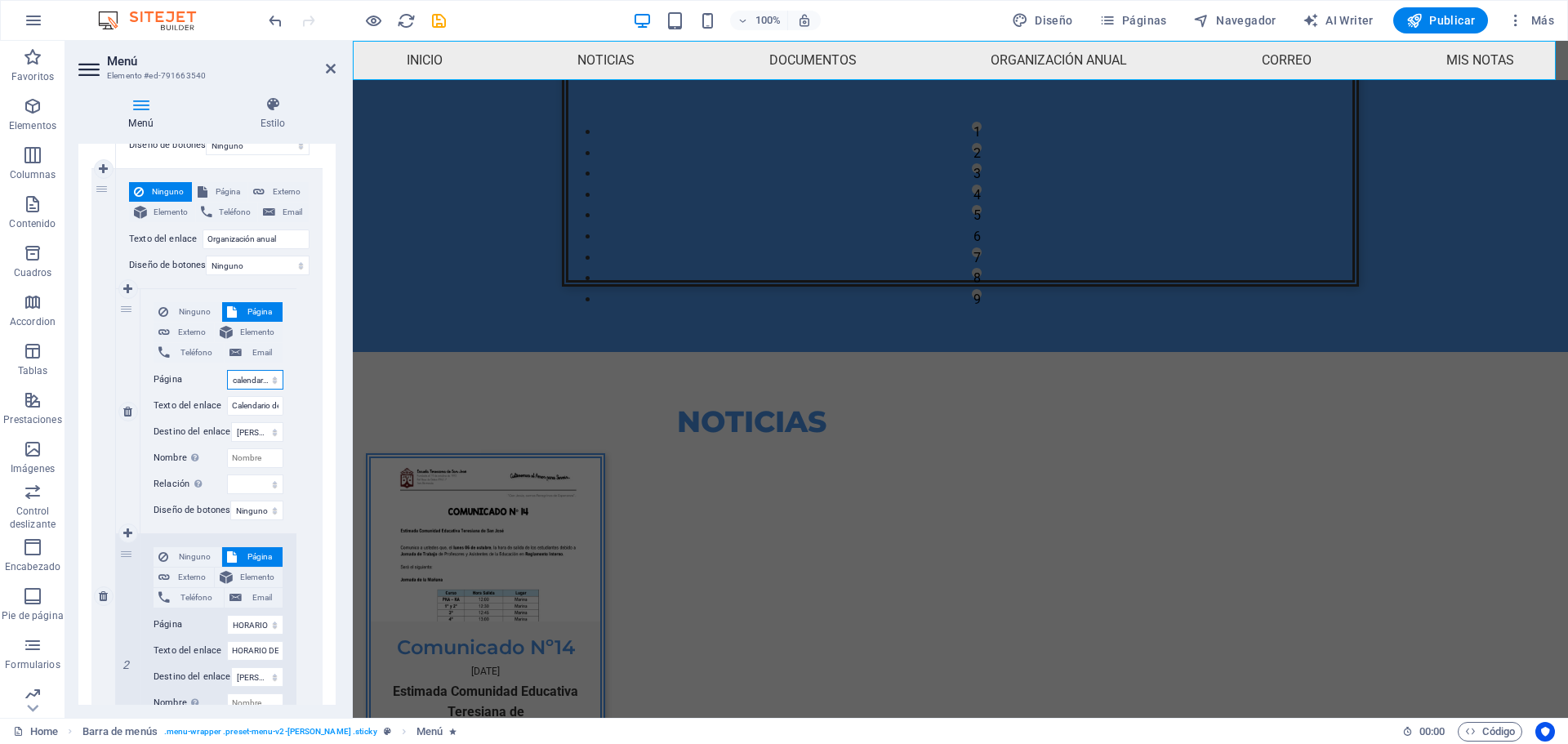
click at [258, 375] on select "Home noticias documentos horarios calendarioseptiembre calendario HORARIO DE AT…" at bounding box center [255, 380] width 56 height 20
select select "5"
click at [227, 370] on select "Home noticias documentos horarios calendarioseptiembre calendario HORARIO DE AT…" at bounding box center [255, 380] width 56 height 20
select select
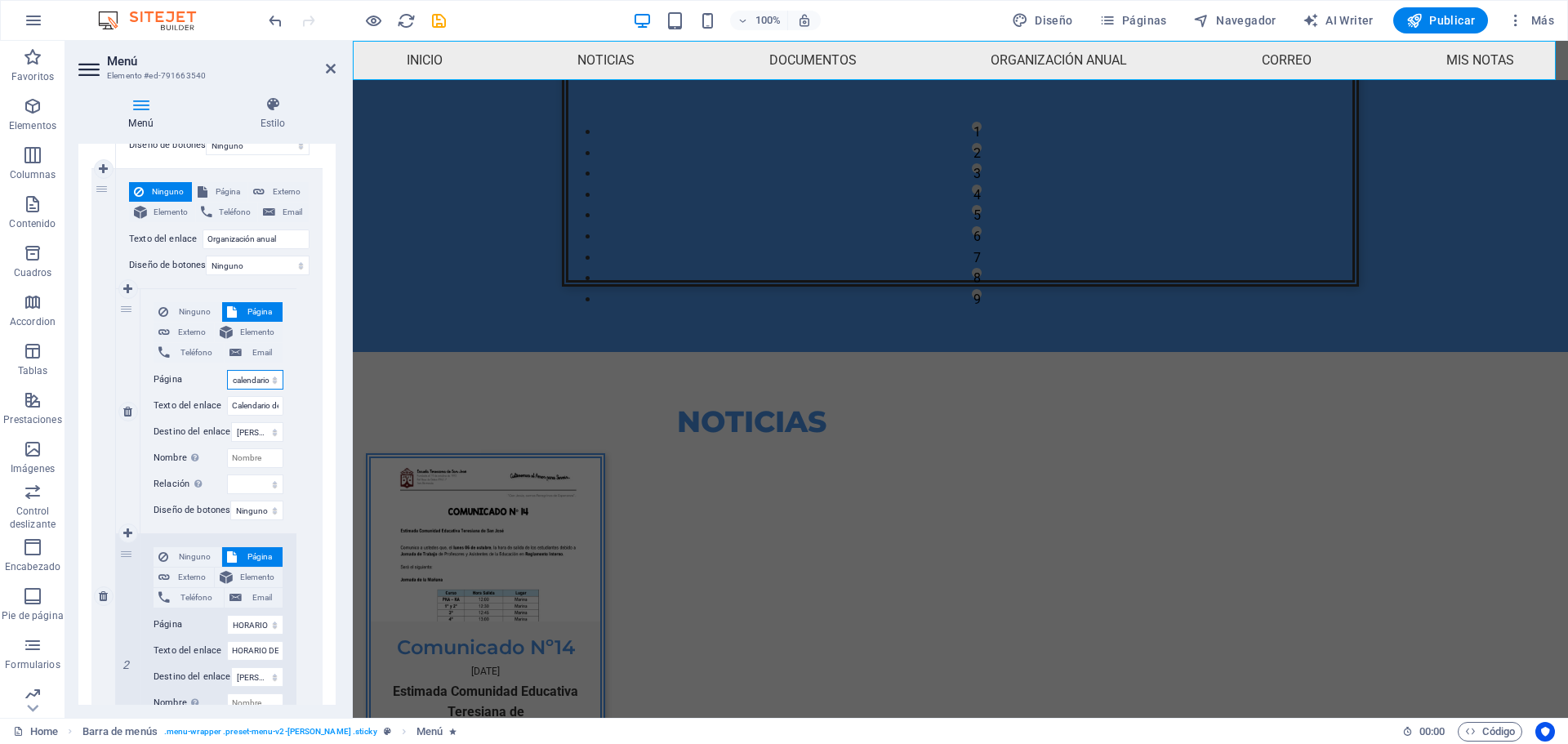
select select
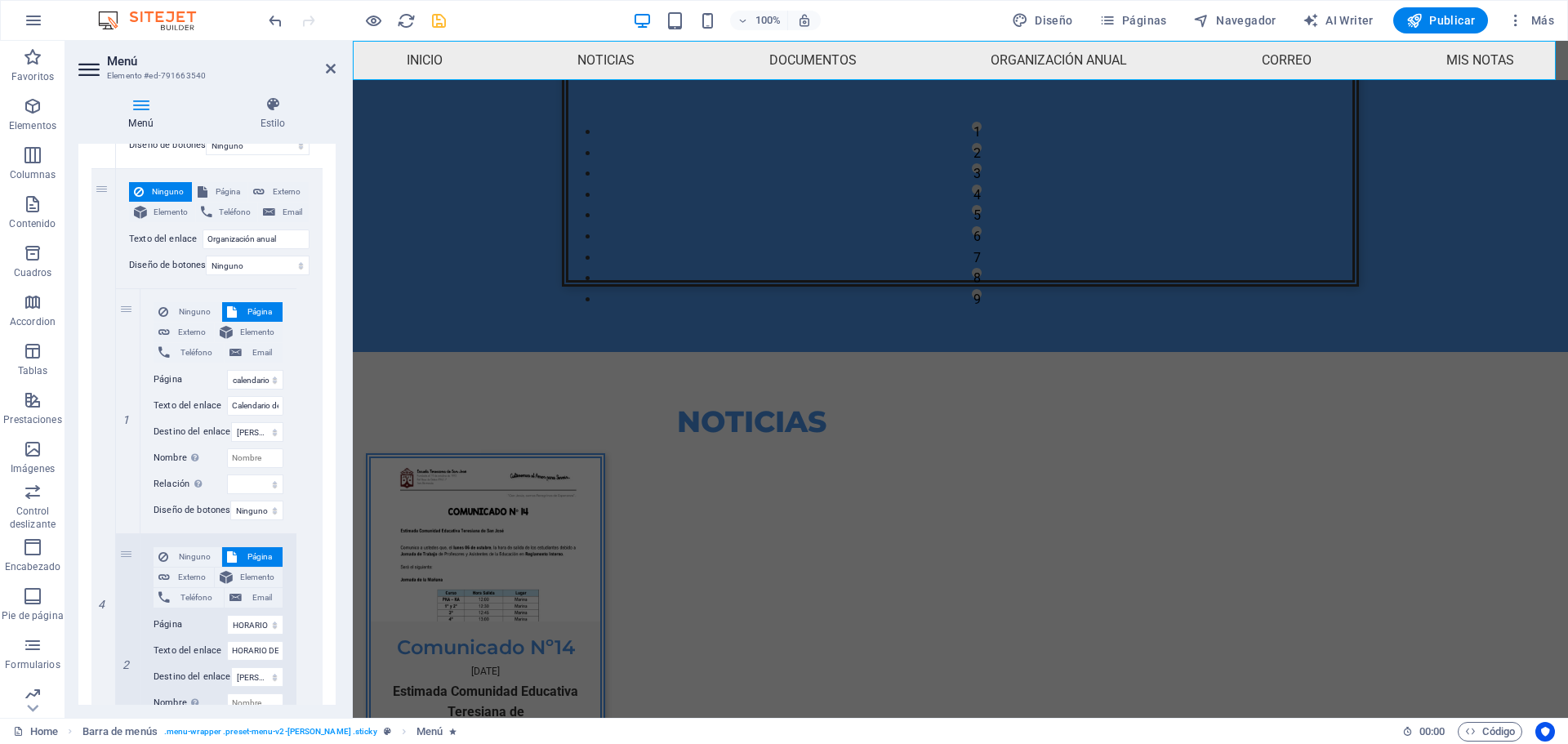
click at [437, 18] on icon "save" at bounding box center [438, 21] width 19 height 19
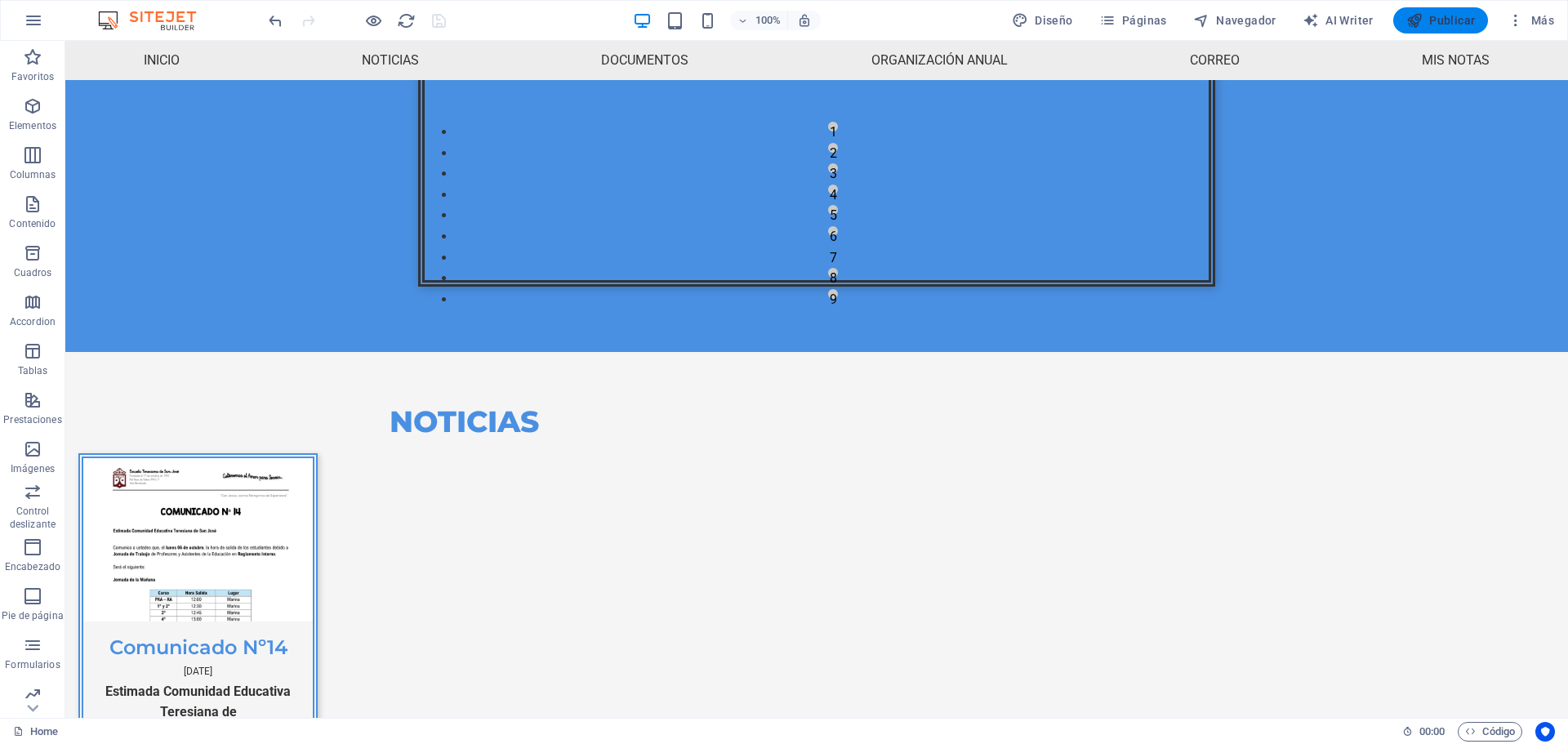
click at [1441, 26] on span "Publicar" at bounding box center [1441, 21] width 69 height 16
